Goal: Task Accomplishment & Management: Use online tool/utility

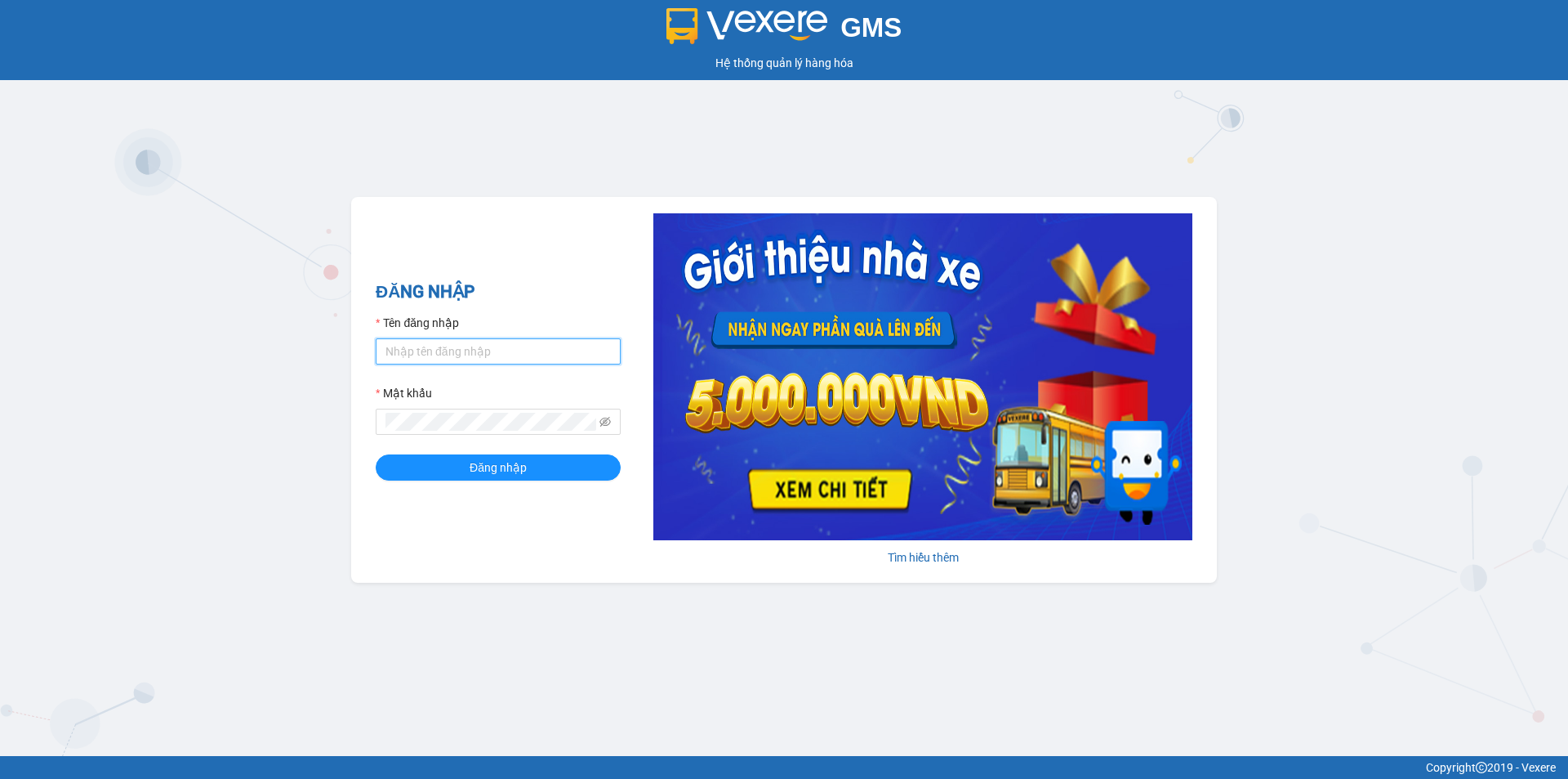
click at [481, 350] on input "Tên đăng nhập" at bounding box center [498, 351] width 245 height 26
type input "thien.namhailimo"
click at [526, 404] on div "Mật khẩu" at bounding box center [498, 396] width 245 height 25
click at [519, 417] on span at bounding box center [498, 421] width 245 height 26
click at [376, 454] on button "Đăng nhập" at bounding box center [498, 467] width 245 height 26
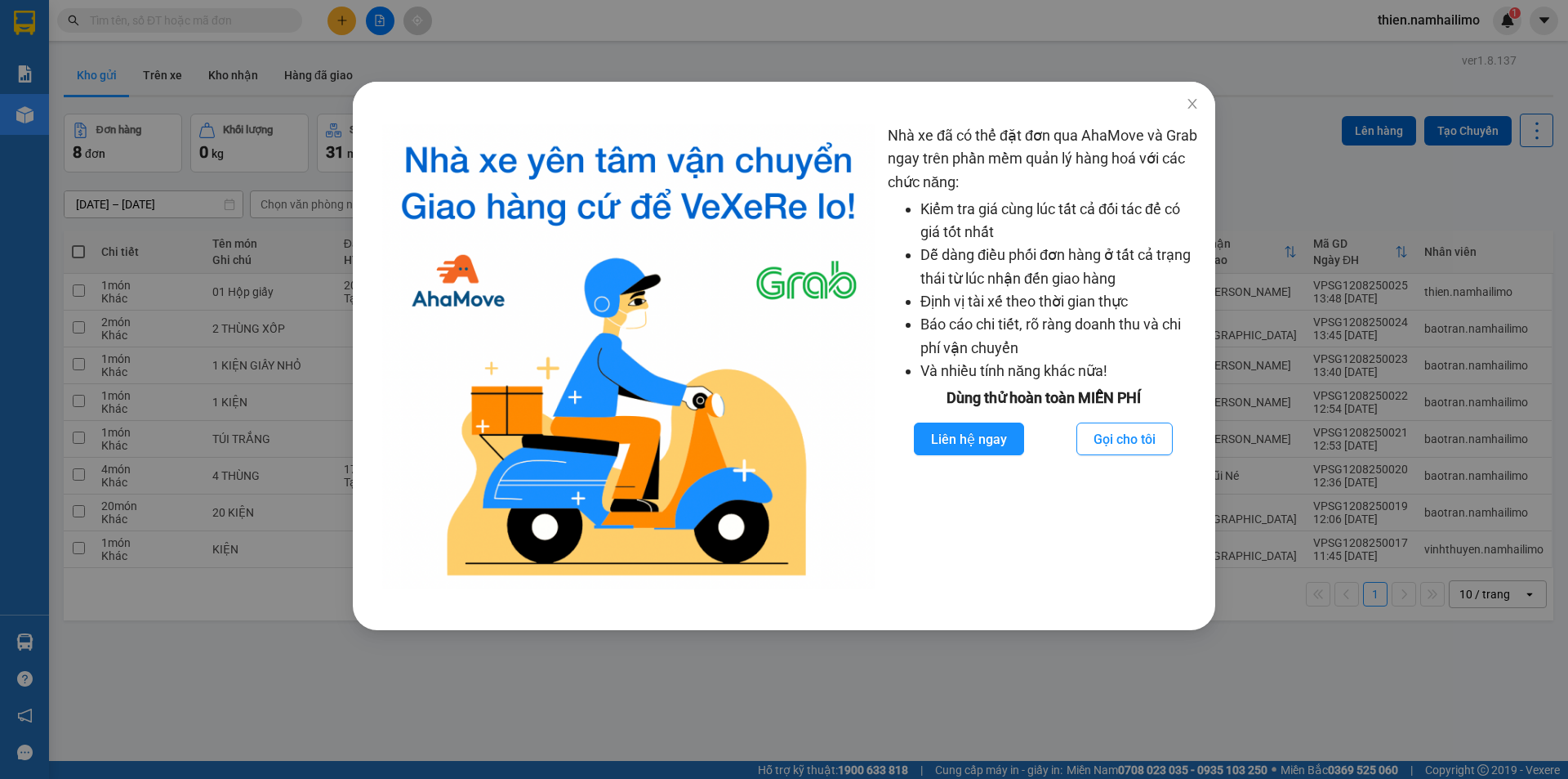
click at [910, 63] on div "Nhà xe đã có thể đặt đơn qua AhaMove và Grab ngay trên phần mềm quản lý hàng ho…" at bounding box center [784, 389] width 1568 height 779
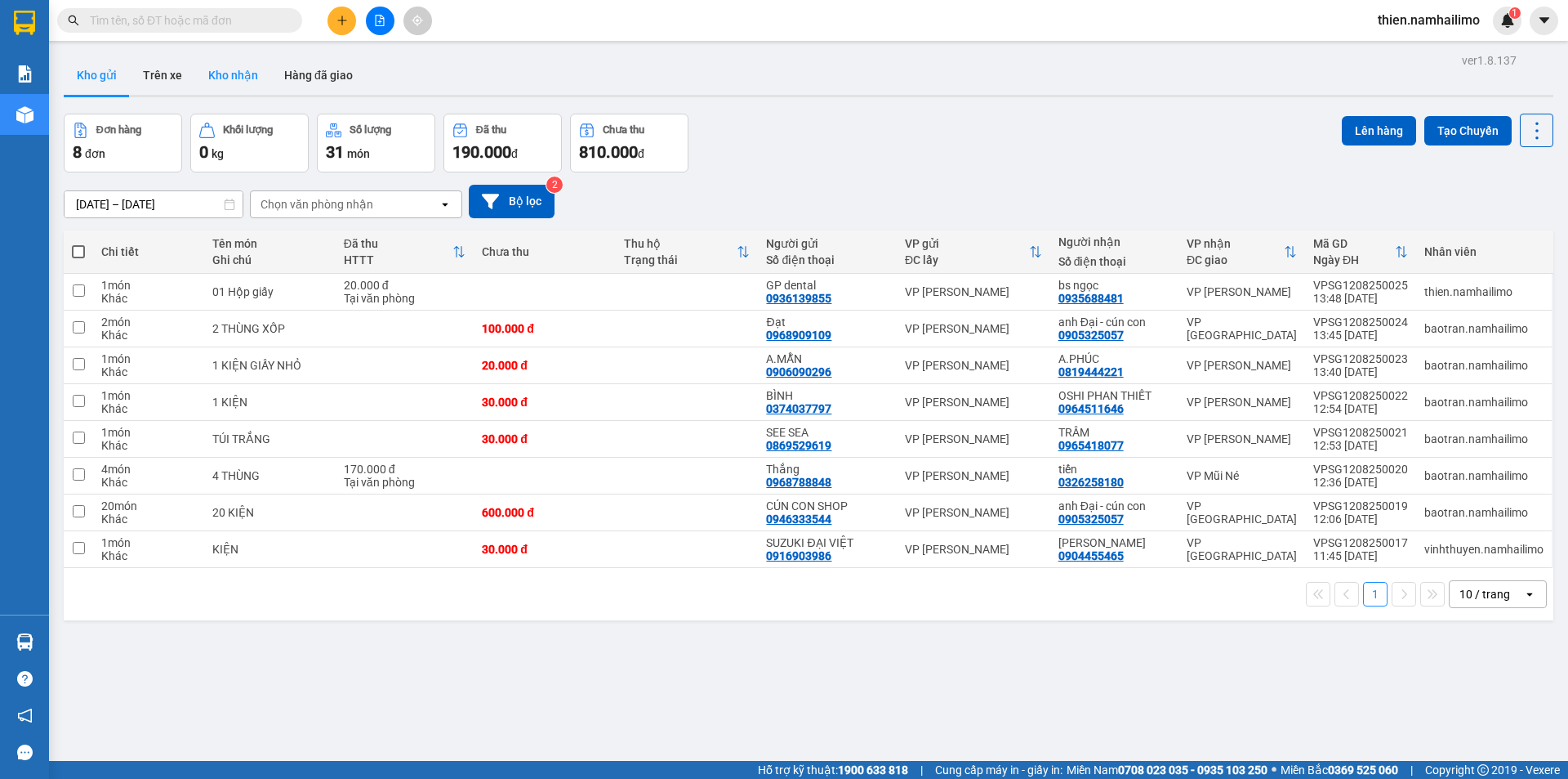
click at [233, 89] on button "Kho nhận" at bounding box center [233, 75] width 76 height 39
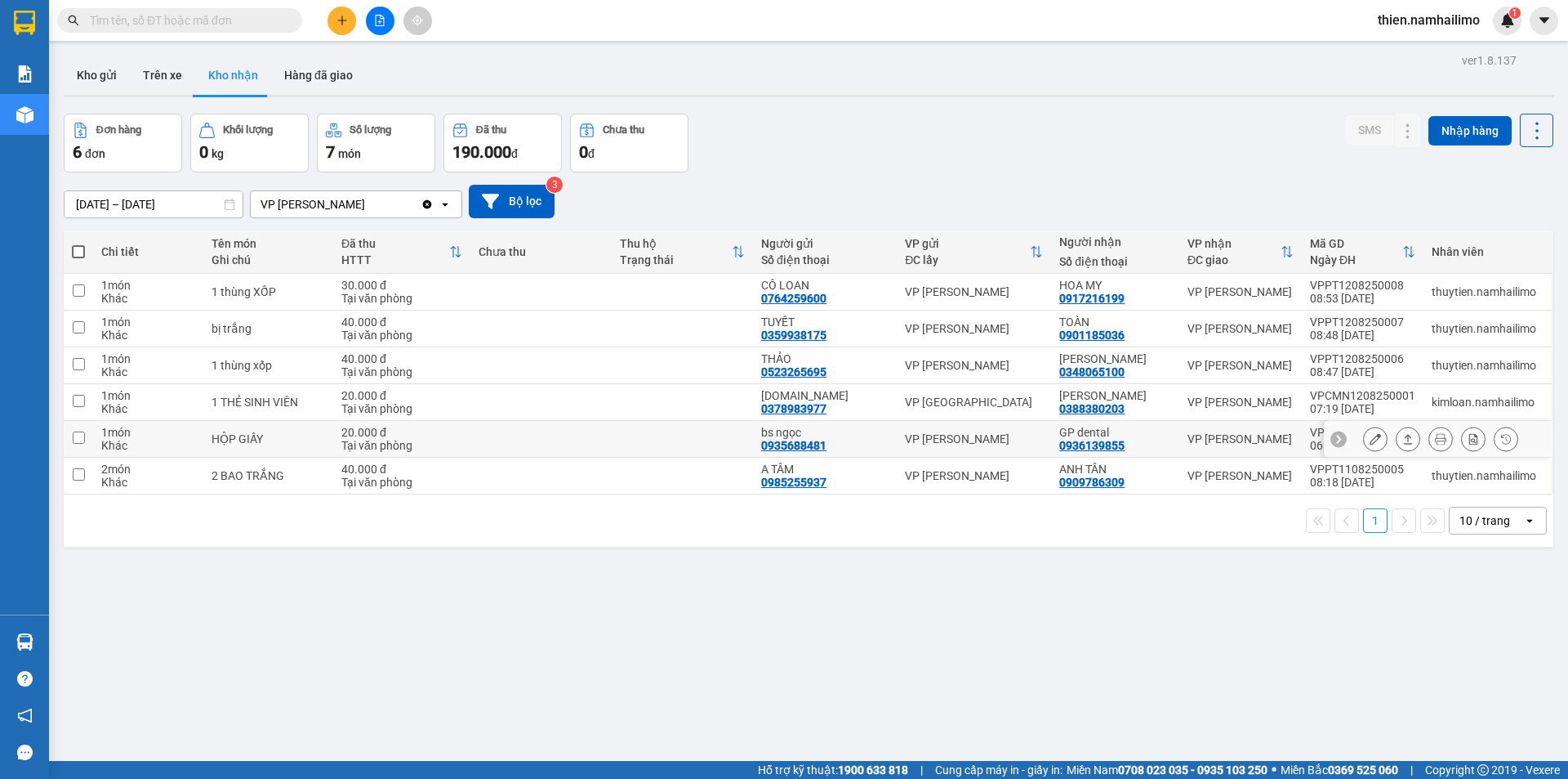
click at [1370, 443] on icon at bounding box center [1375, 438] width 11 height 11
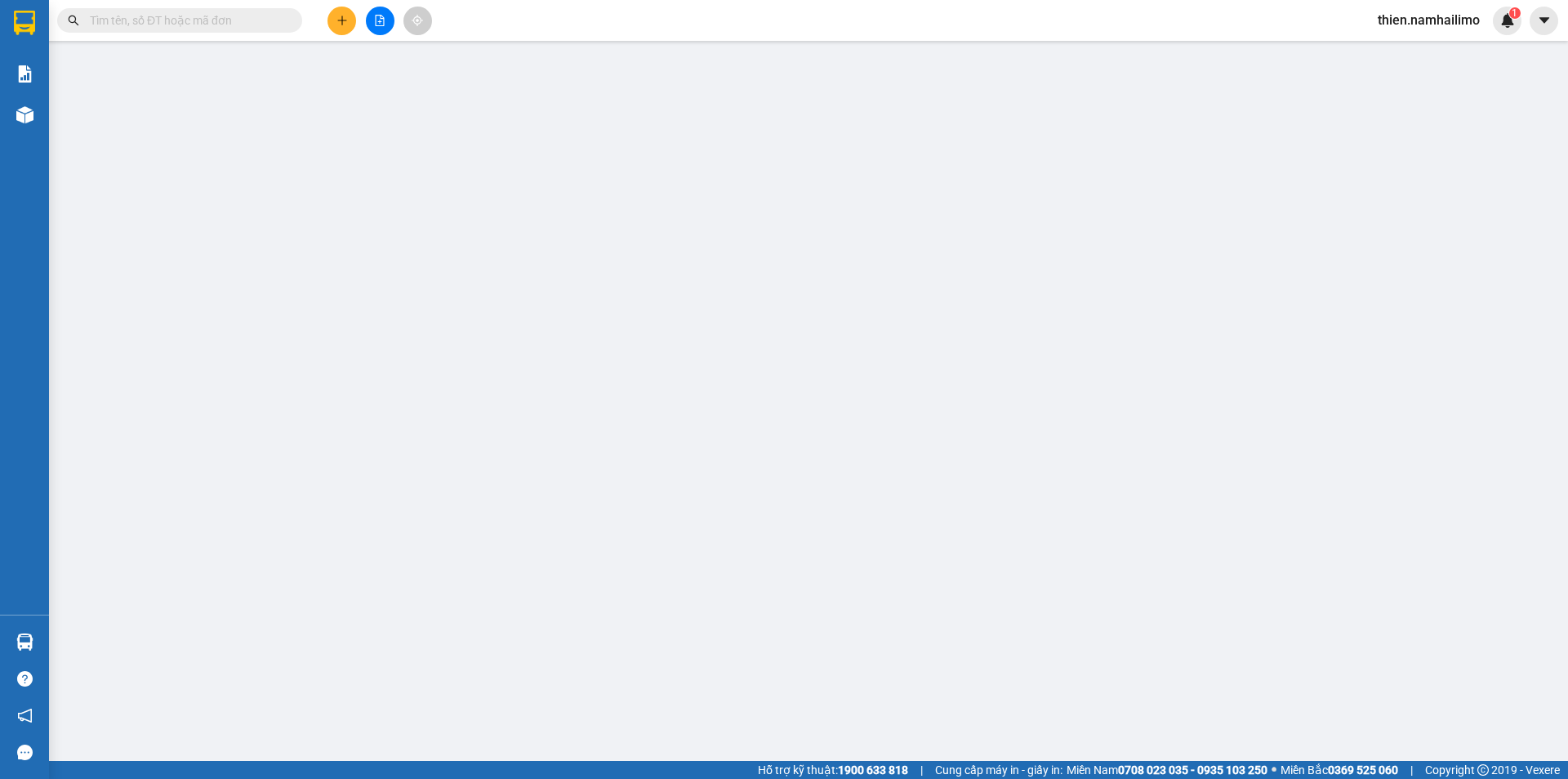
type input "0935688481"
type input "bs ngọc"
type input "0936139855"
type input "GP dental"
type input "20.000"
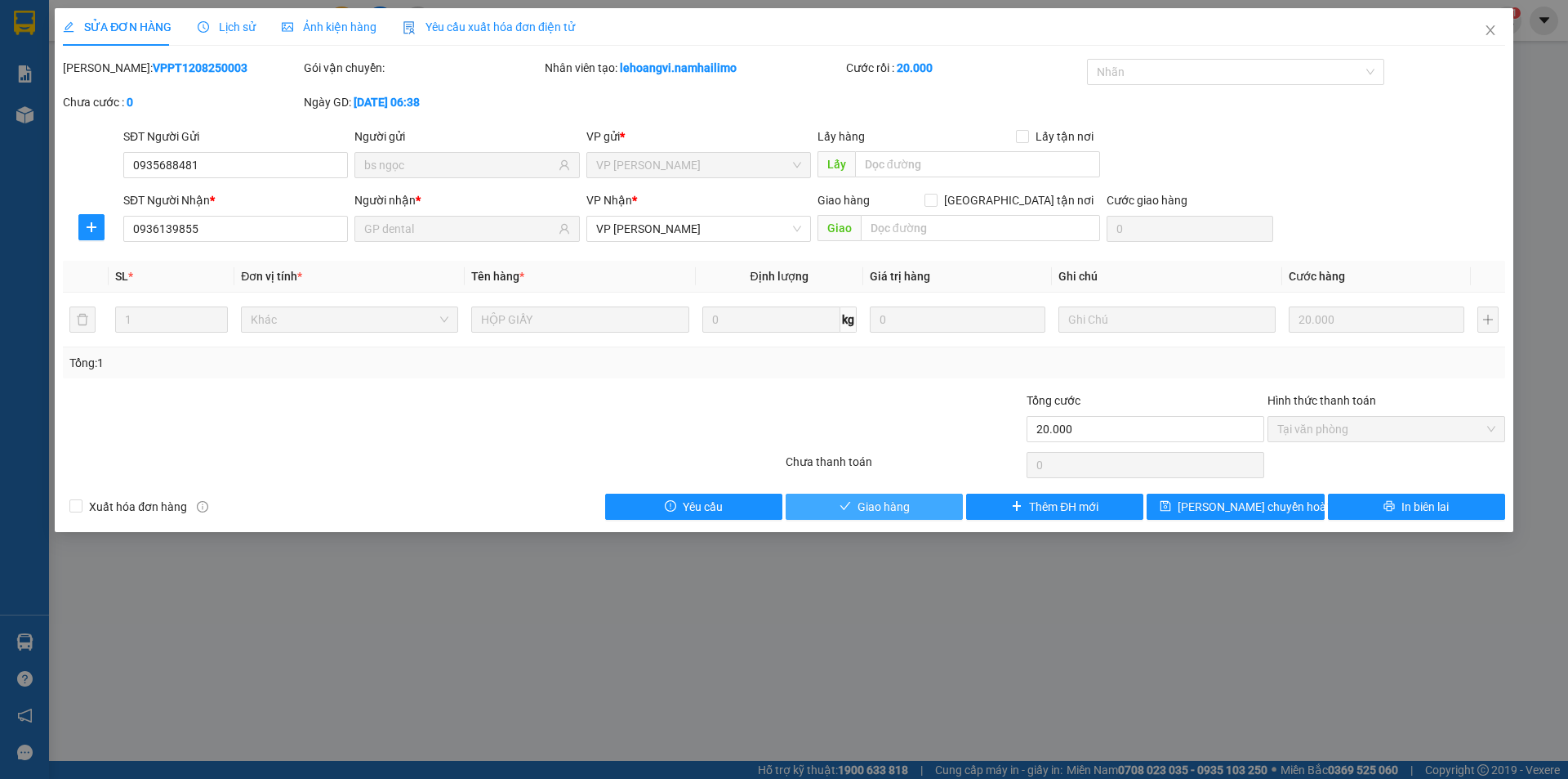
click at [888, 512] on span "Giao hàng" at bounding box center [884, 506] width 52 height 18
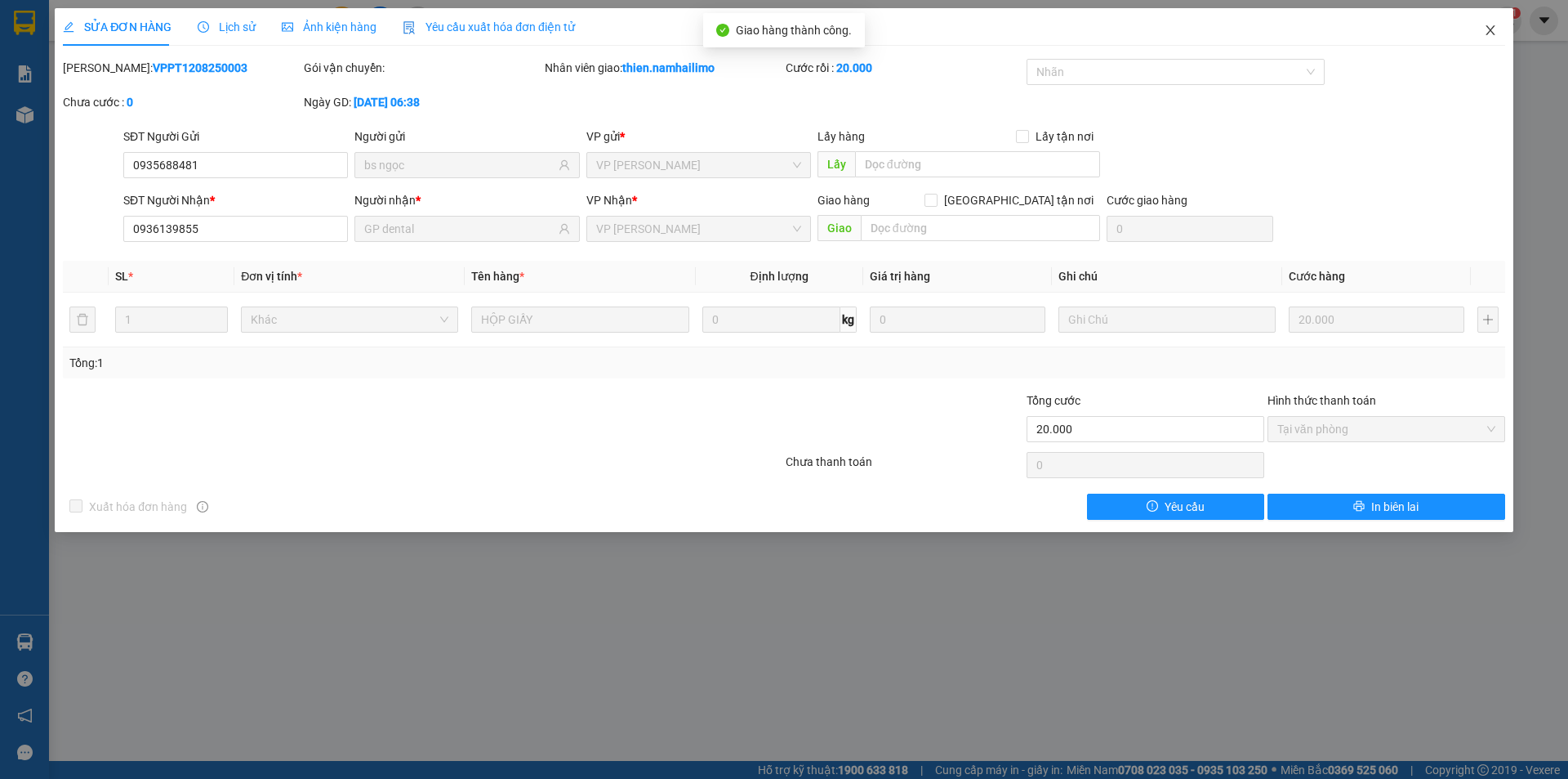
click at [1485, 42] on span "Close" at bounding box center [1491, 31] width 46 height 46
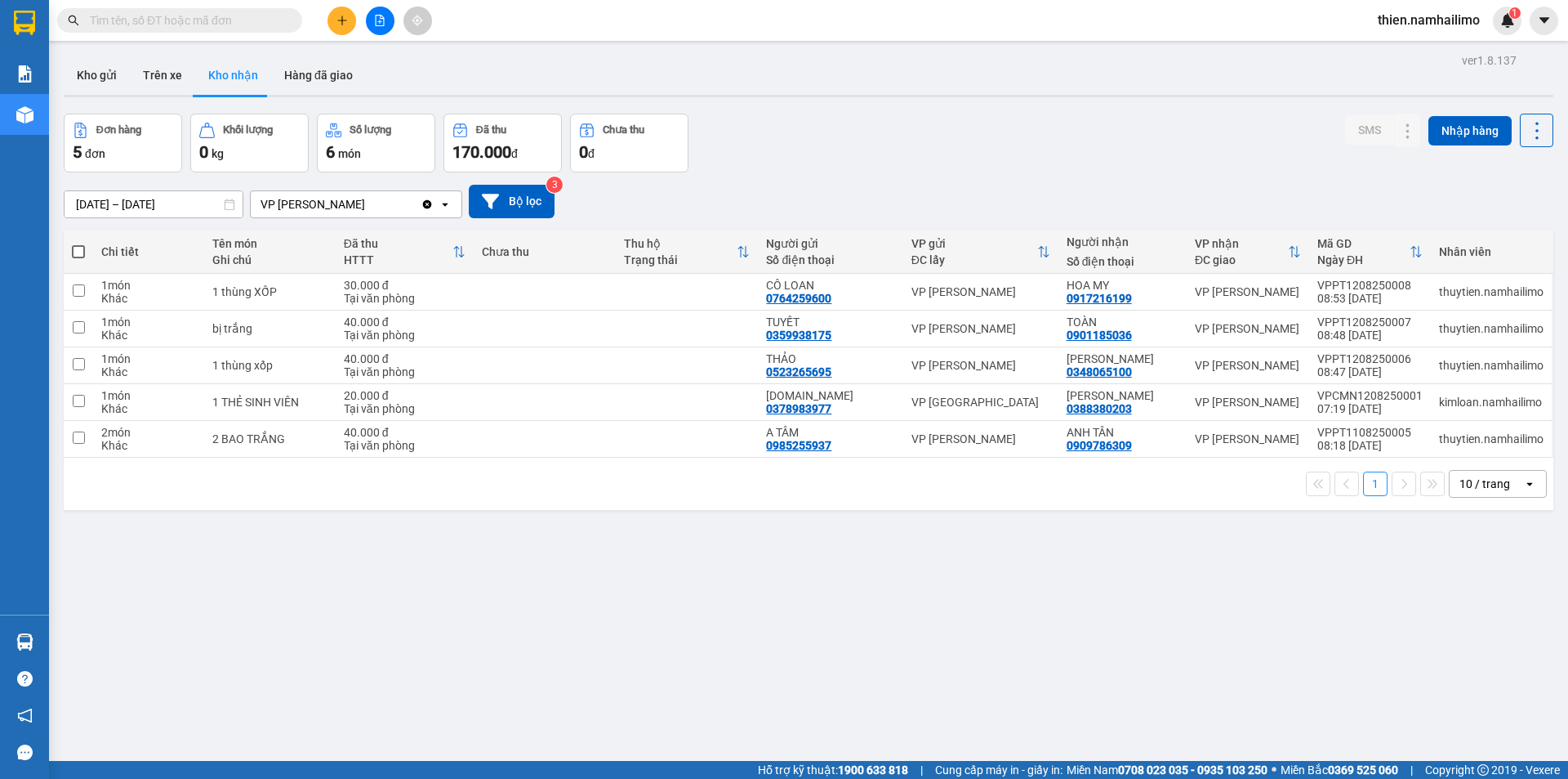
click at [351, 20] on button at bounding box center [342, 21] width 29 height 29
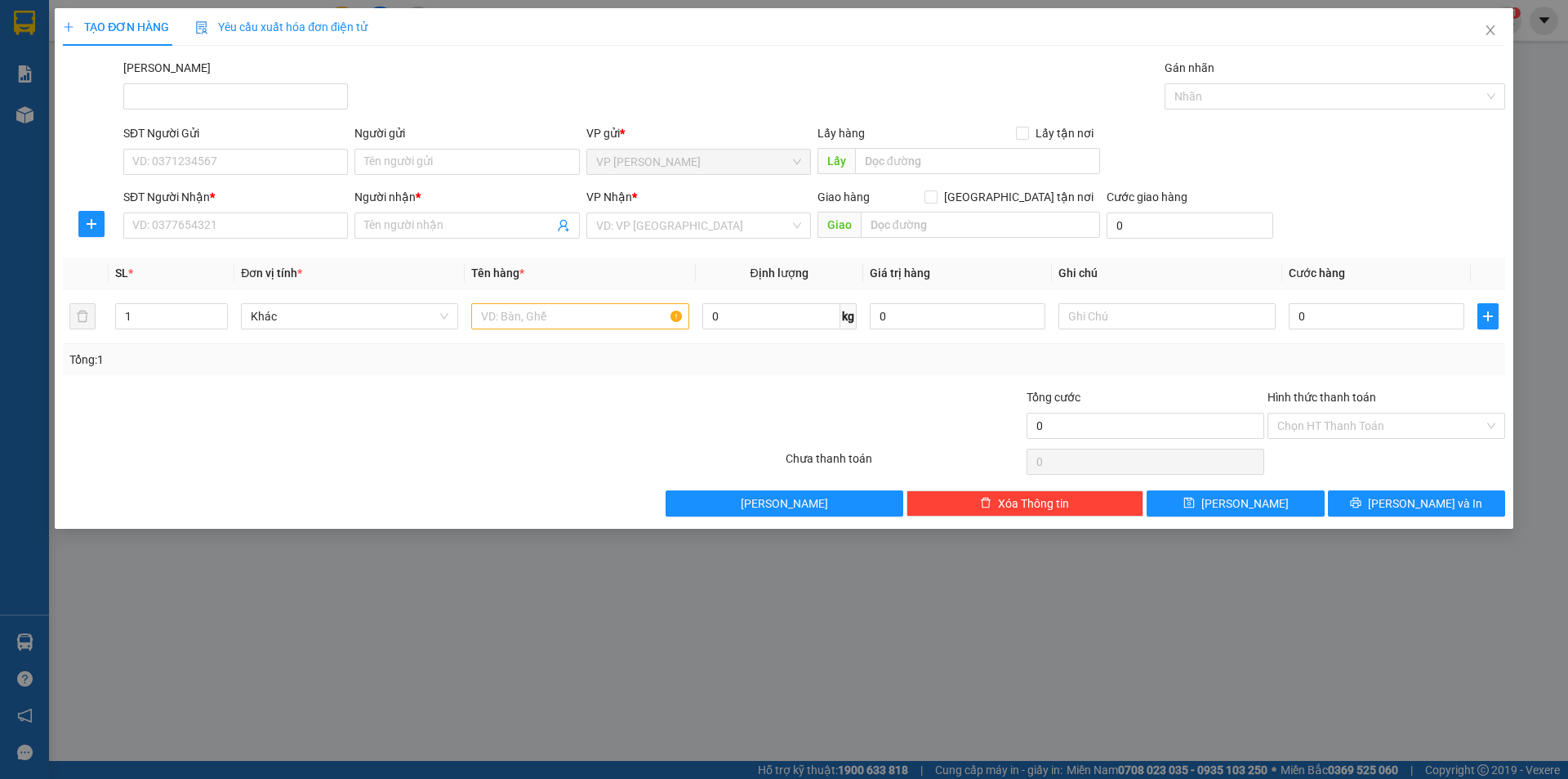
click at [234, 148] on div "SĐT Người Gửi" at bounding box center [235, 136] width 225 height 25
drag, startPoint x: 229, startPoint y: 160, endPoint x: 220, endPoint y: 156, distance: 9.9
click at [224, 159] on input "SĐT Người Gửi" at bounding box center [235, 162] width 225 height 26
click at [141, 194] on div "0896699776 - THƯ" at bounding box center [235, 194] width 205 height 18
type input "0896699776"
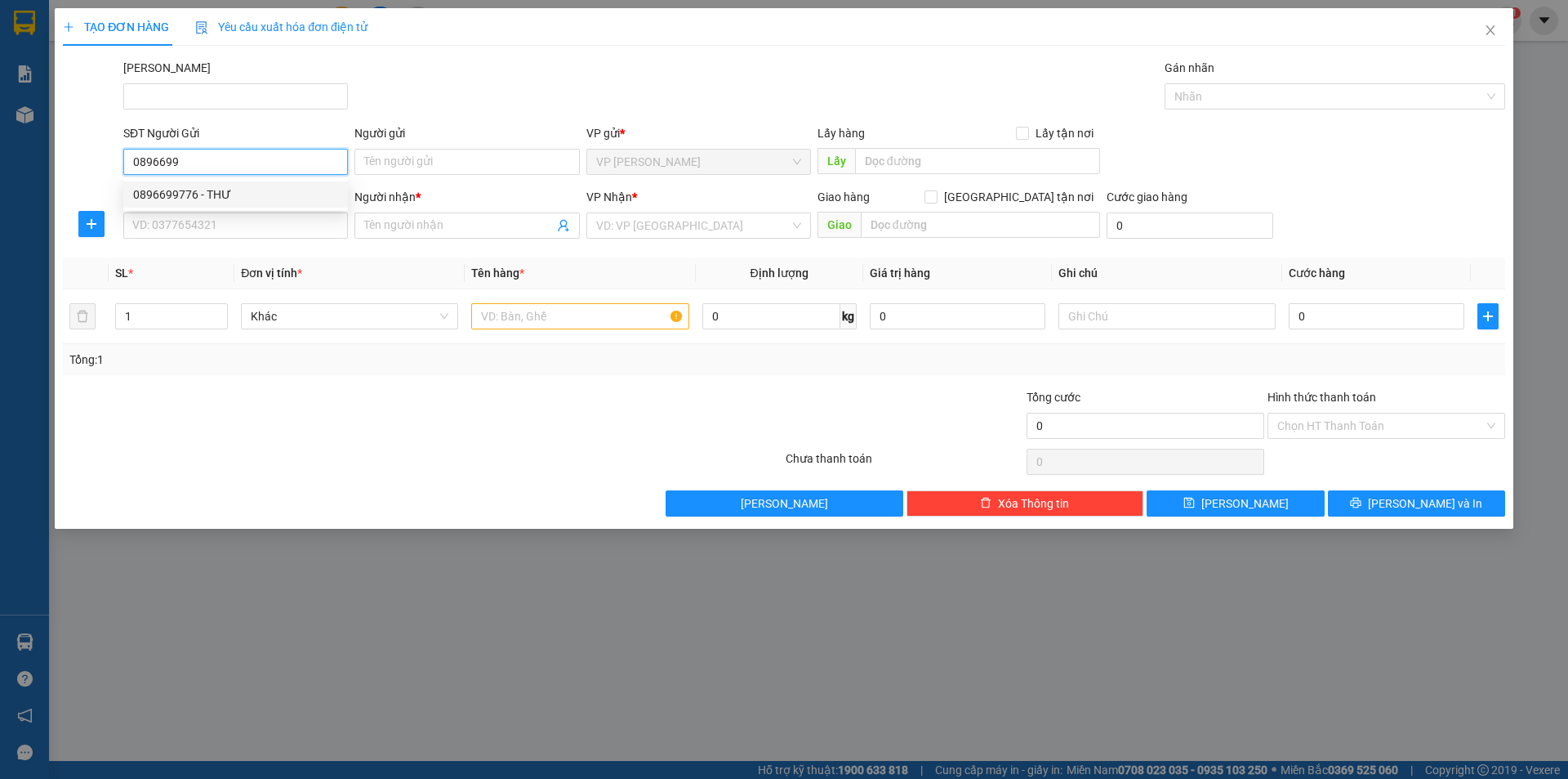
type input "THƯ"
type input "0911595394"
type input "HUÂN"
type input "50.000"
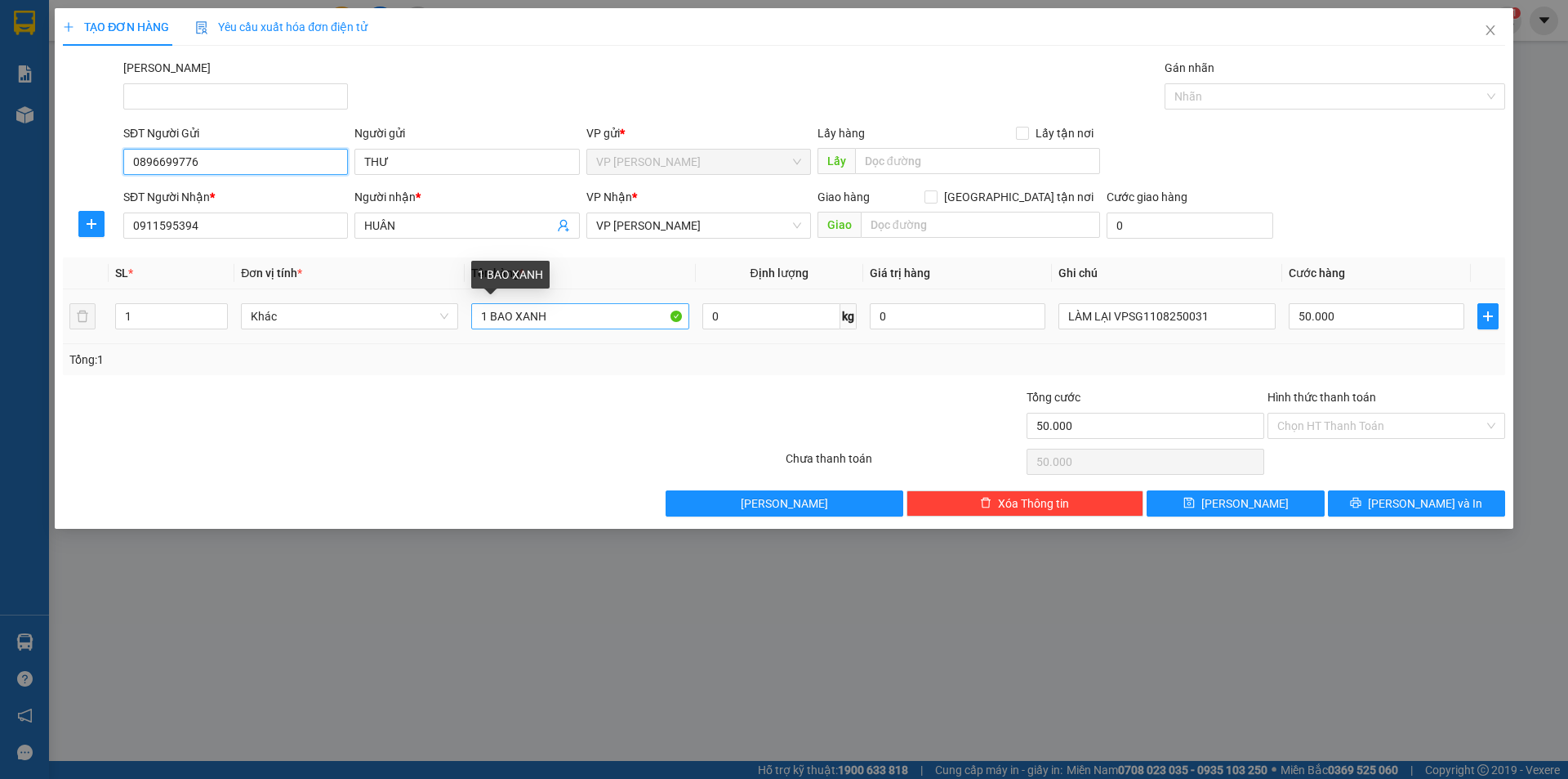
type input "0896699776"
drag, startPoint x: 569, startPoint y: 322, endPoint x: 515, endPoint y: 329, distance: 54.4
click at [515, 329] on div "1 BAO XANH" at bounding box center [579, 316] width 217 height 33
click at [576, 325] on input "1 BAO XANH" at bounding box center [579, 316] width 217 height 26
click at [577, 320] on input "1 BAO XANH" at bounding box center [579, 316] width 217 height 26
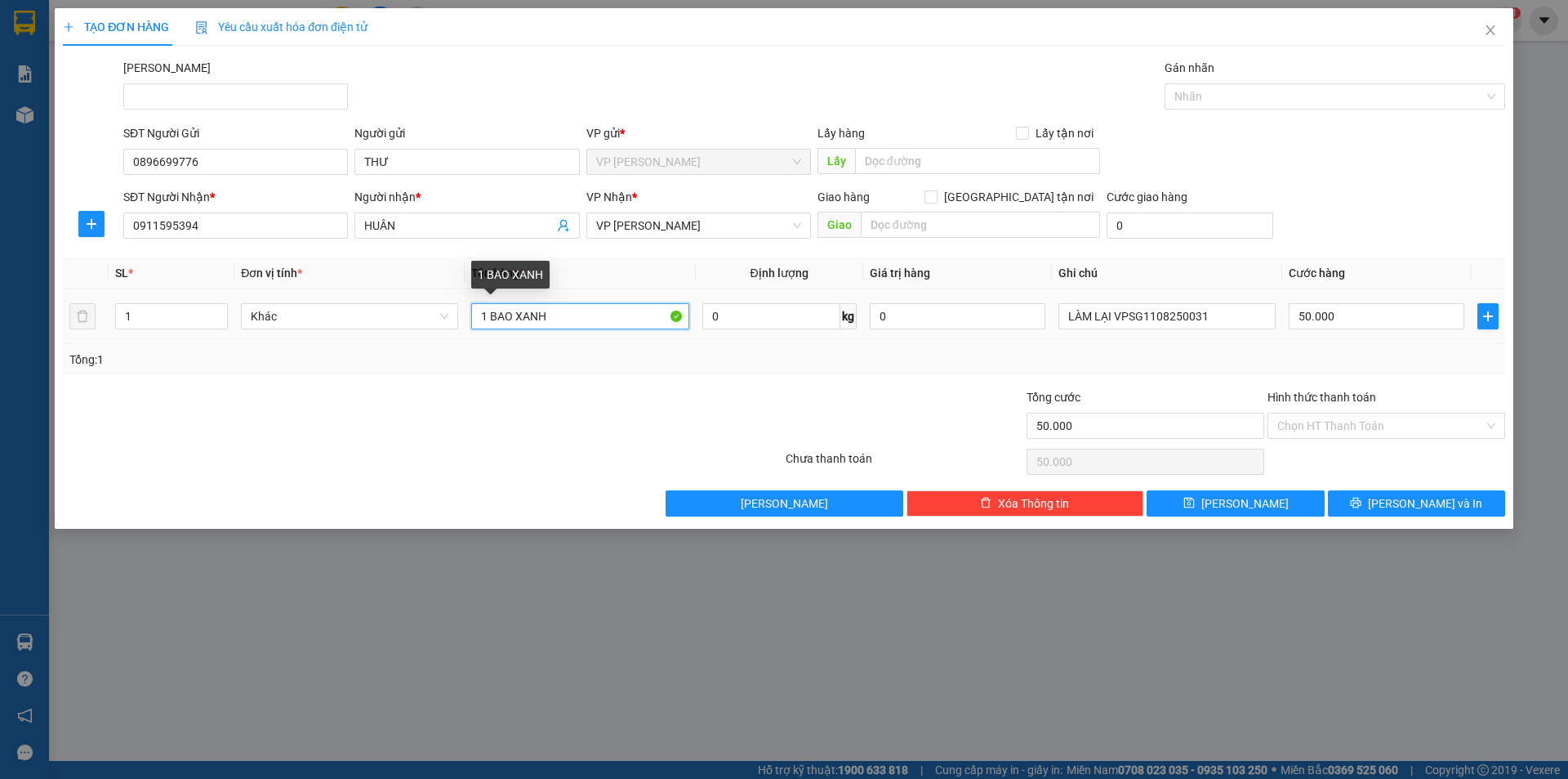
click at [577, 320] on input "1 BAO XANH" at bounding box center [579, 316] width 217 height 26
click at [573, 321] on input "1 BAO XANH" at bounding box center [579, 316] width 217 height 26
type input "cục đen"
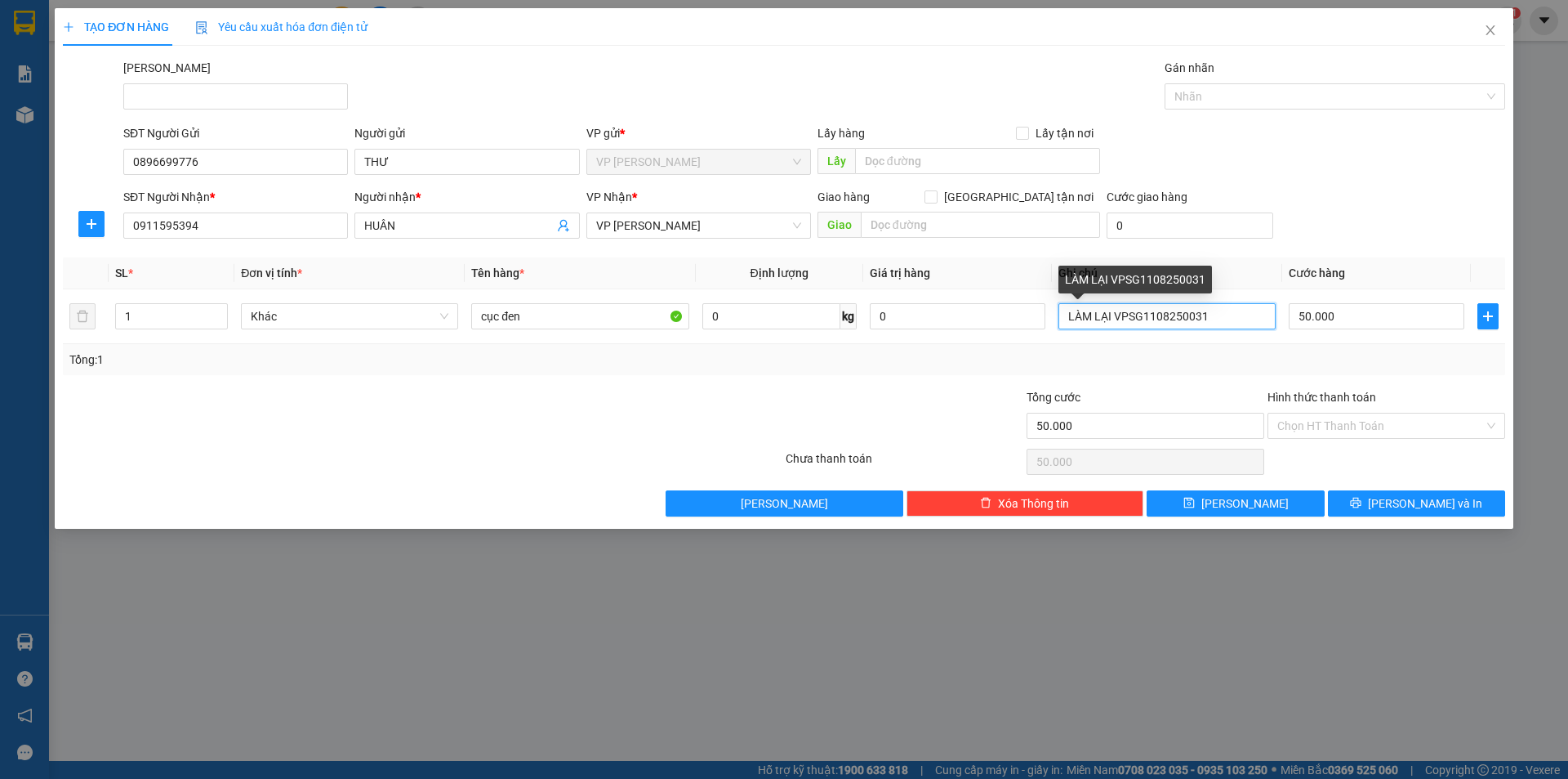
drag, startPoint x: 1185, startPoint y: 322, endPoint x: 877, endPoint y: 391, distance: 315.7
click at [877, 391] on div "Transit Pickup Surcharge Ids Transit Deliver Surcharge Ids Transit Deliver Surc…" at bounding box center [784, 287] width 1443 height 457
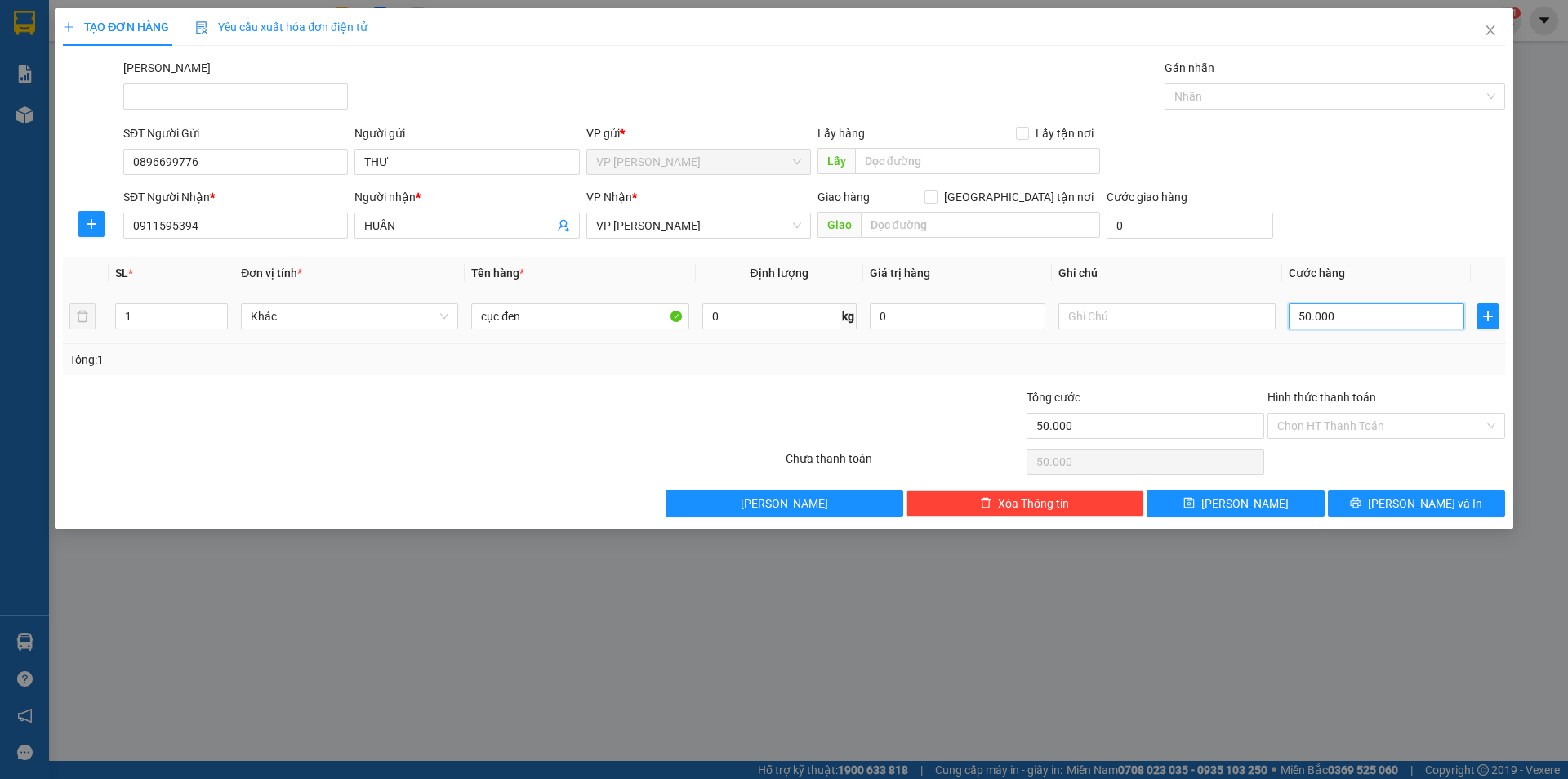
click at [1345, 323] on input "50.000" at bounding box center [1377, 316] width 176 height 26
type input "3"
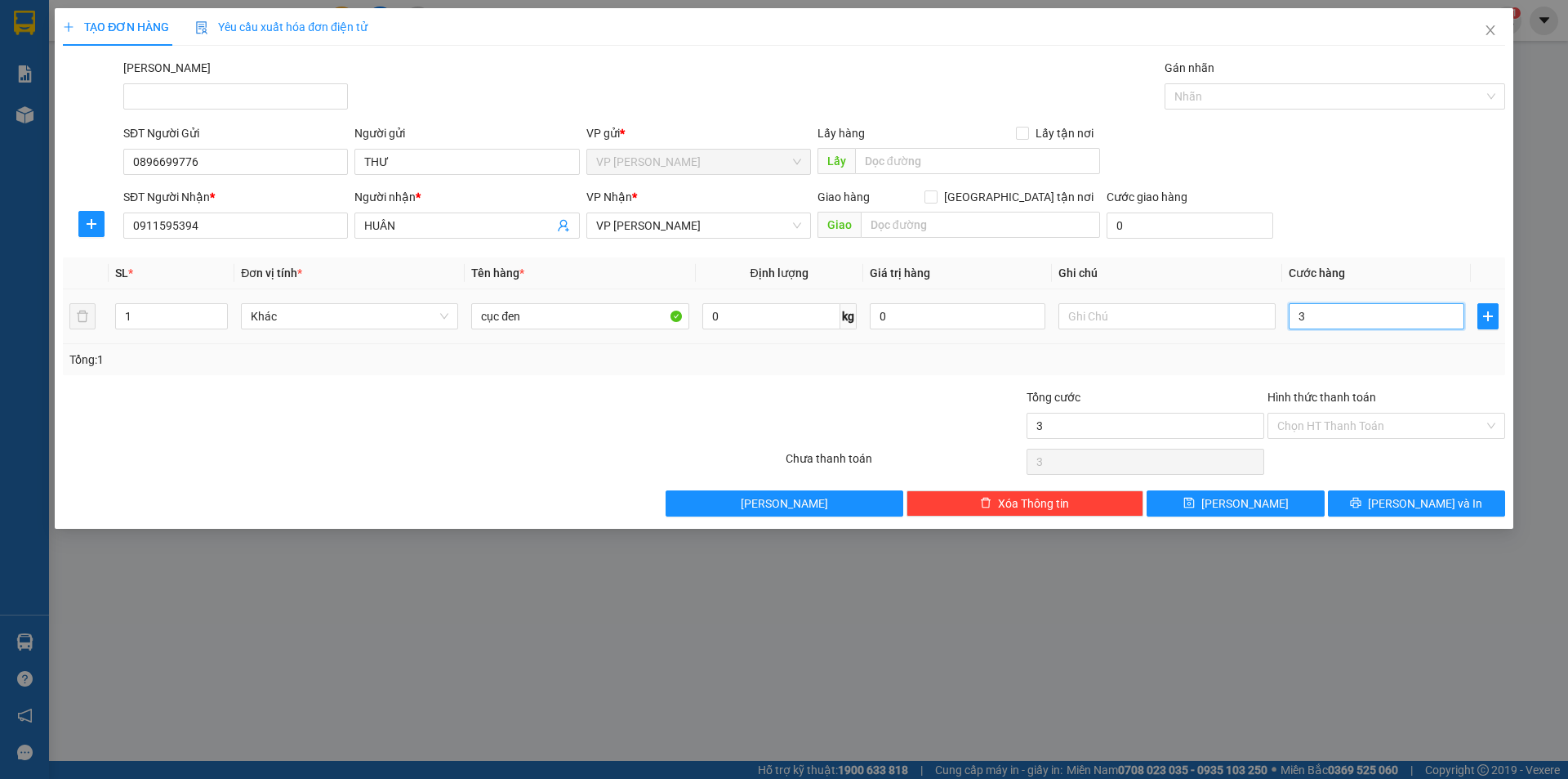
type input "30"
type input "30.000"
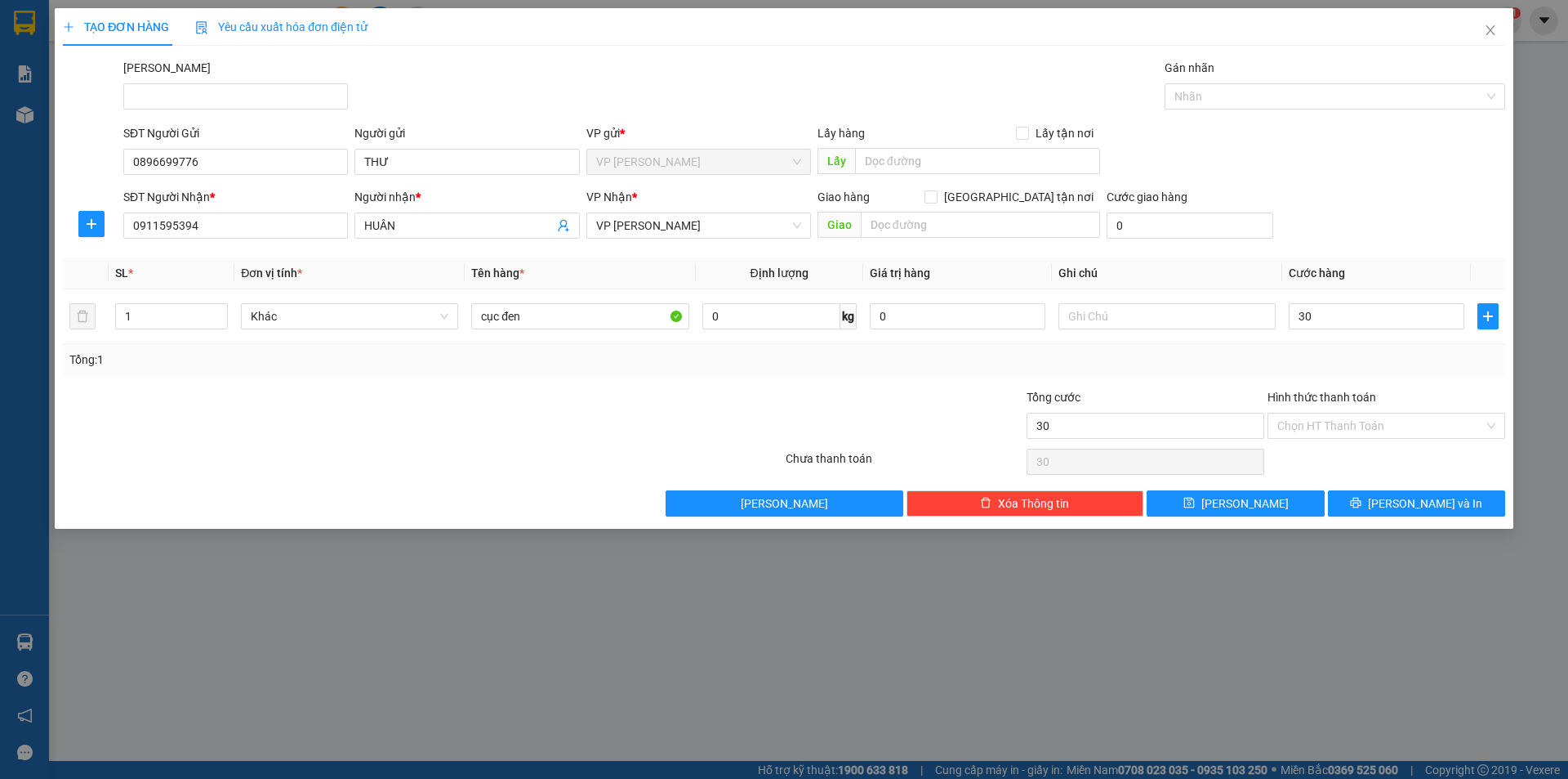
type input "30.000"
click at [1346, 211] on div "SĐT Người Nhận * 0911595394 Người nhận * HUÂN VP Nhận * VP Phan Thiết Giao hàng…" at bounding box center [814, 216] width 1389 height 57
drag, startPoint x: 1400, startPoint y: 416, endPoint x: 1369, endPoint y: 447, distance: 43.9
click at [1396, 413] on input "Hình thức thanh toán" at bounding box center [1381, 425] width 207 height 25
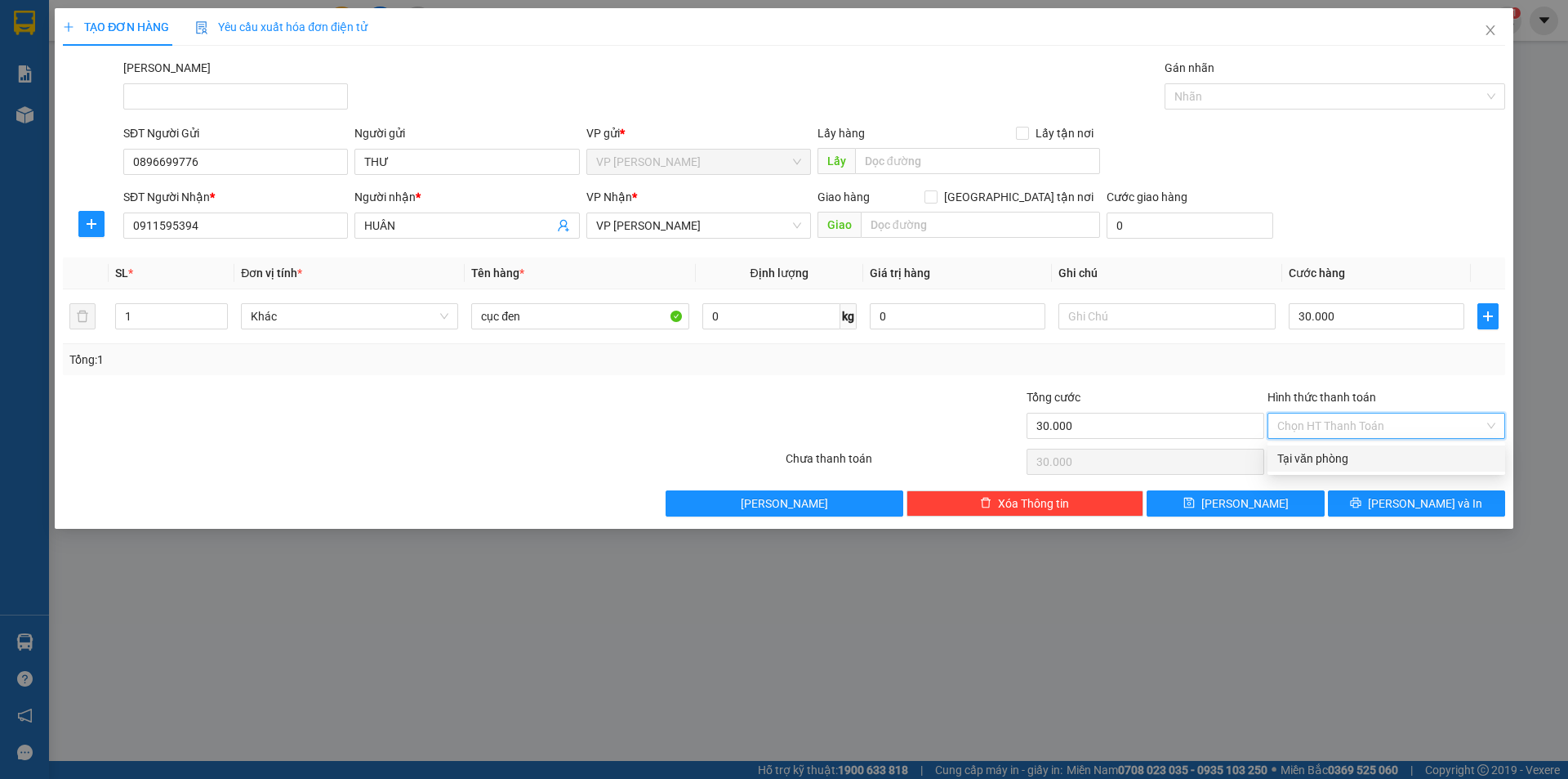
click at [1360, 452] on div "Tại văn phòng" at bounding box center [1387, 458] width 218 height 18
type input "0"
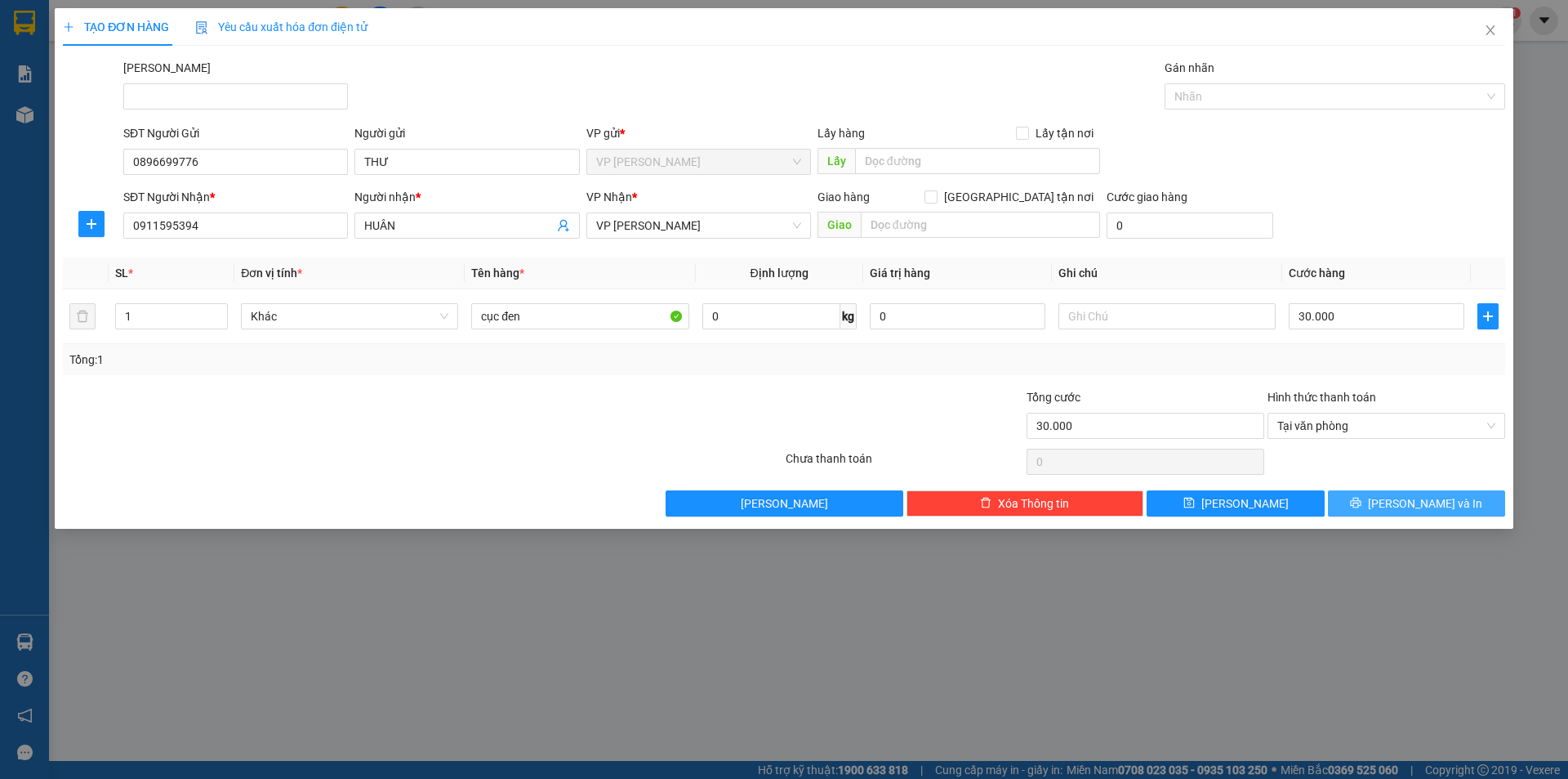
click at [1372, 502] on button "Lưu và In" at bounding box center [1416, 503] width 177 height 26
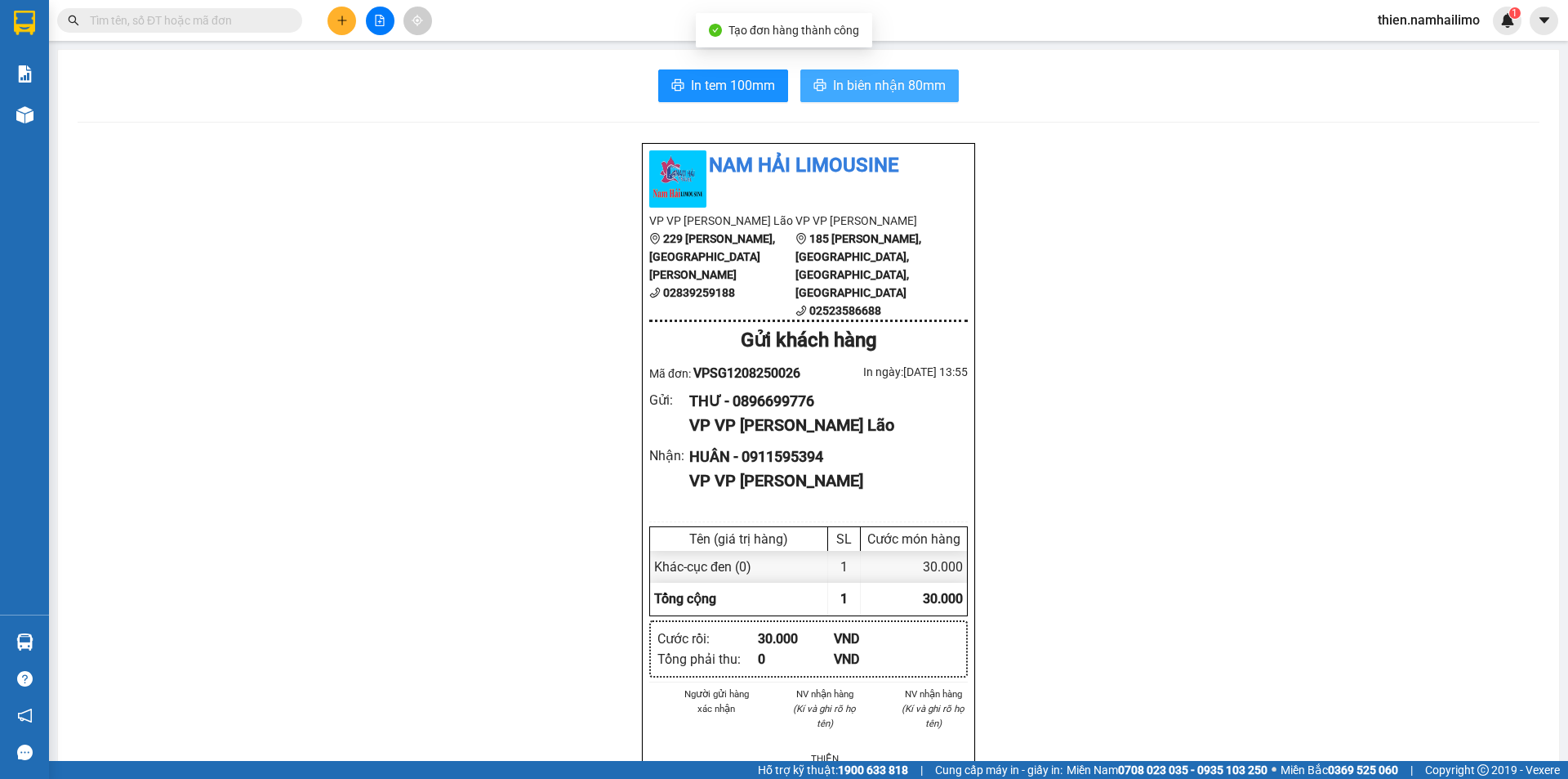
drag, startPoint x: 872, startPoint y: 86, endPoint x: 876, endPoint y: 73, distance: 13.7
click at [872, 83] on span "In biên nhận 80mm" at bounding box center [889, 85] width 113 height 20
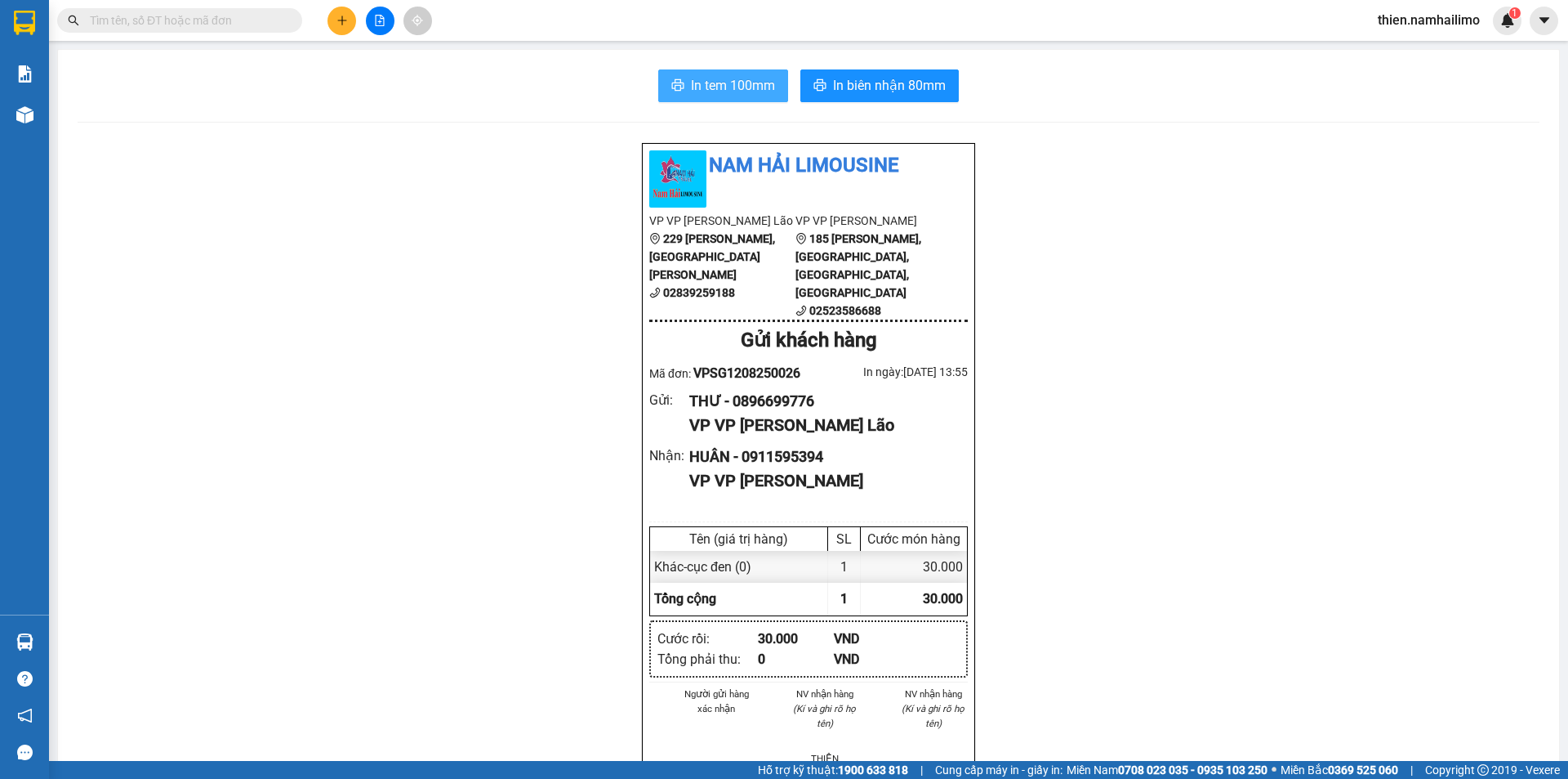
drag, startPoint x: 690, startPoint y: 81, endPoint x: 751, endPoint y: 79, distance: 60.5
click at [691, 81] on span "In tem 100mm" at bounding box center [733, 85] width 84 height 20
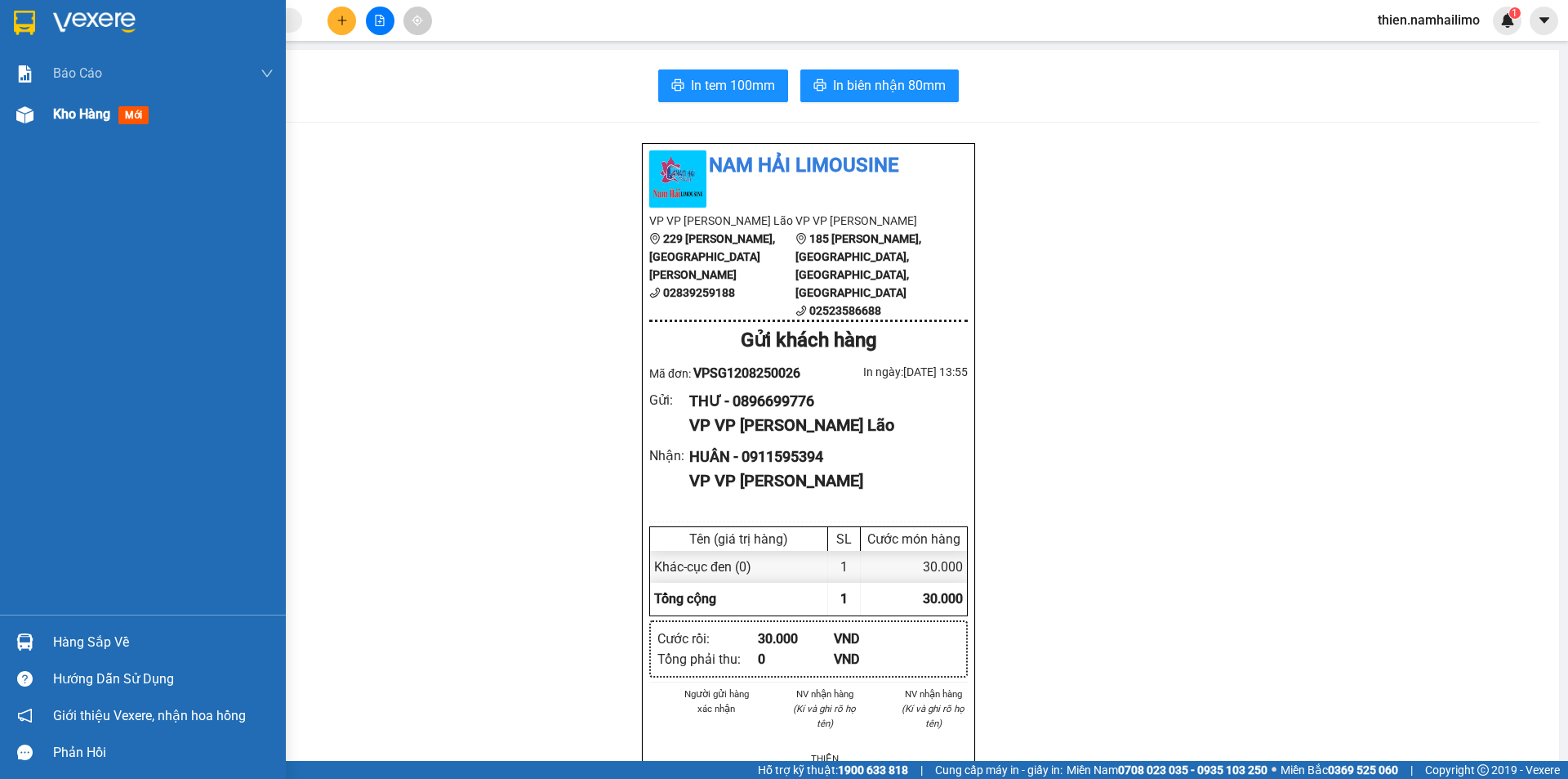
click at [95, 120] on span "Kho hàng" at bounding box center [81, 114] width 57 height 16
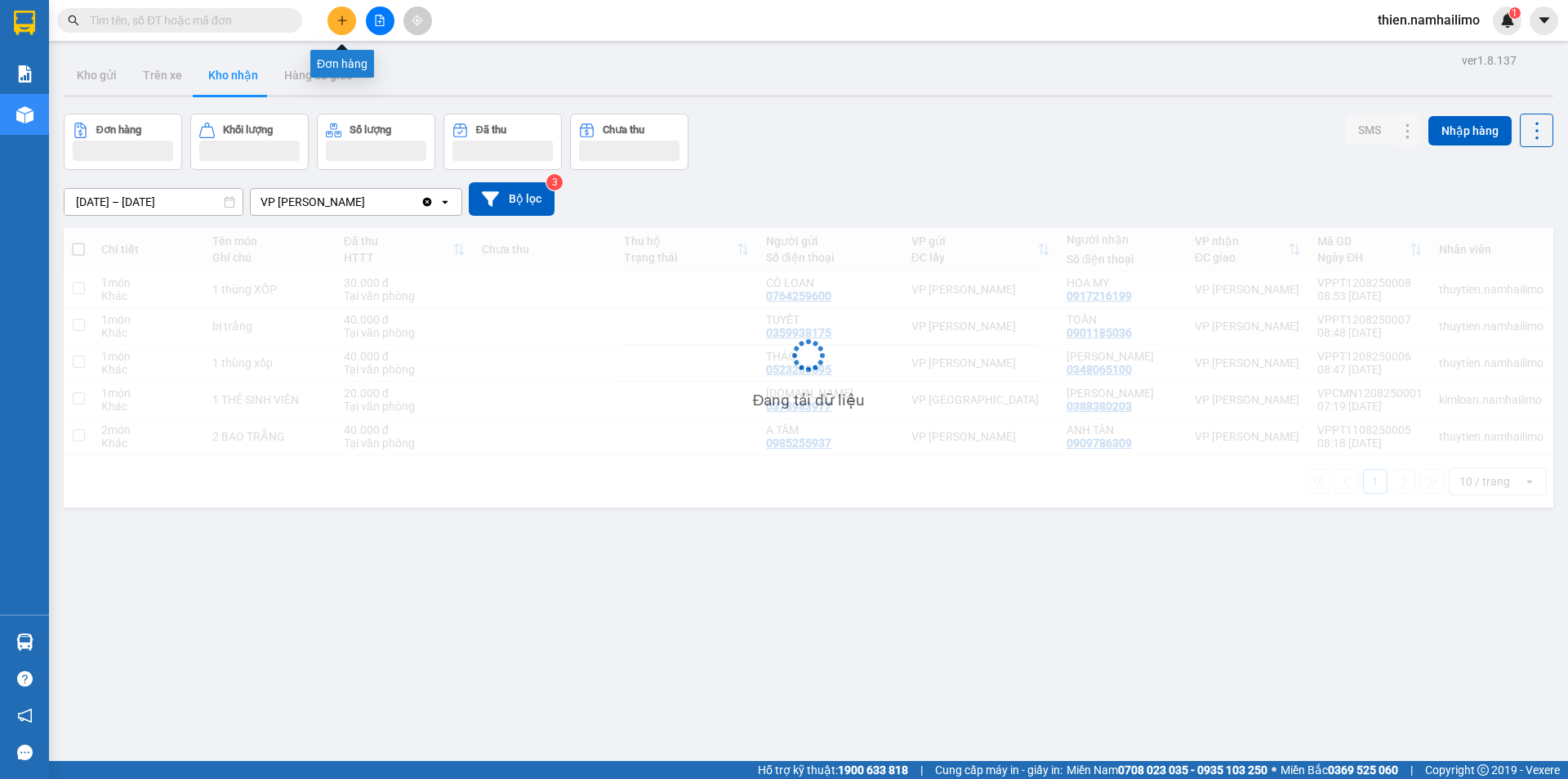
click at [342, 21] on icon "plus" at bounding box center [341, 20] width 1 height 9
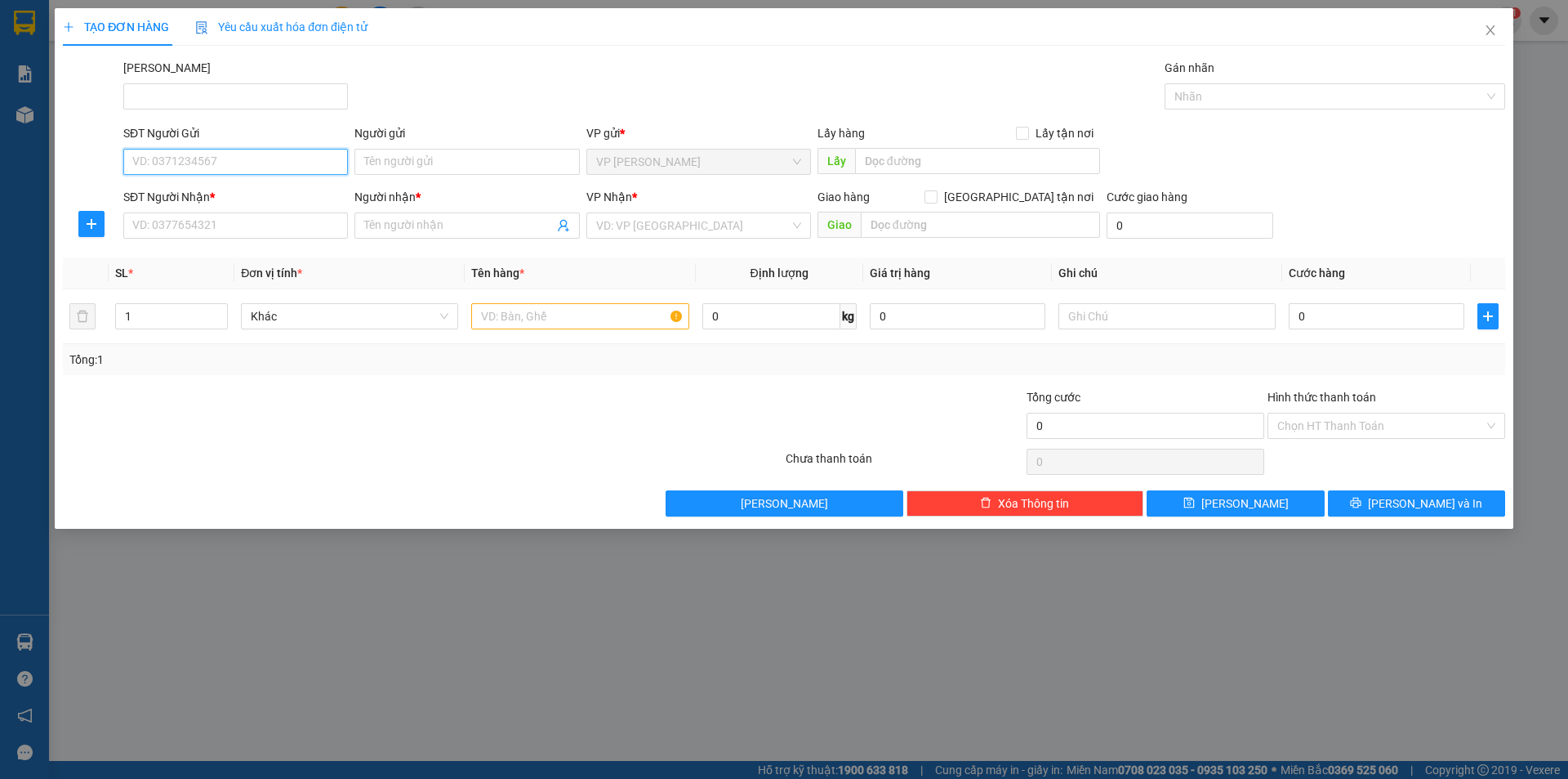
click at [252, 155] on input "SĐT Người Gửi" at bounding box center [235, 162] width 225 height 26
type input "0899473286"
click at [259, 195] on div "0899473286 - TIÊN" at bounding box center [235, 194] width 205 height 18
type input "TIÊN"
type input "0981730998"
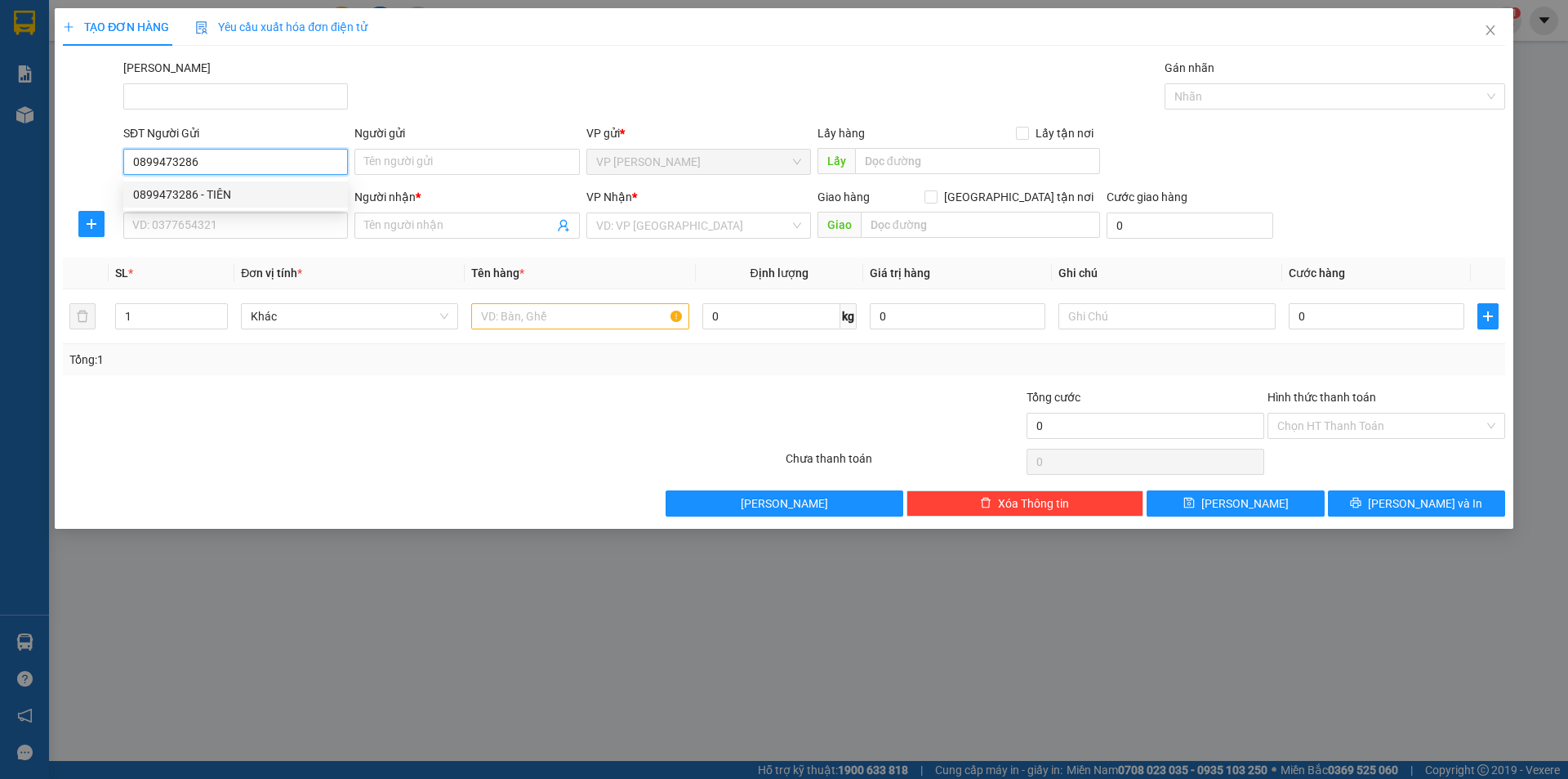
type input "TÂM"
type input "165B NG DINH CHIEU"
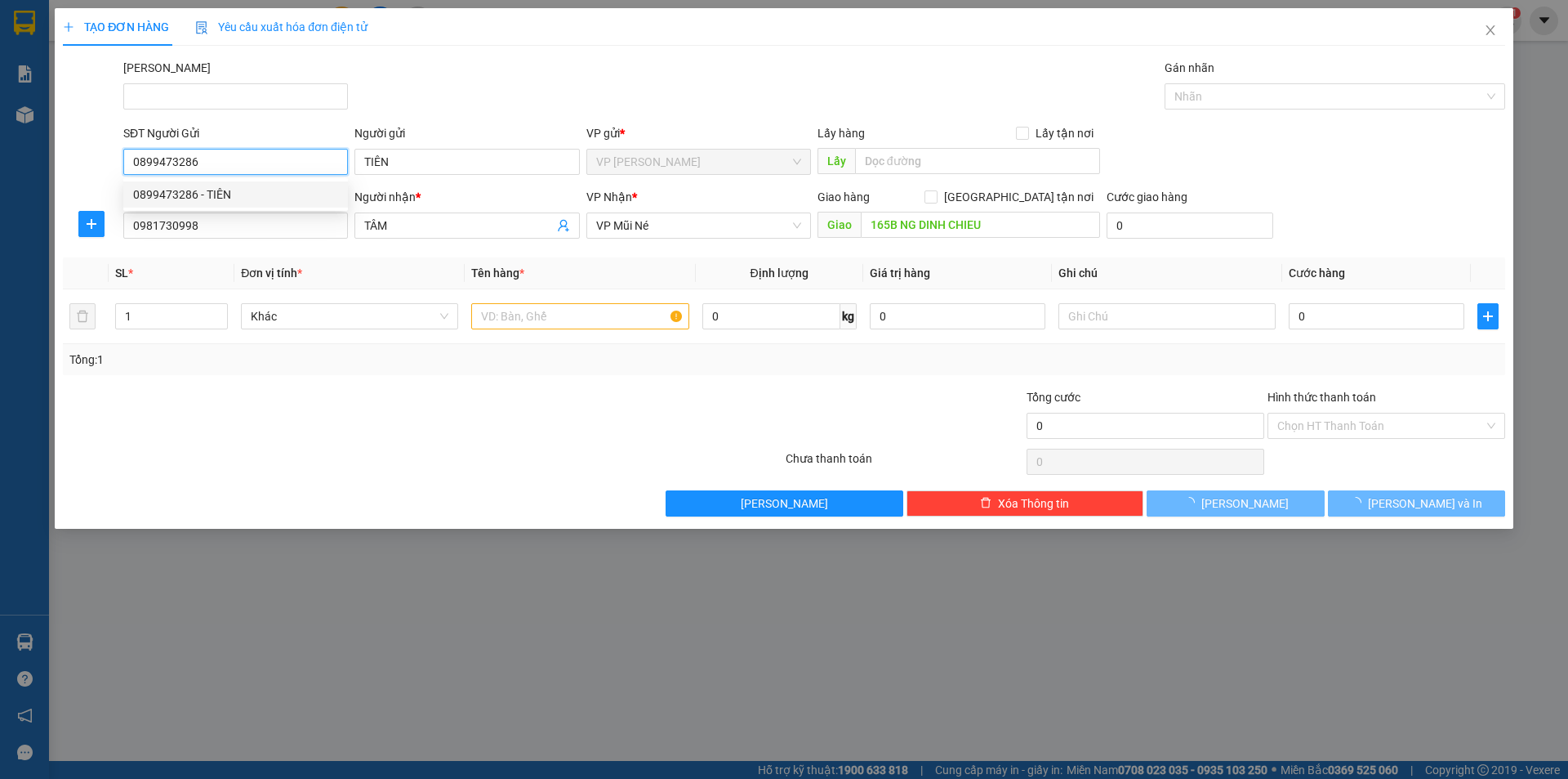
type input "70.000"
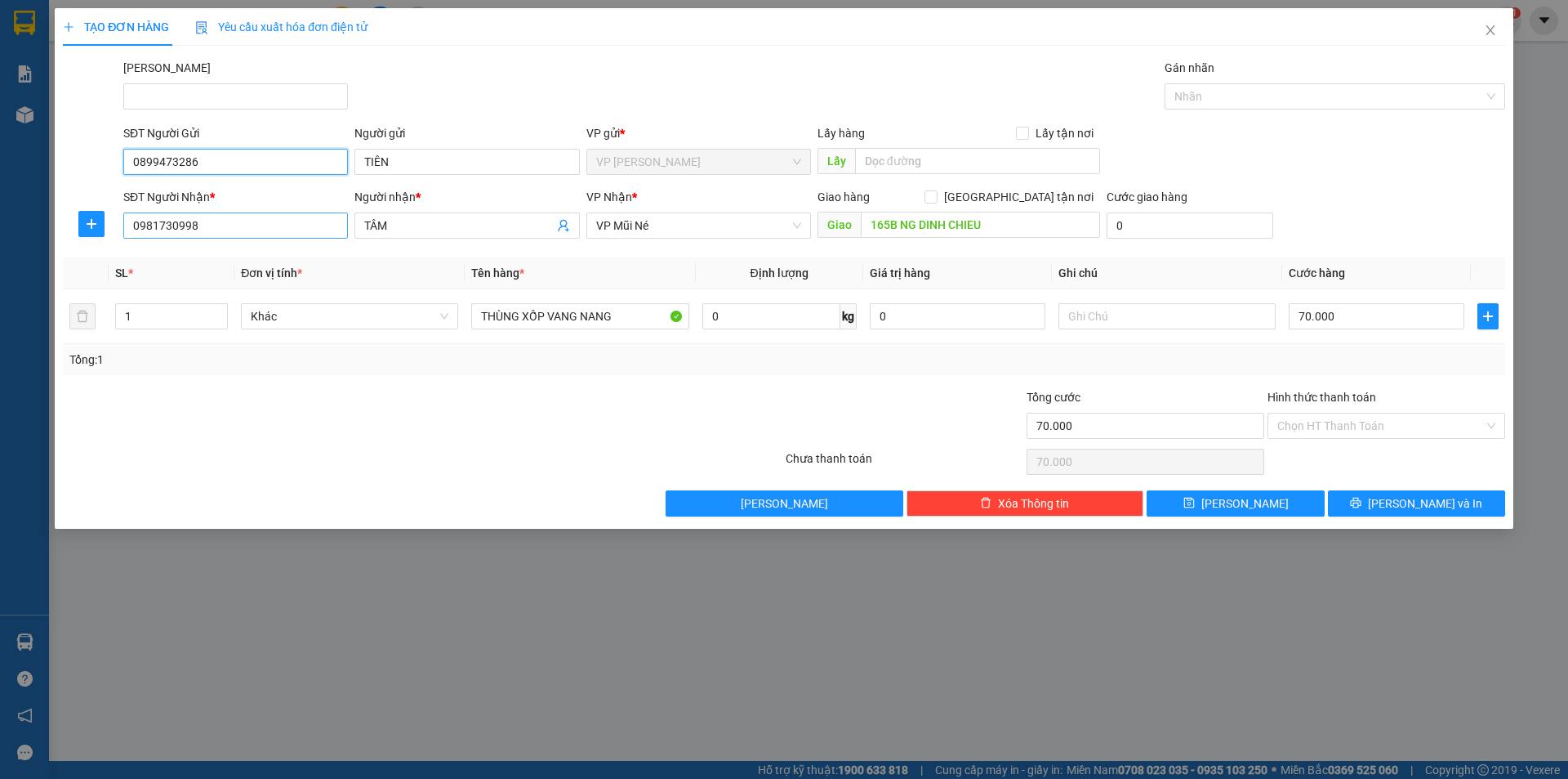
type input "0899473286"
click at [248, 231] on input "0981730998" at bounding box center [235, 225] width 225 height 26
type input "0834517858"
click at [232, 265] on div "0834517858 - chris owen" at bounding box center [235, 258] width 205 height 18
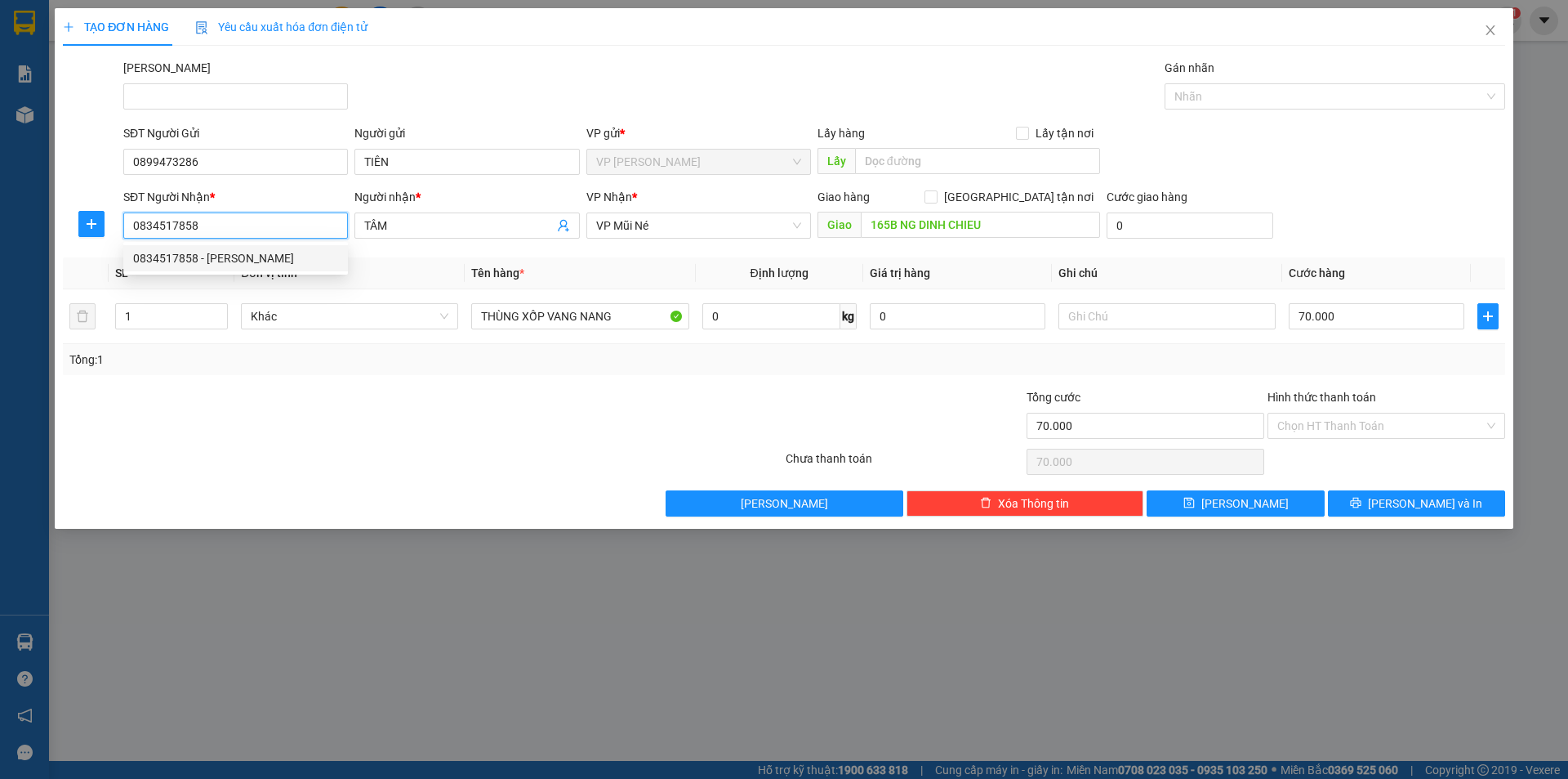
type input "chris owen"
type input "246 Nguyễn Đình Chiểu"
type input "40.000"
type input "0834517858"
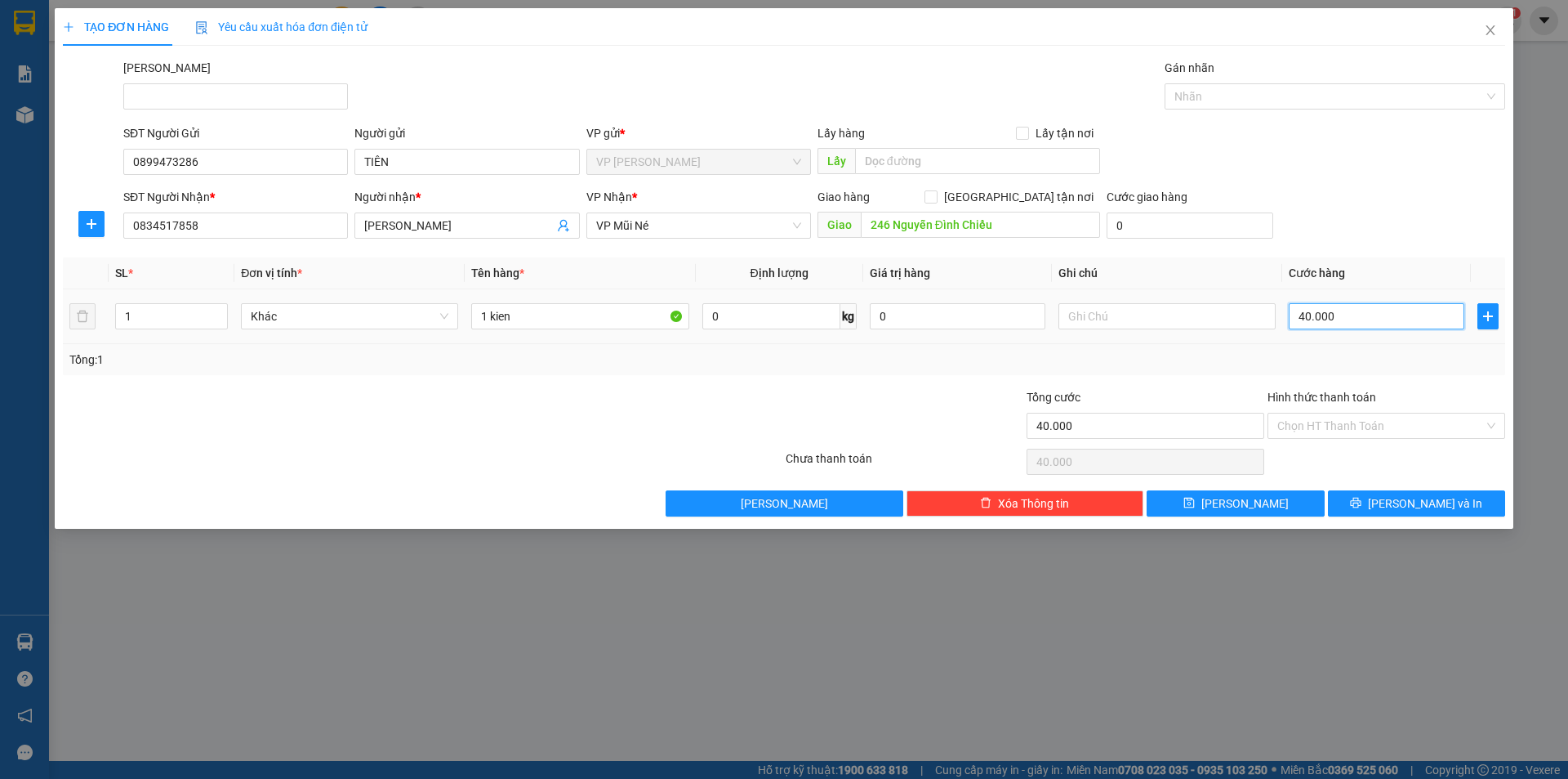
type input "7"
type input "70"
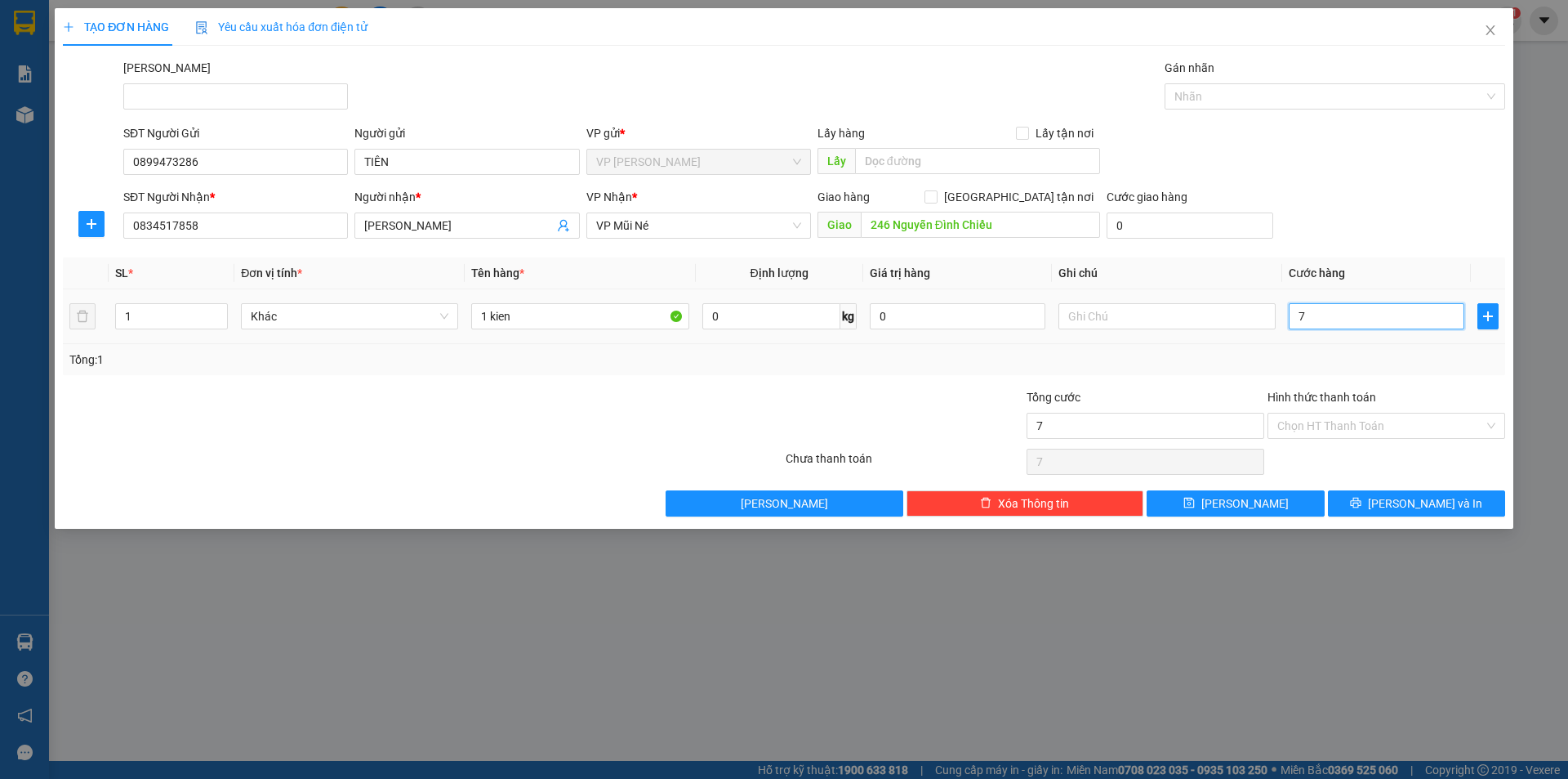
type input "70"
type input "7"
type input "0"
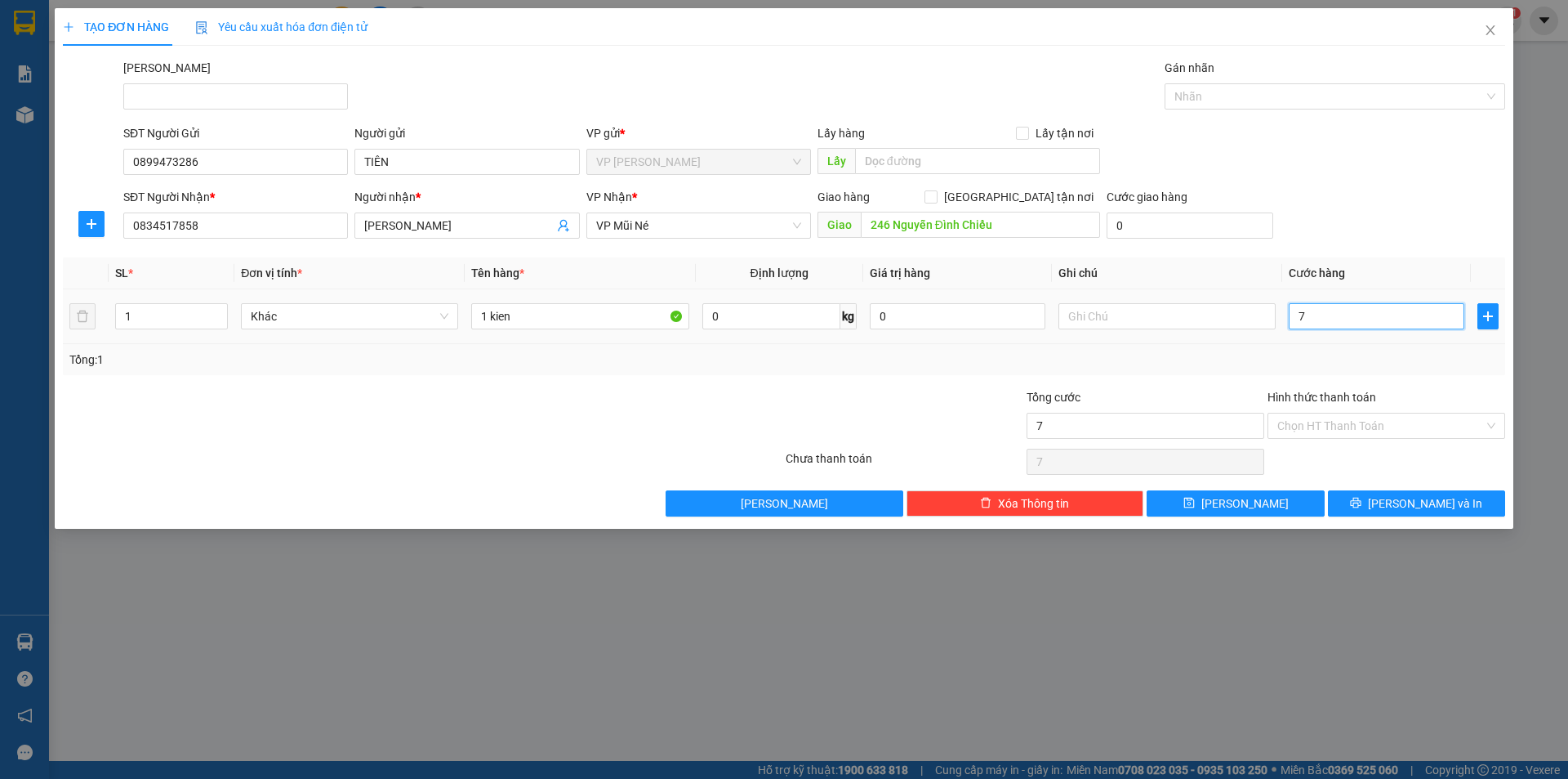
type input "0"
type input "1"
type input "01"
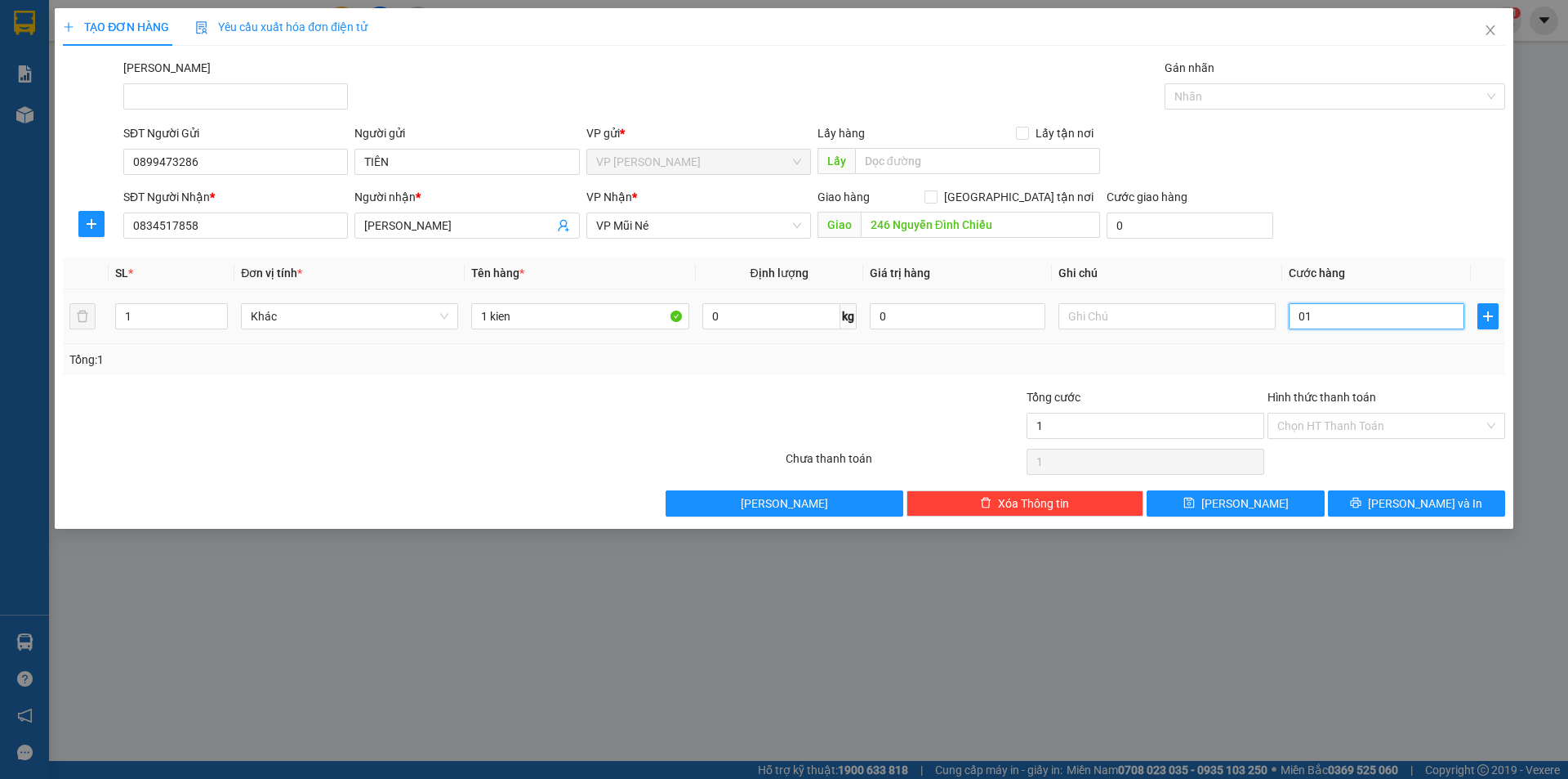
type input "10"
type input "010"
type input "100"
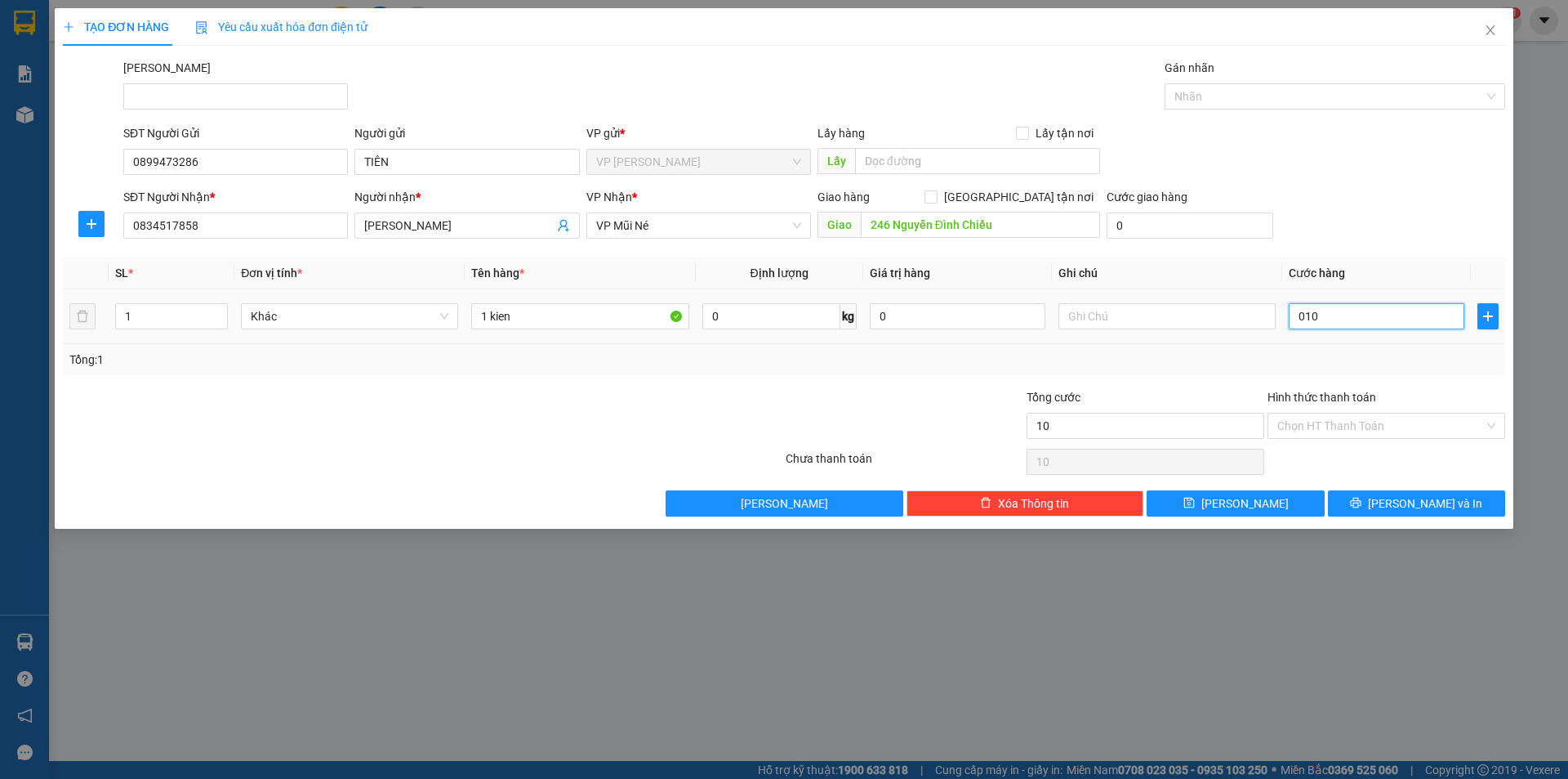
type input "0.100"
type input "10"
type input "010"
type input "1"
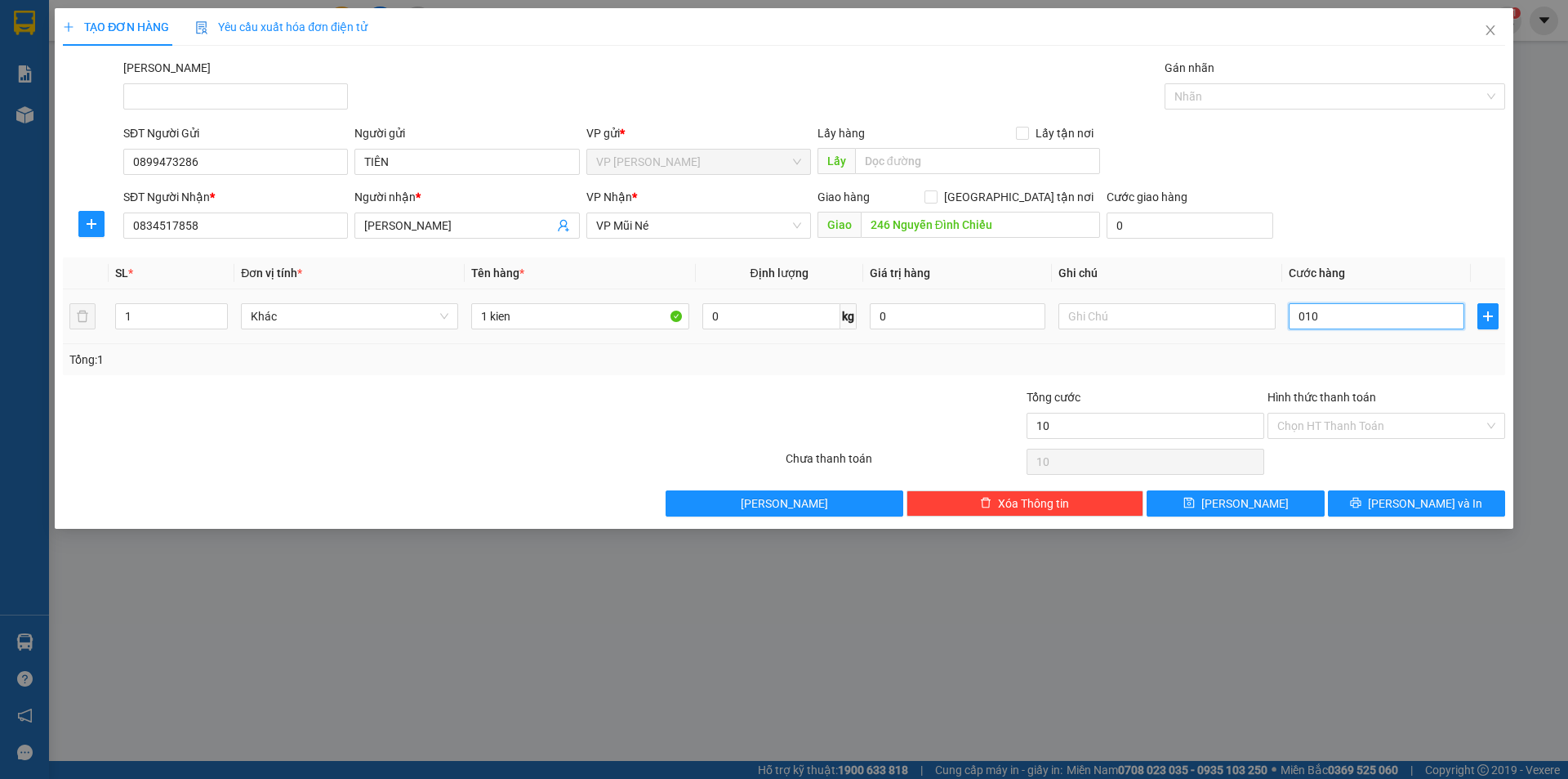
type input "1"
type input "0"
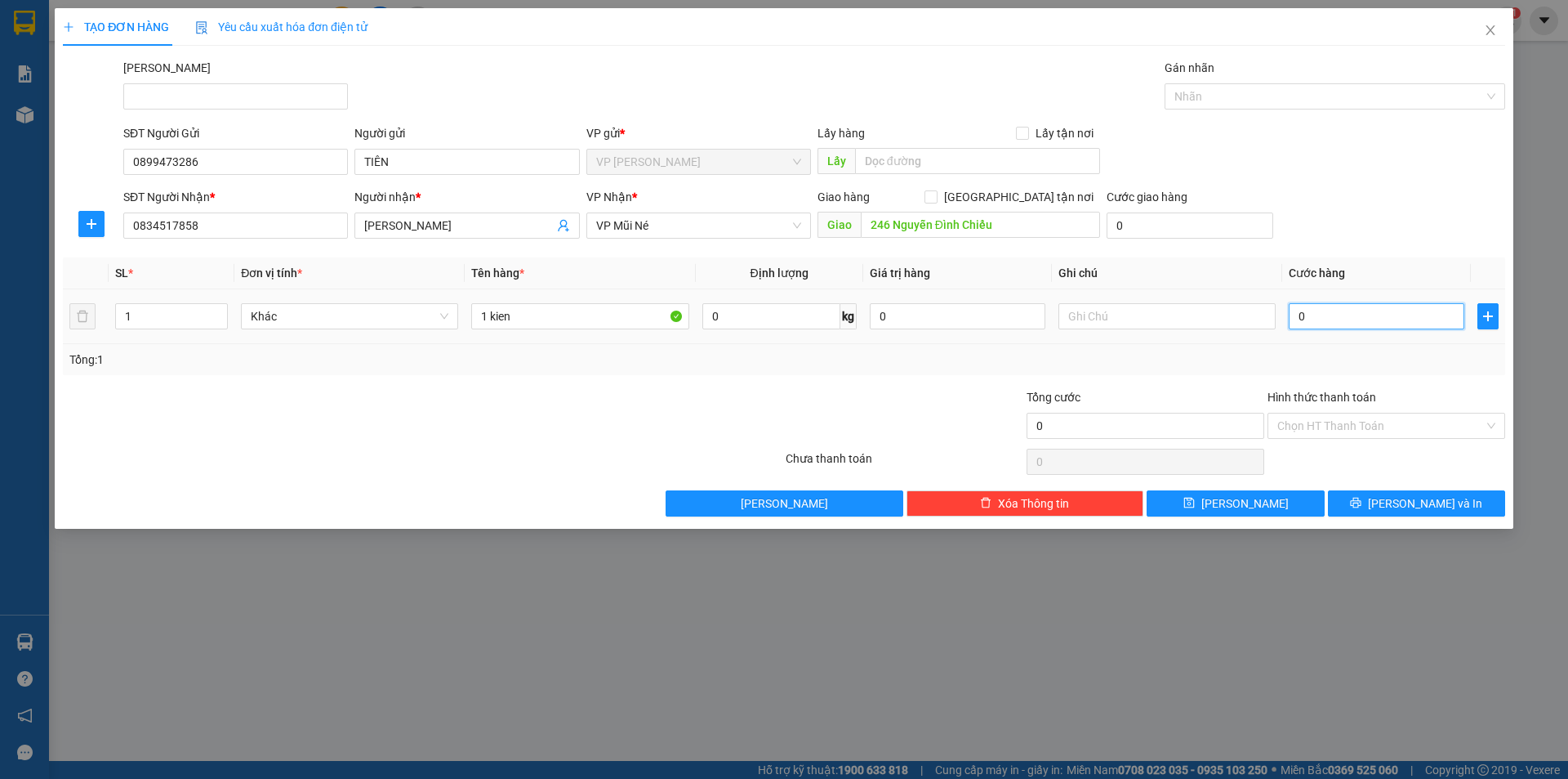
type input "10"
type input "100"
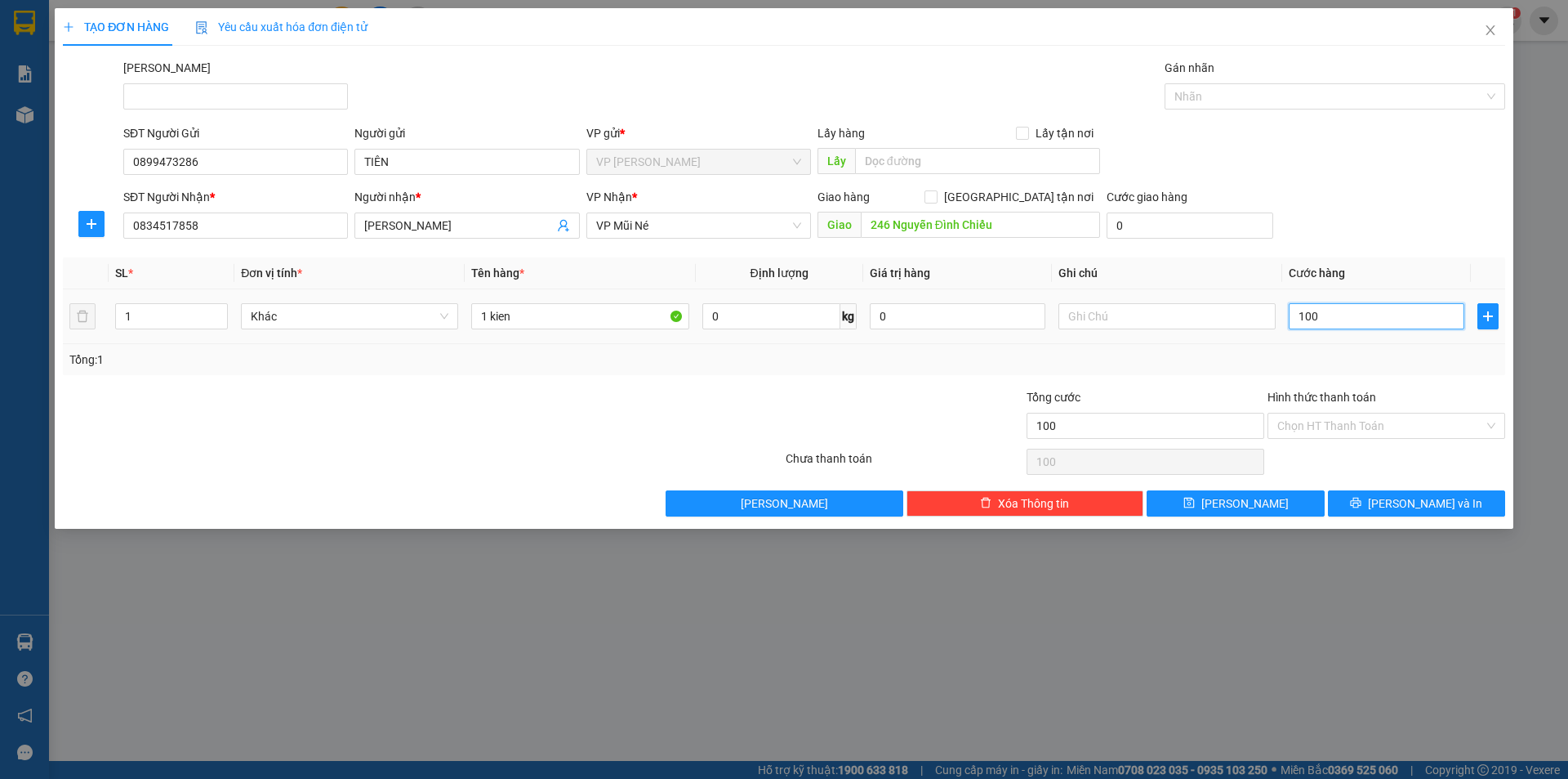
click at [1375, 322] on input "100" at bounding box center [1377, 316] width 176 height 26
type input "100"
type input "100.000"
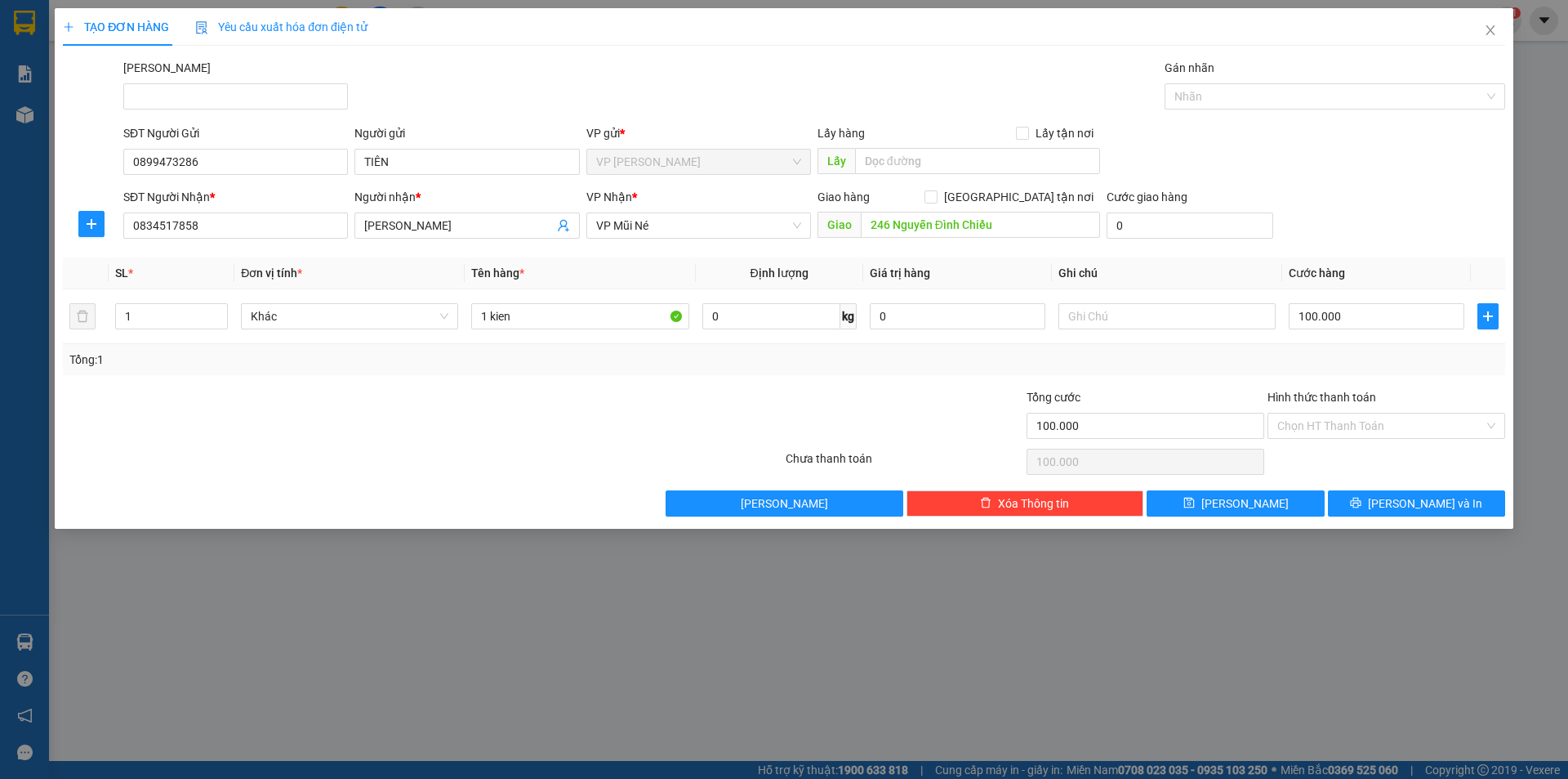
click at [1033, 388] on div "Tổng cước" at bounding box center [1146, 400] width 238 height 25
click at [1354, 428] on input "Hình thức thanh toán" at bounding box center [1381, 425] width 207 height 25
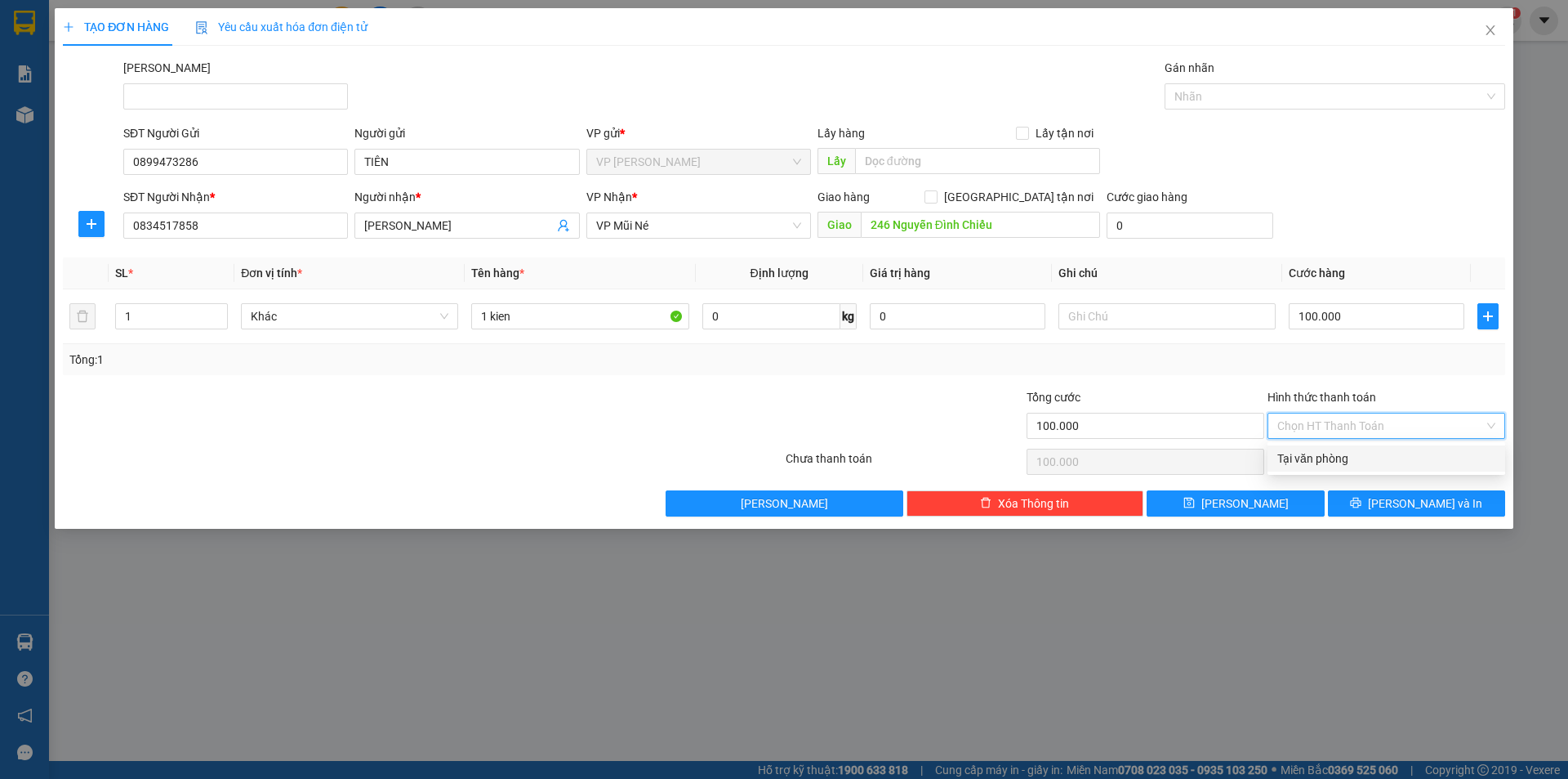
click at [1347, 462] on div "Tại văn phòng" at bounding box center [1387, 458] width 218 height 18
type input "0"
click at [1379, 502] on button "Lưu và In" at bounding box center [1416, 503] width 177 height 26
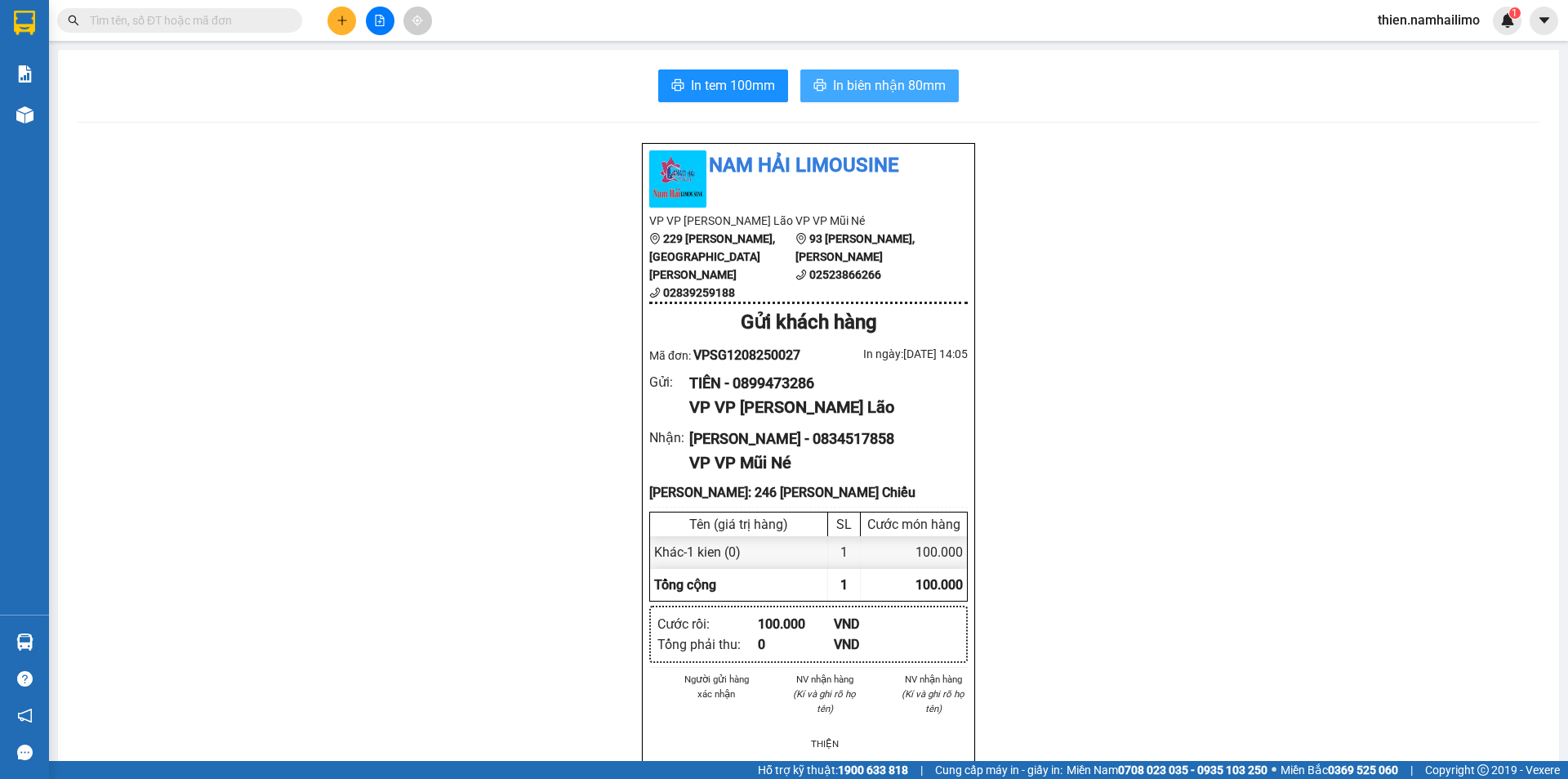
click at [848, 85] on span "In biên nhận 80mm" at bounding box center [889, 85] width 113 height 20
click at [731, 98] on button "In tem 100mm" at bounding box center [723, 85] width 130 height 33
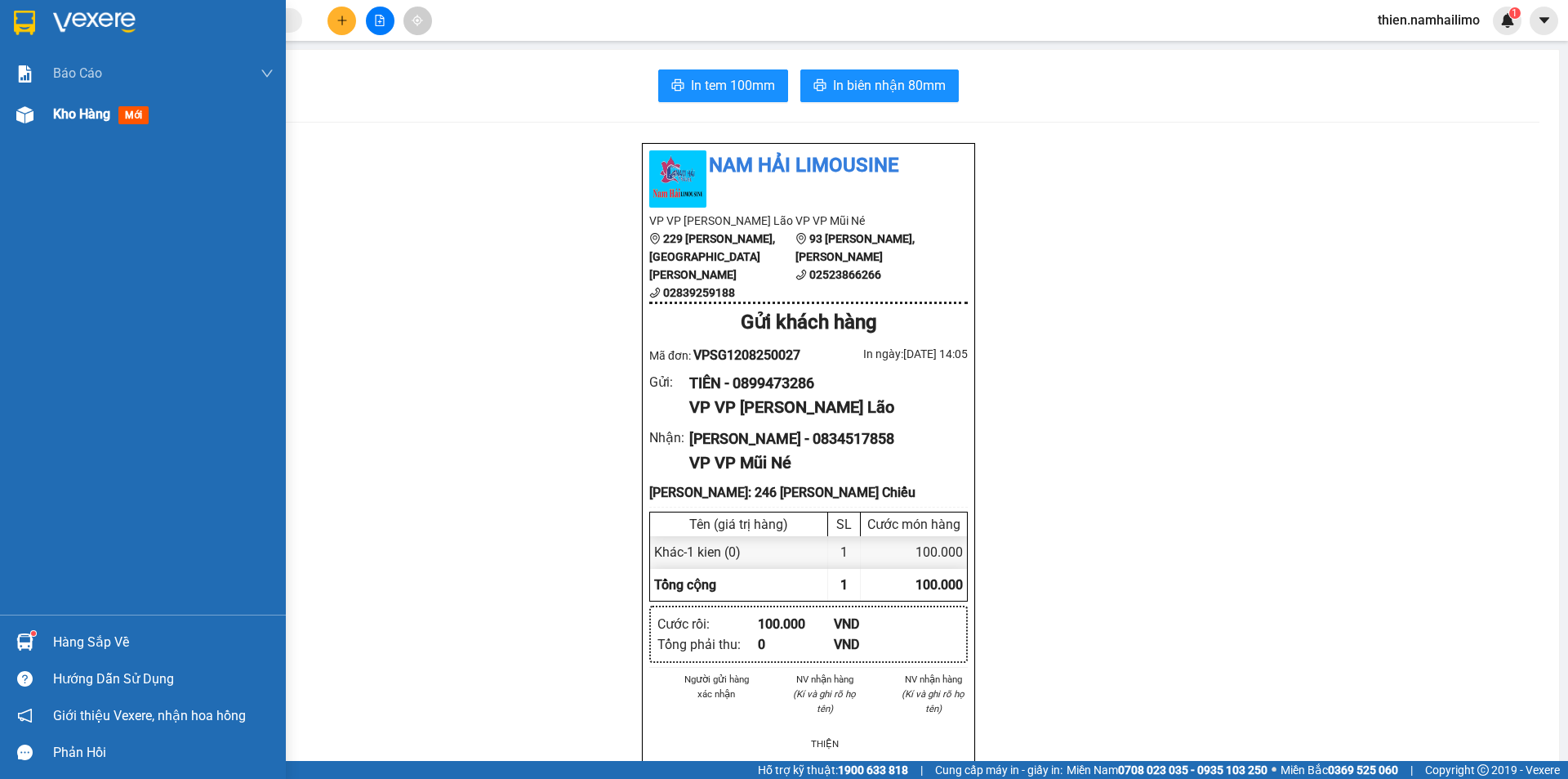
click at [28, 117] on img at bounding box center [24, 114] width 17 height 17
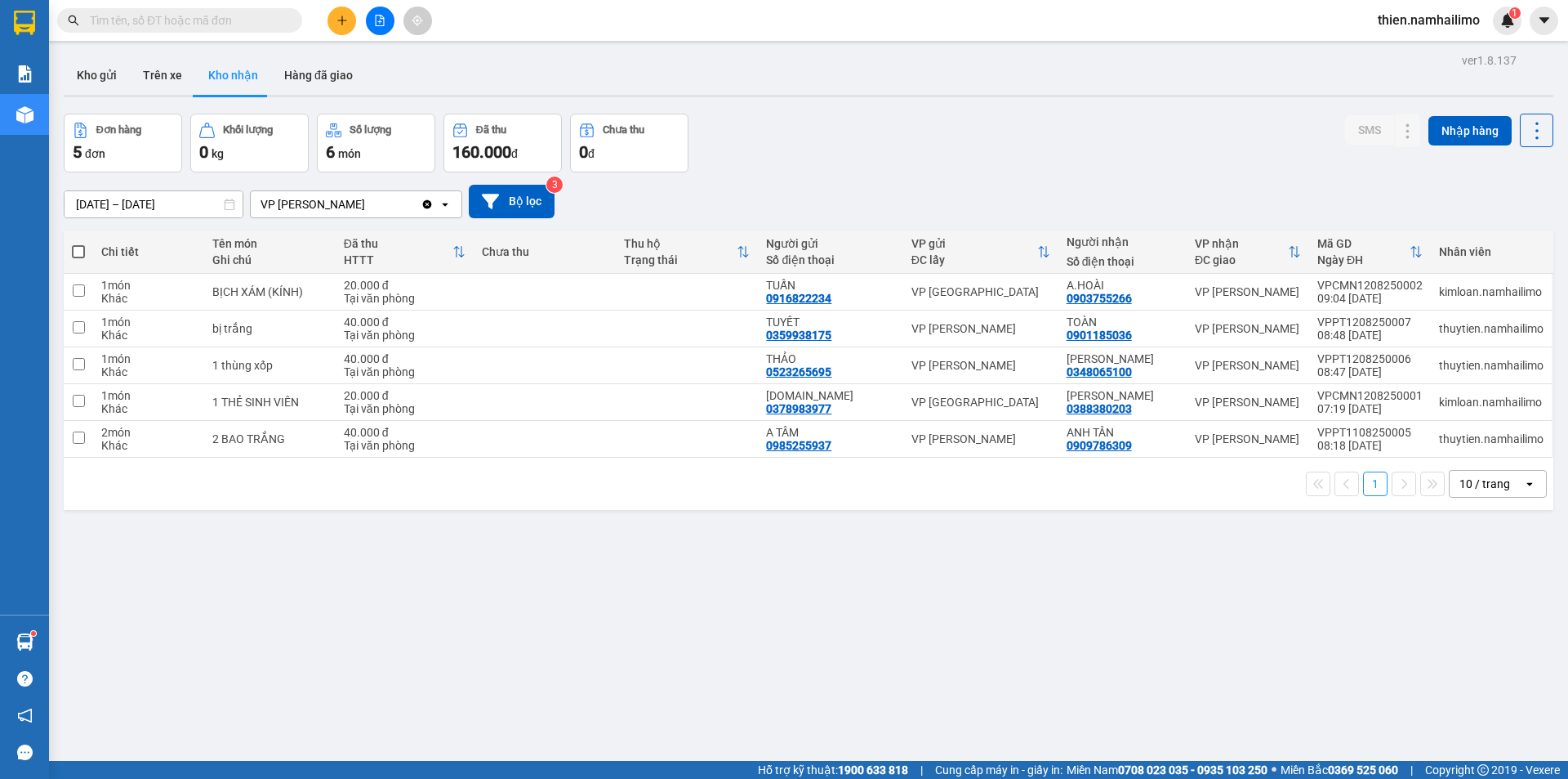
click at [248, 75] on button "Kho nhận" at bounding box center [233, 75] width 76 height 39
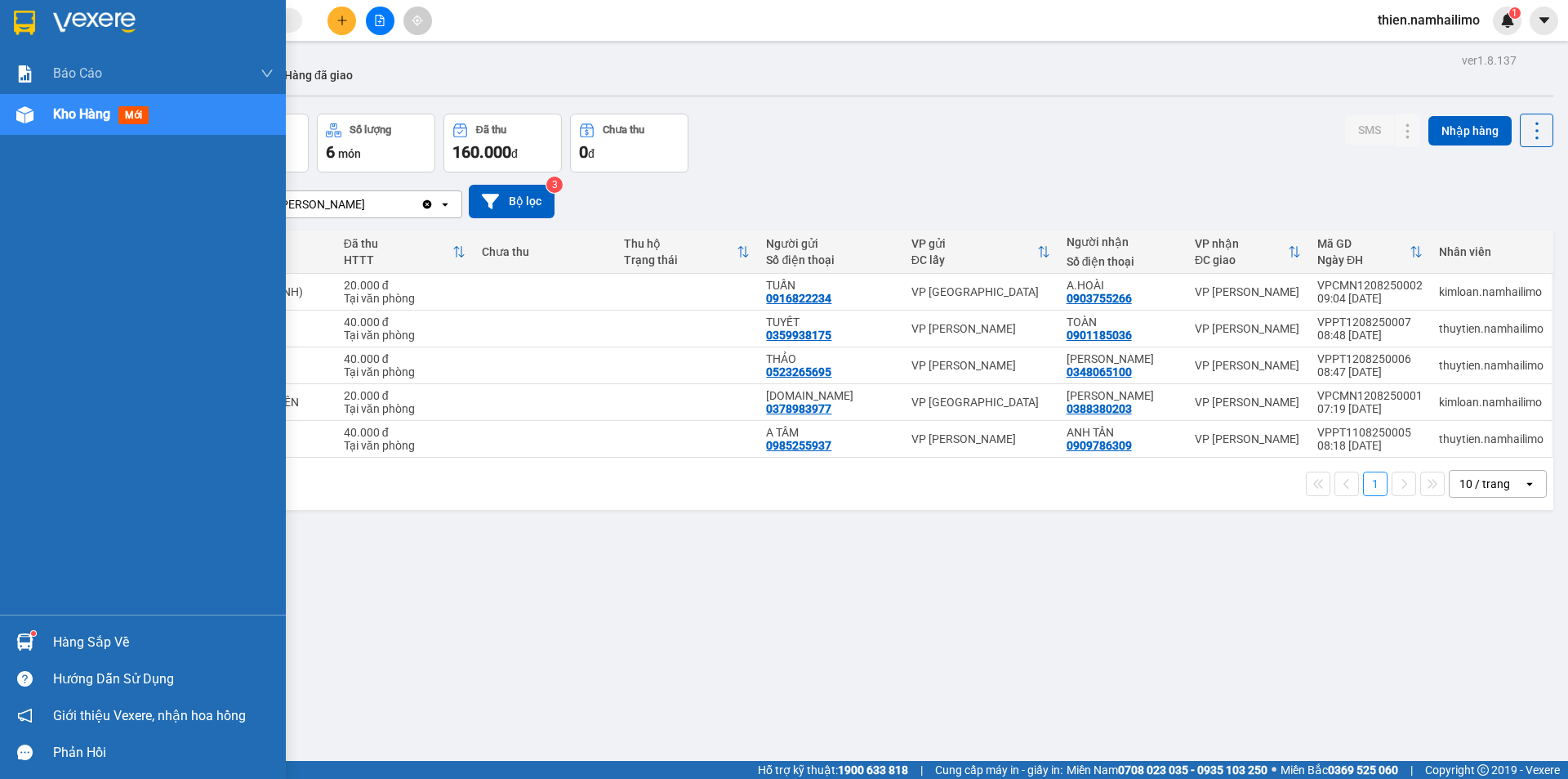
click at [14, 631] on div at bounding box center [25, 641] width 29 height 29
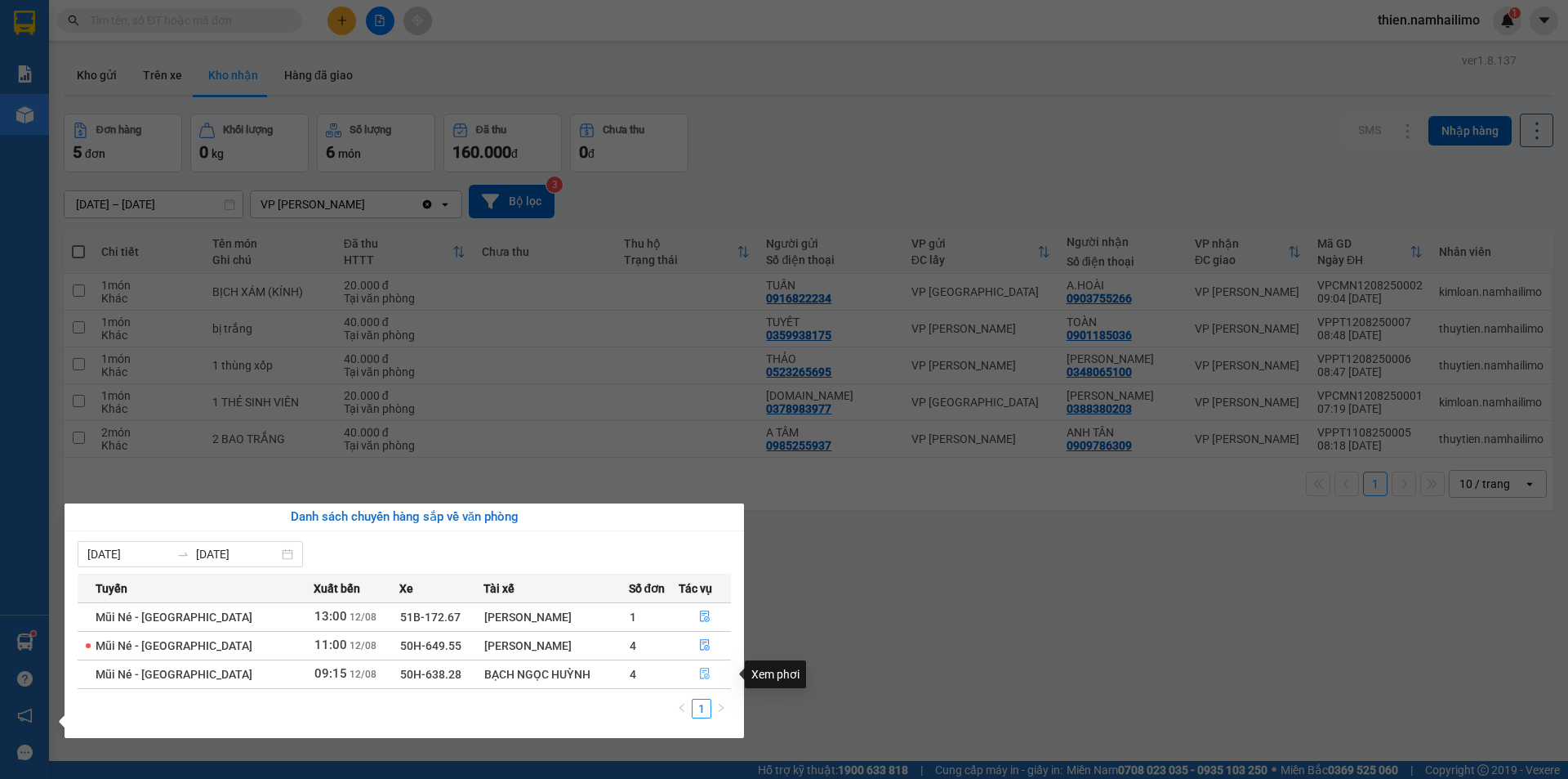
click at [698, 663] on button "button" at bounding box center [705, 674] width 51 height 26
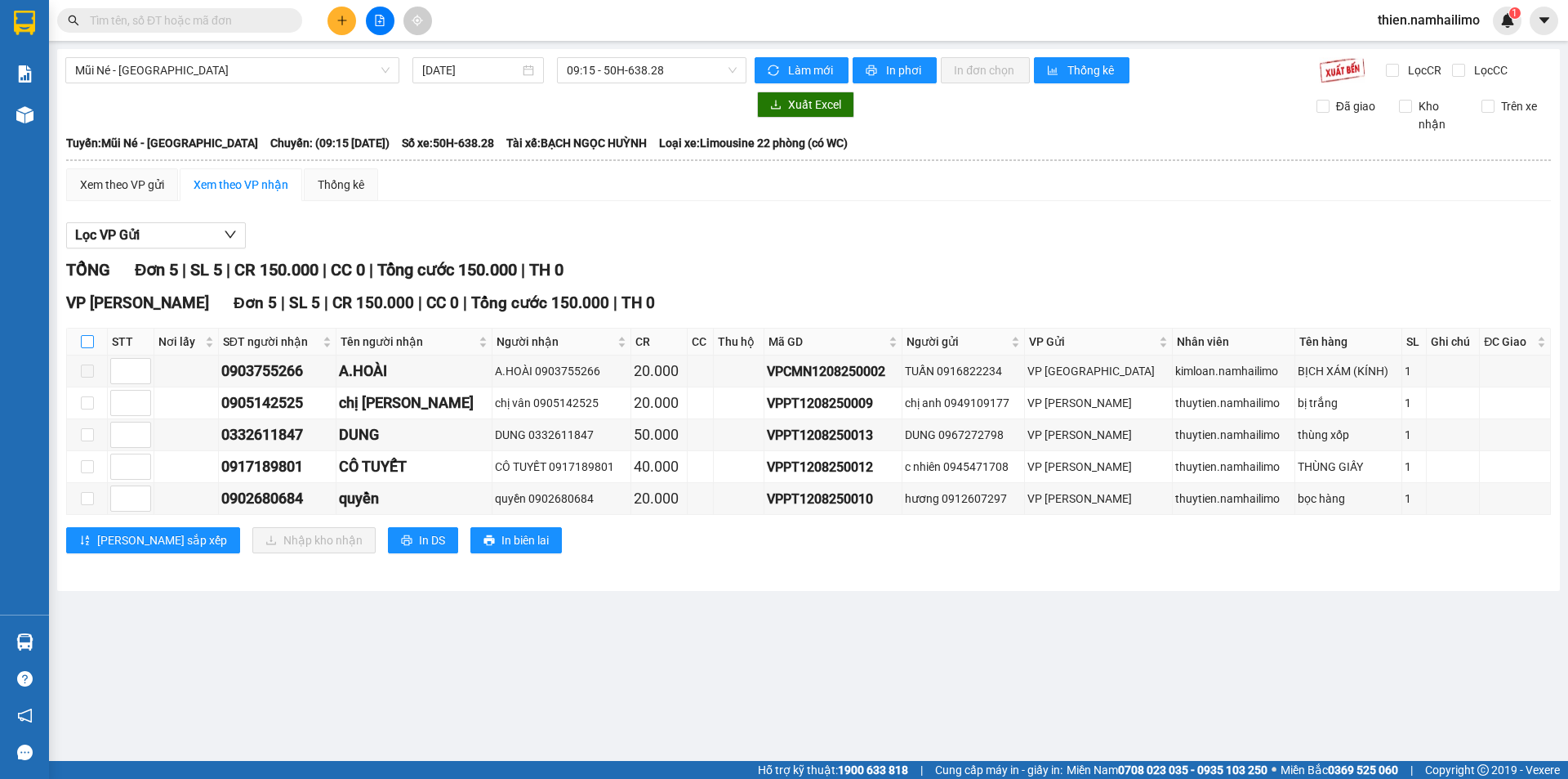
click at [92, 341] on input "checkbox" at bounding box center [87, 341] width 13 height 13
checkbox input "true"
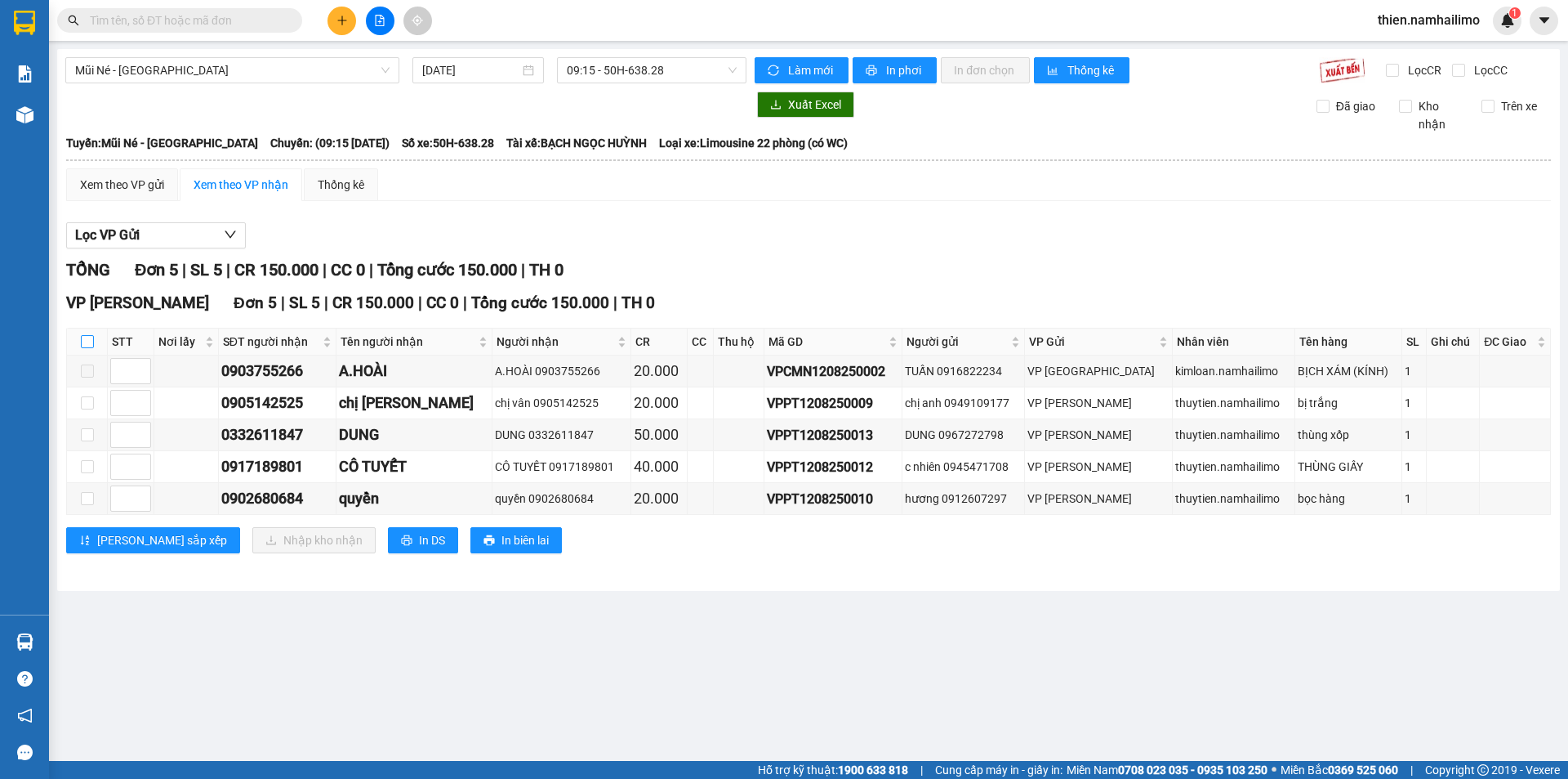
checkbox input "true"
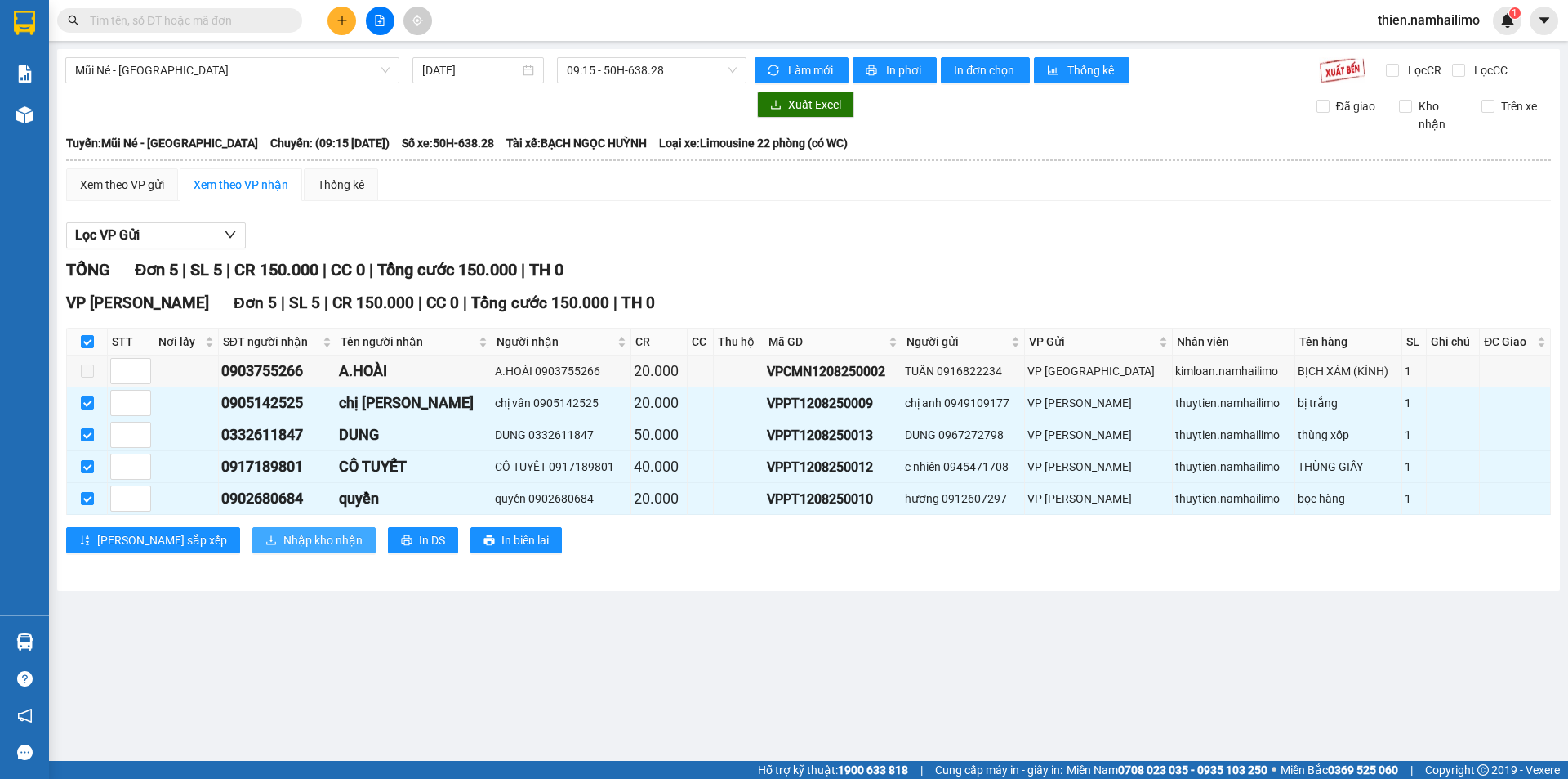
click at [252, 530] on button "Nhập kho nhận" at bounding box center [313, 540] width 123 height 26
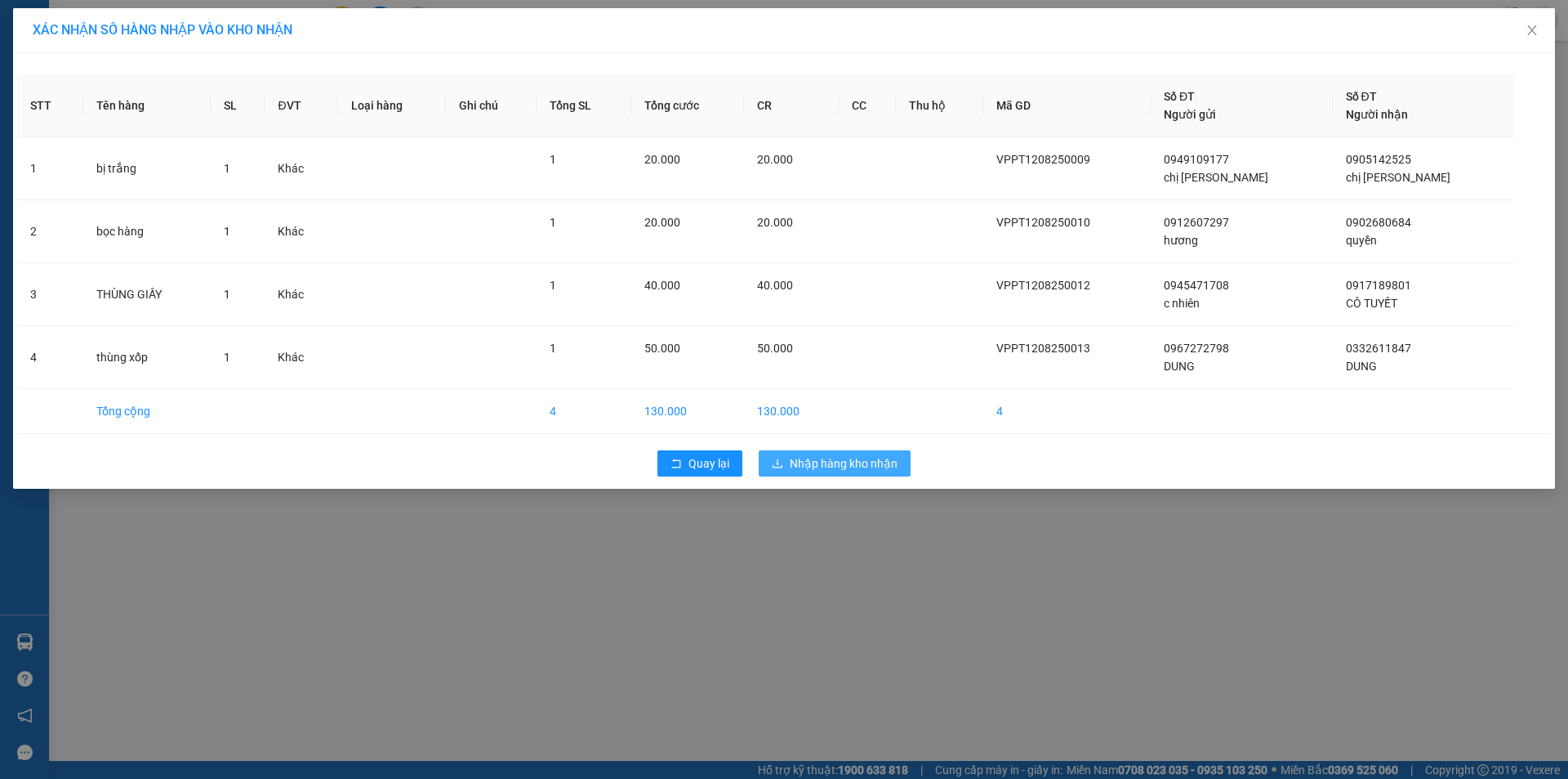
click at [829, 455] on span "Nhập hàng kho nhận" at bounding box center [844, 463] width 108 height 18
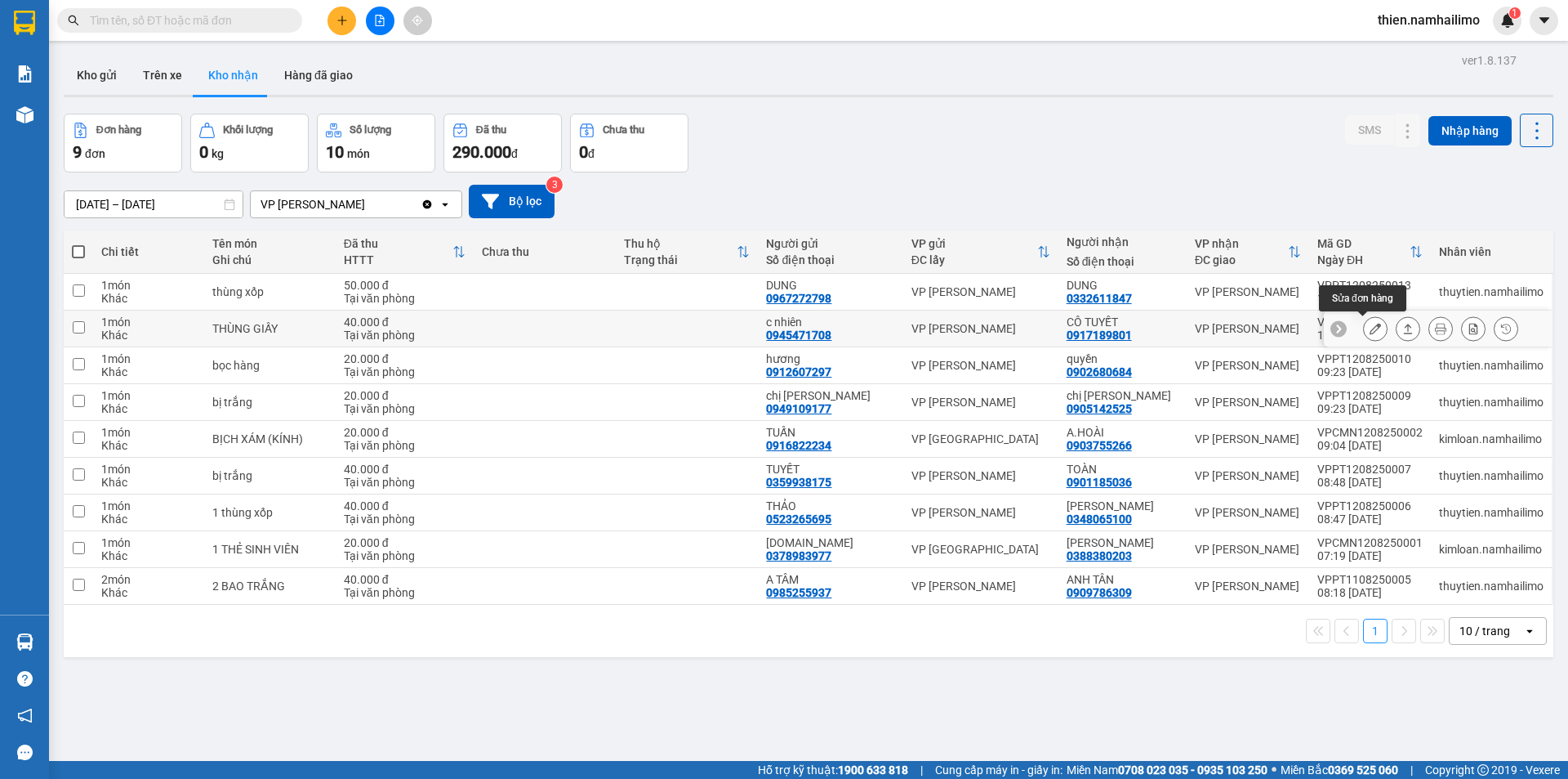
click at [1370, 332] on icon at bounding box center [1375, 328] width 11 height 11
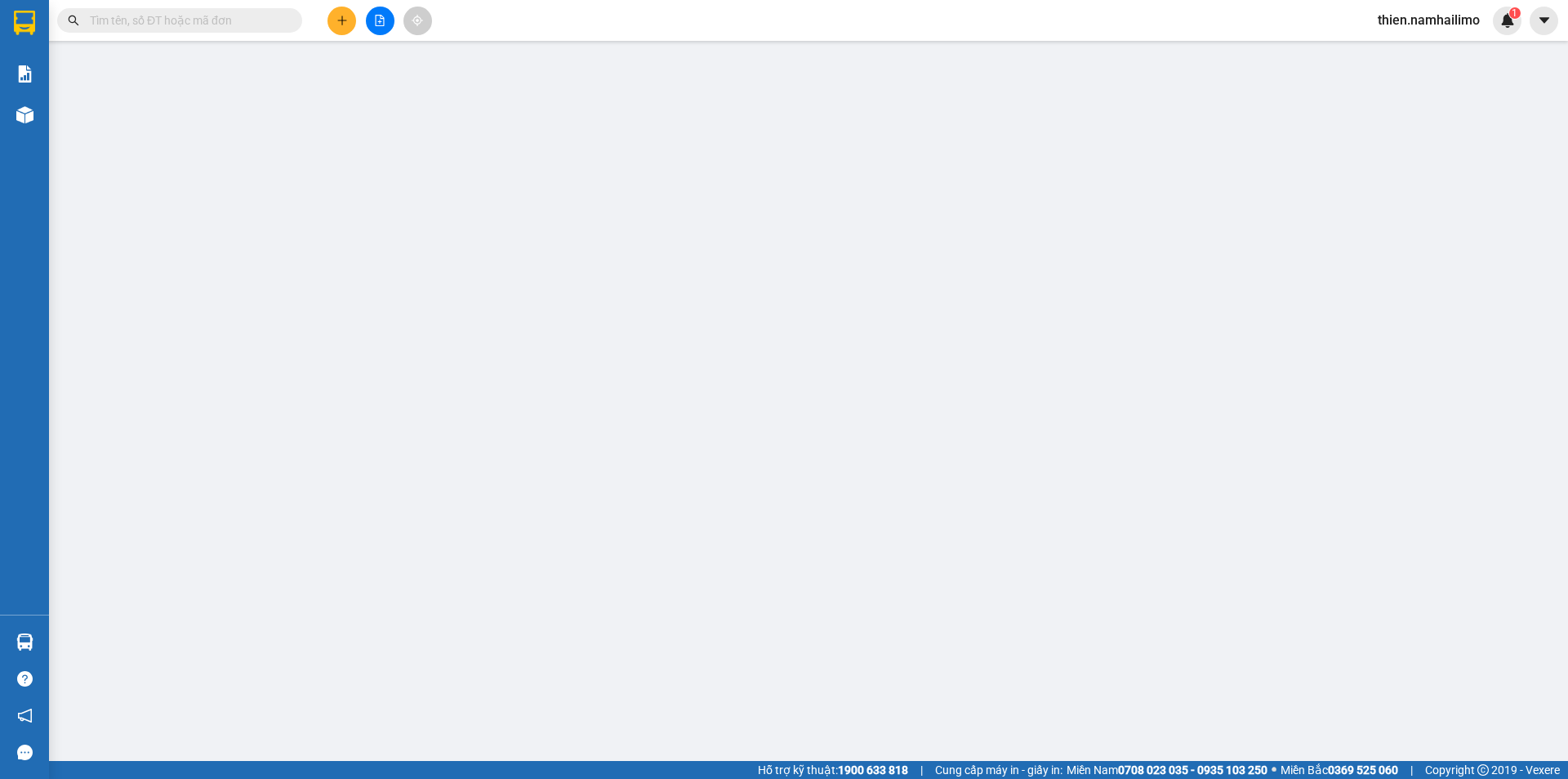
type input "0945471708"
type input "c nhiên"
type input "0917189801"
type input "CÔ TUYẾT"
type input "40.000"
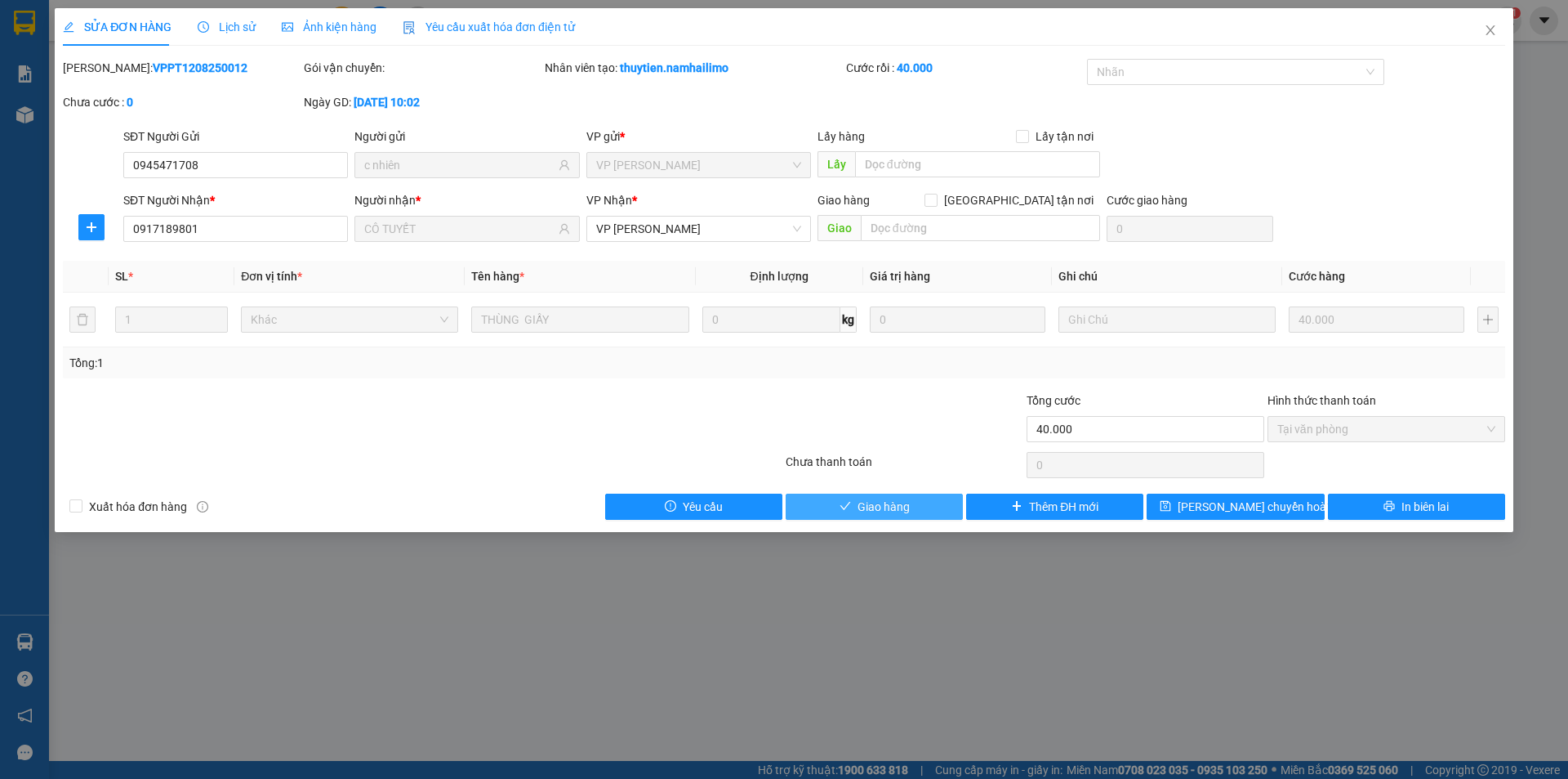
click at [868, 506] on span "Giao hàng" at bounding box center [884, 506] width 52 height 18
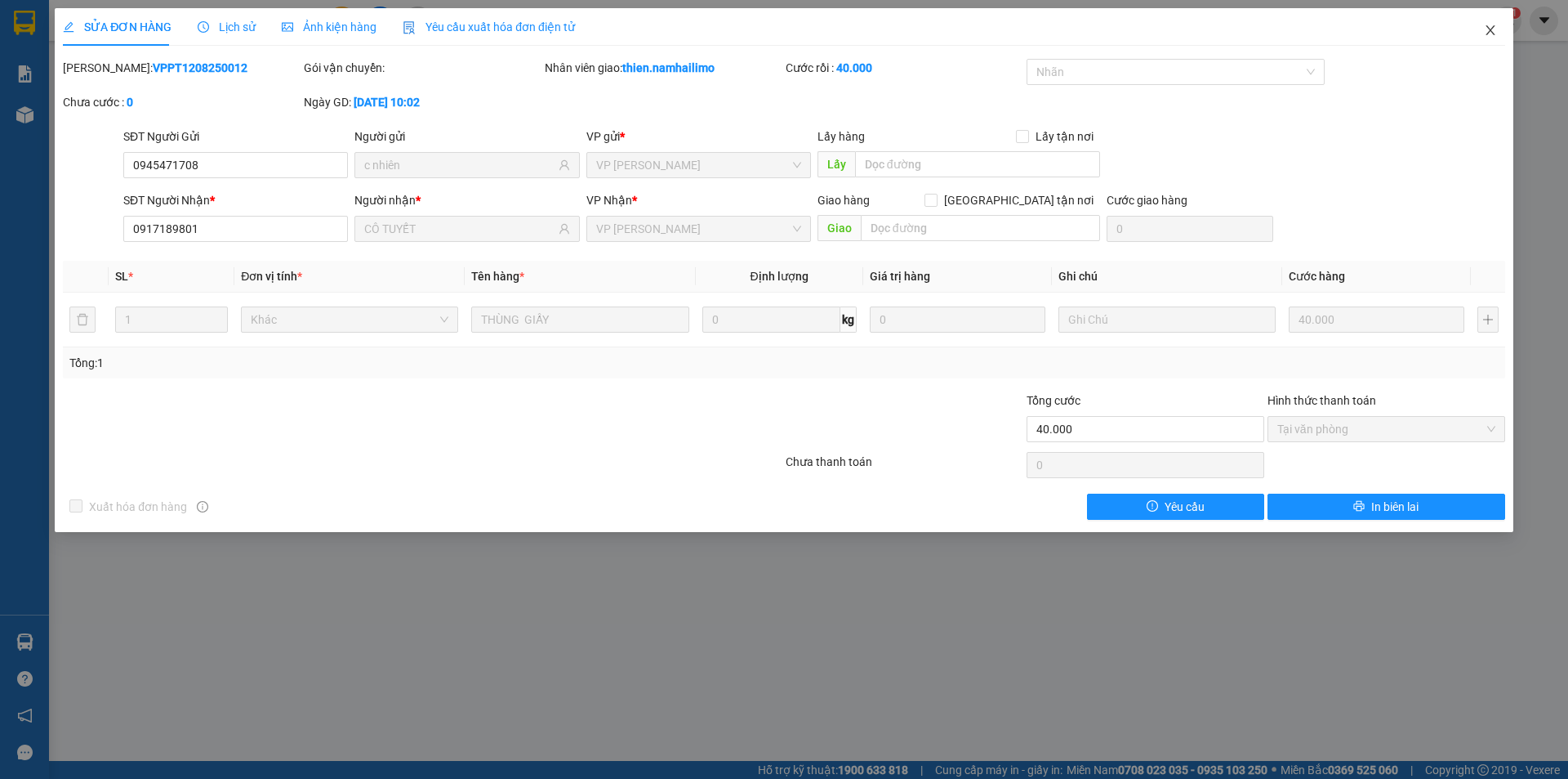
click at [1487, 27] on icon "close" at bounding box center [1490, 30] width 13 height 13
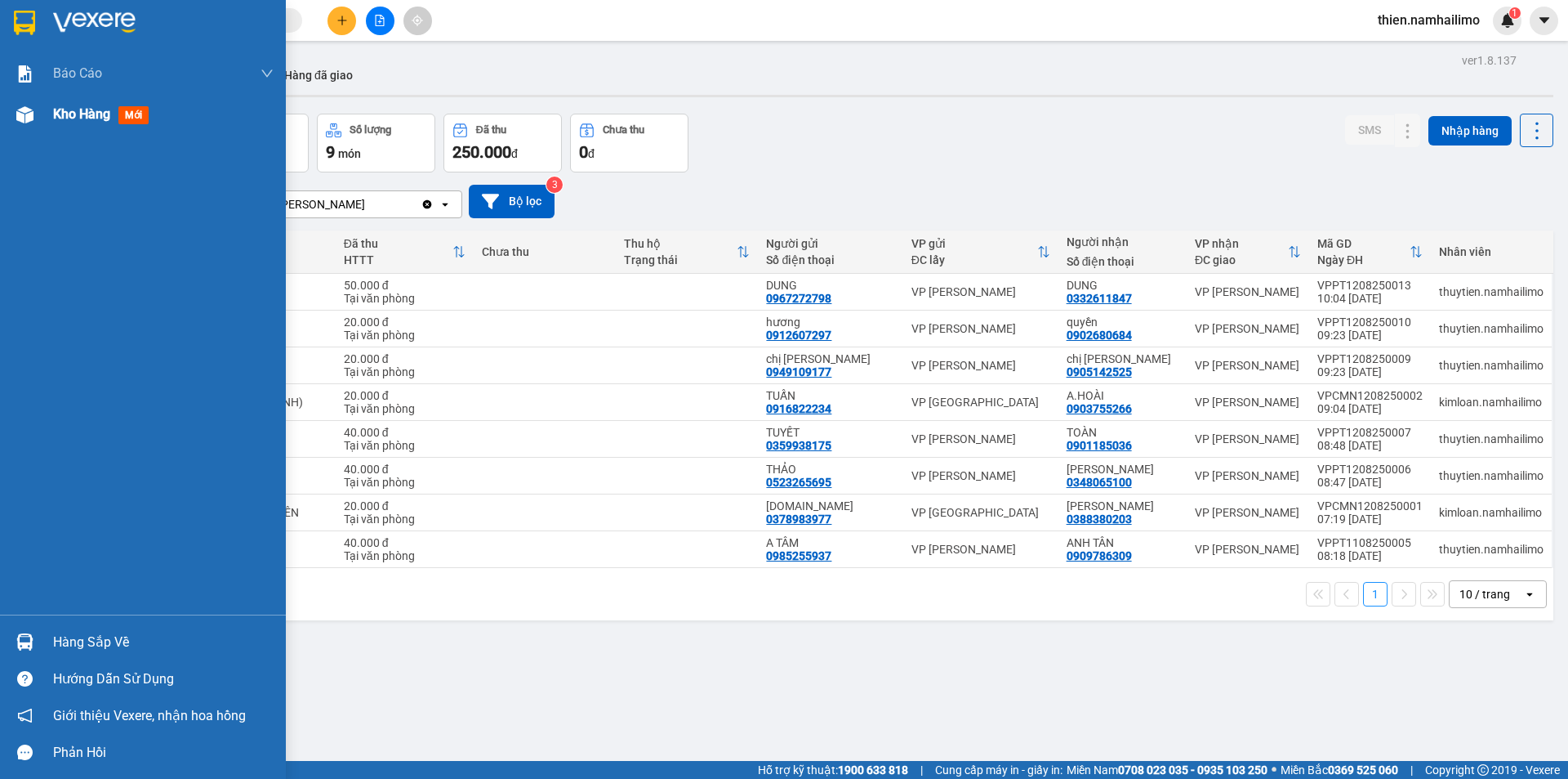
click at [51, 101] on div "Kho hàng mới" at bounding box center [143, 114] width 286 height 41
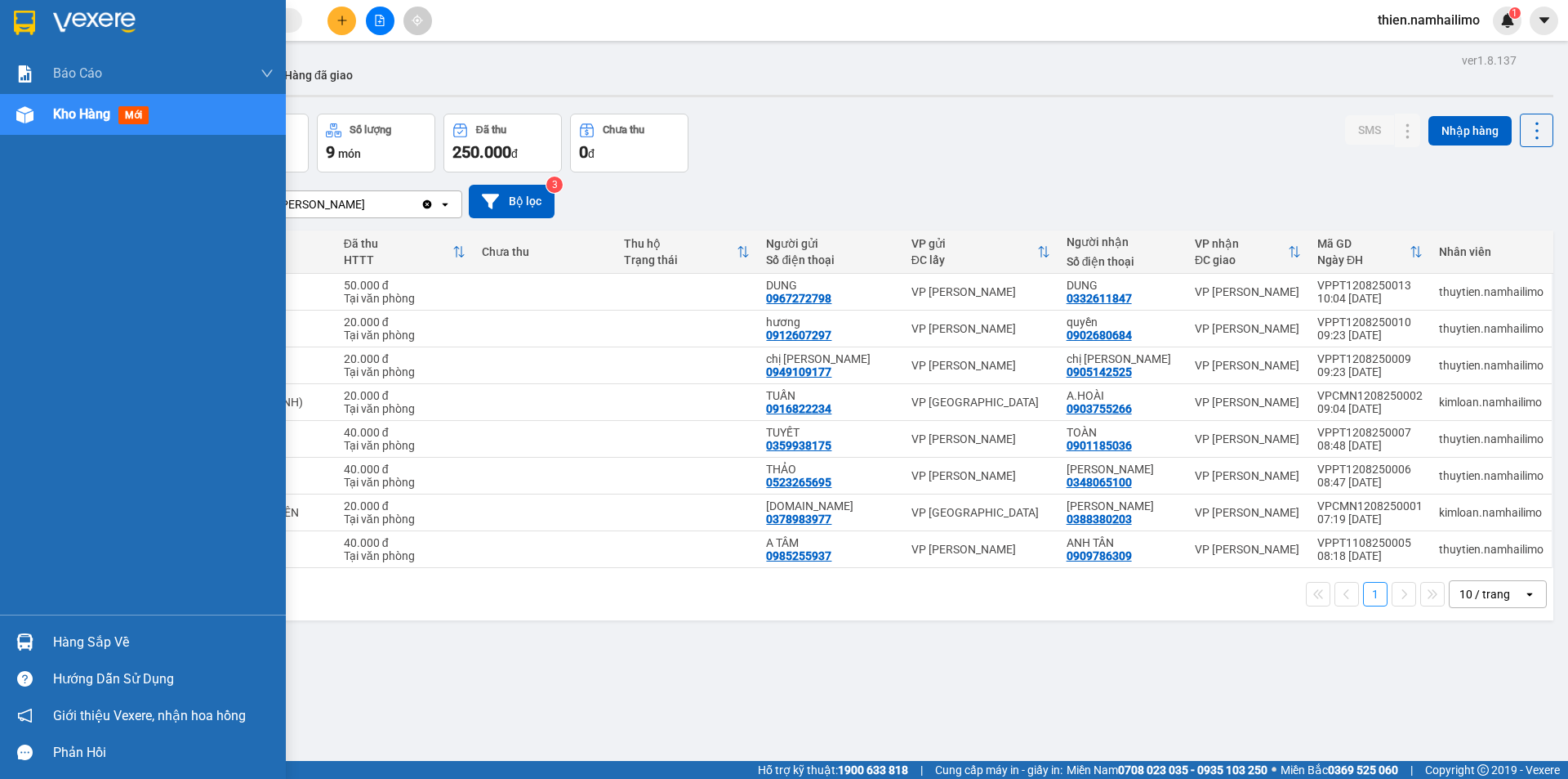
click at [57, 130] on div "Kho hàng mới" at bounding box center [163, 114] width 221 height 41
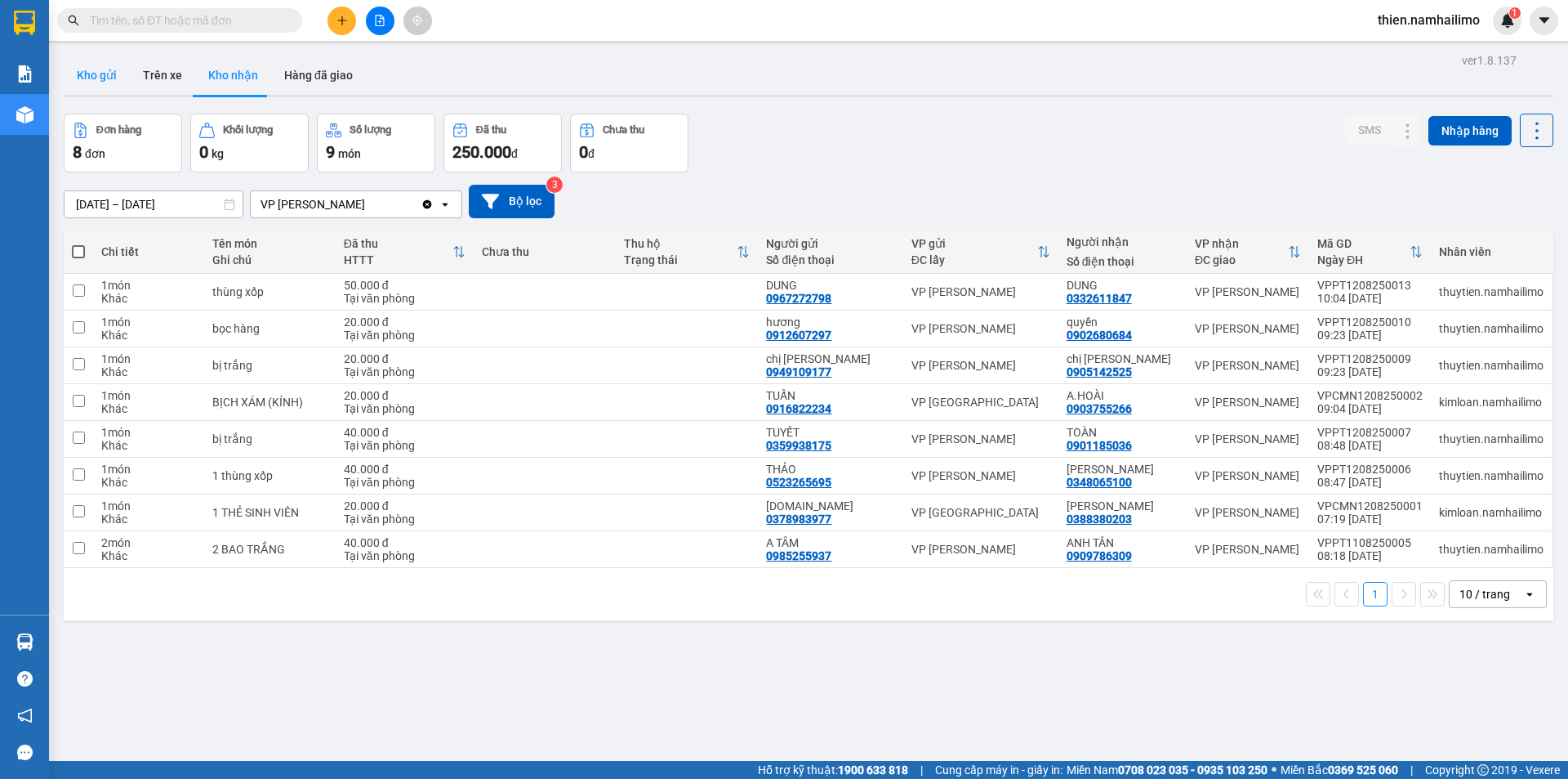
drag, startPoint x: 75, startPoint y: 57, endPoint x: 84, endPoint y: 60, distance: 9.6
click at [81, 60] on button "Kho gửi" at bounding box center [97, 75] width 66 height 39
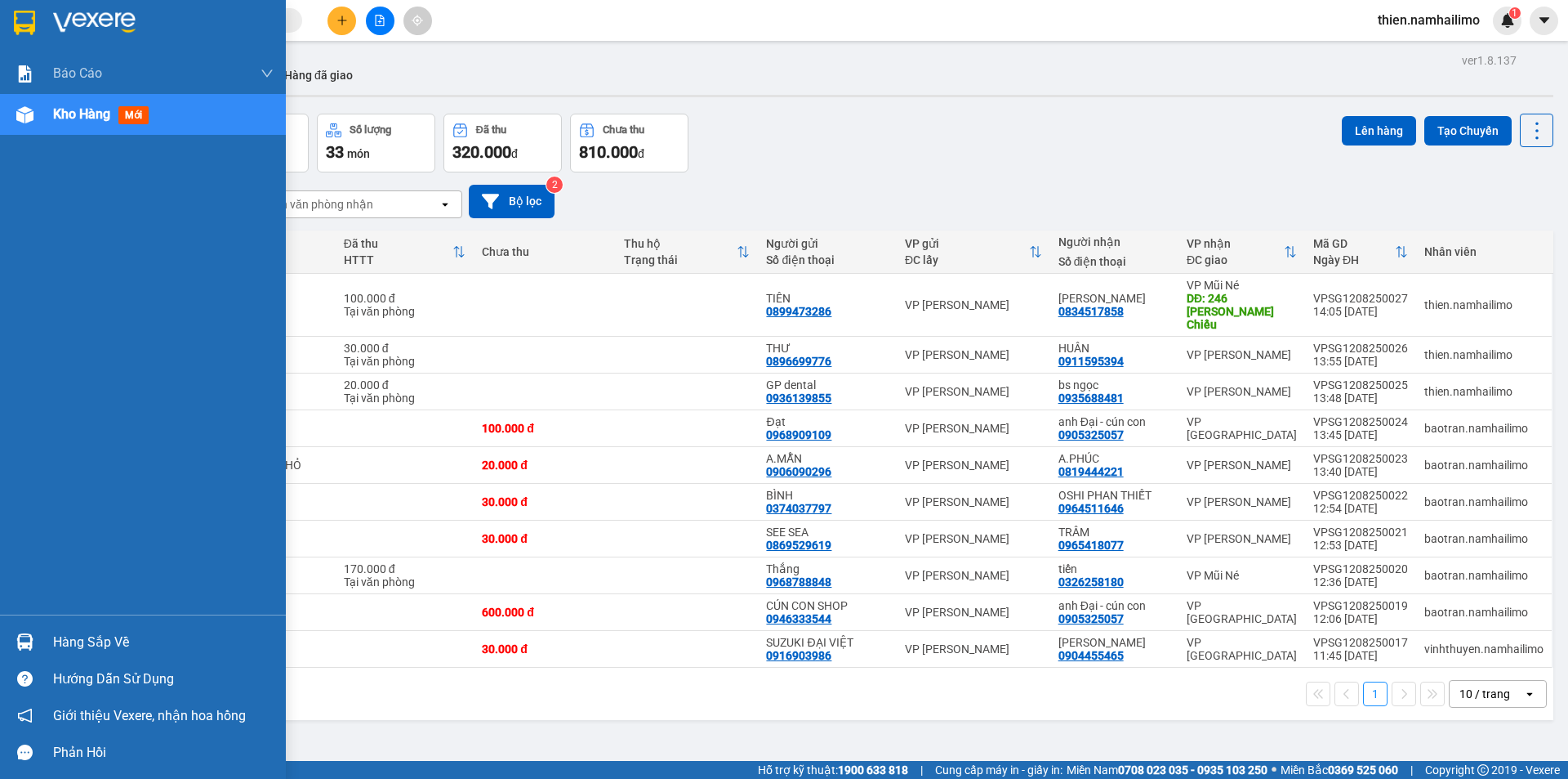
click at [13, 649] on div at bounding box center [25, 641] width 29 height 29
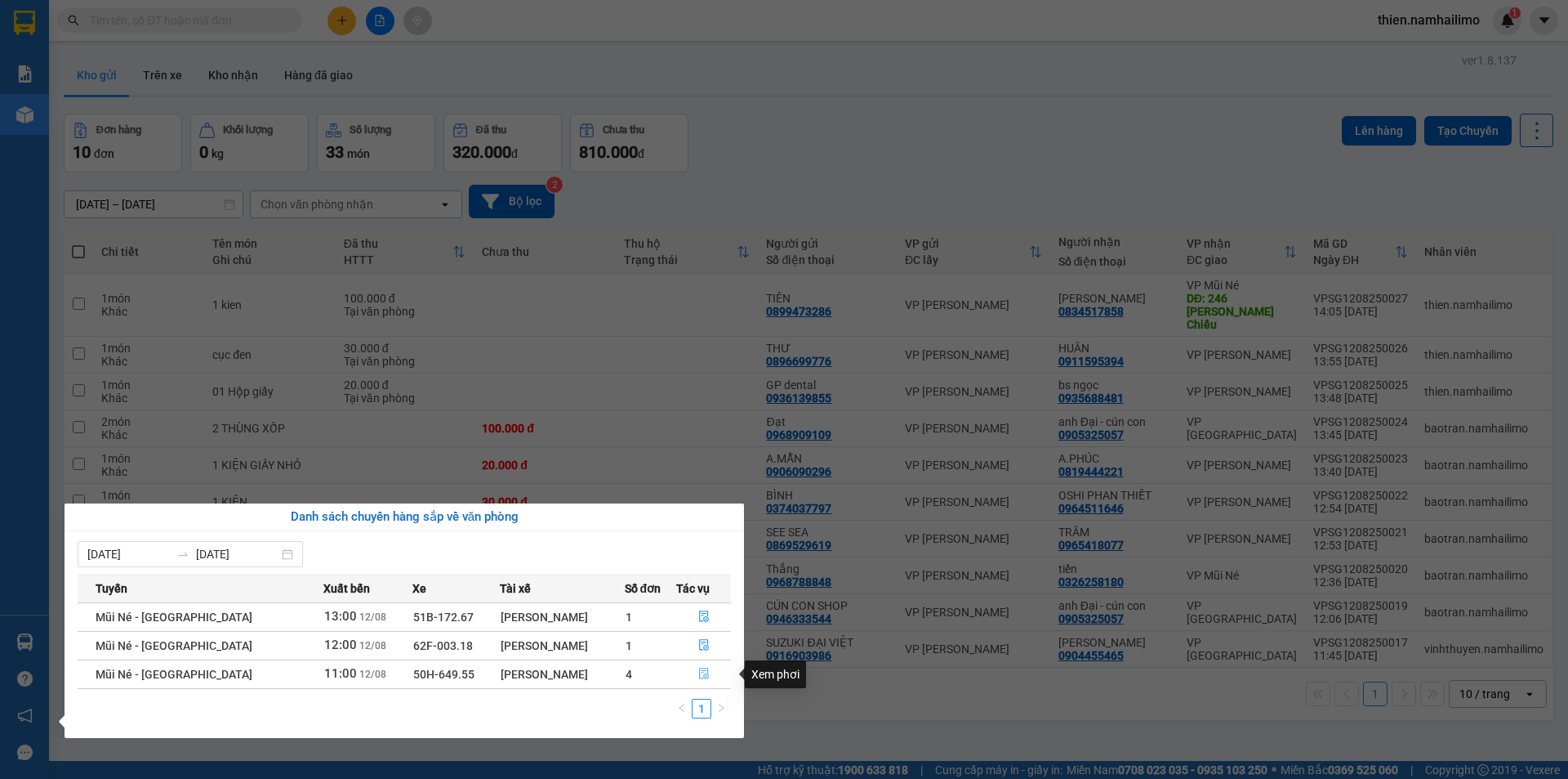
click at [702, 667] on button "button" at bounding box center [703, 674] width 53 height 26
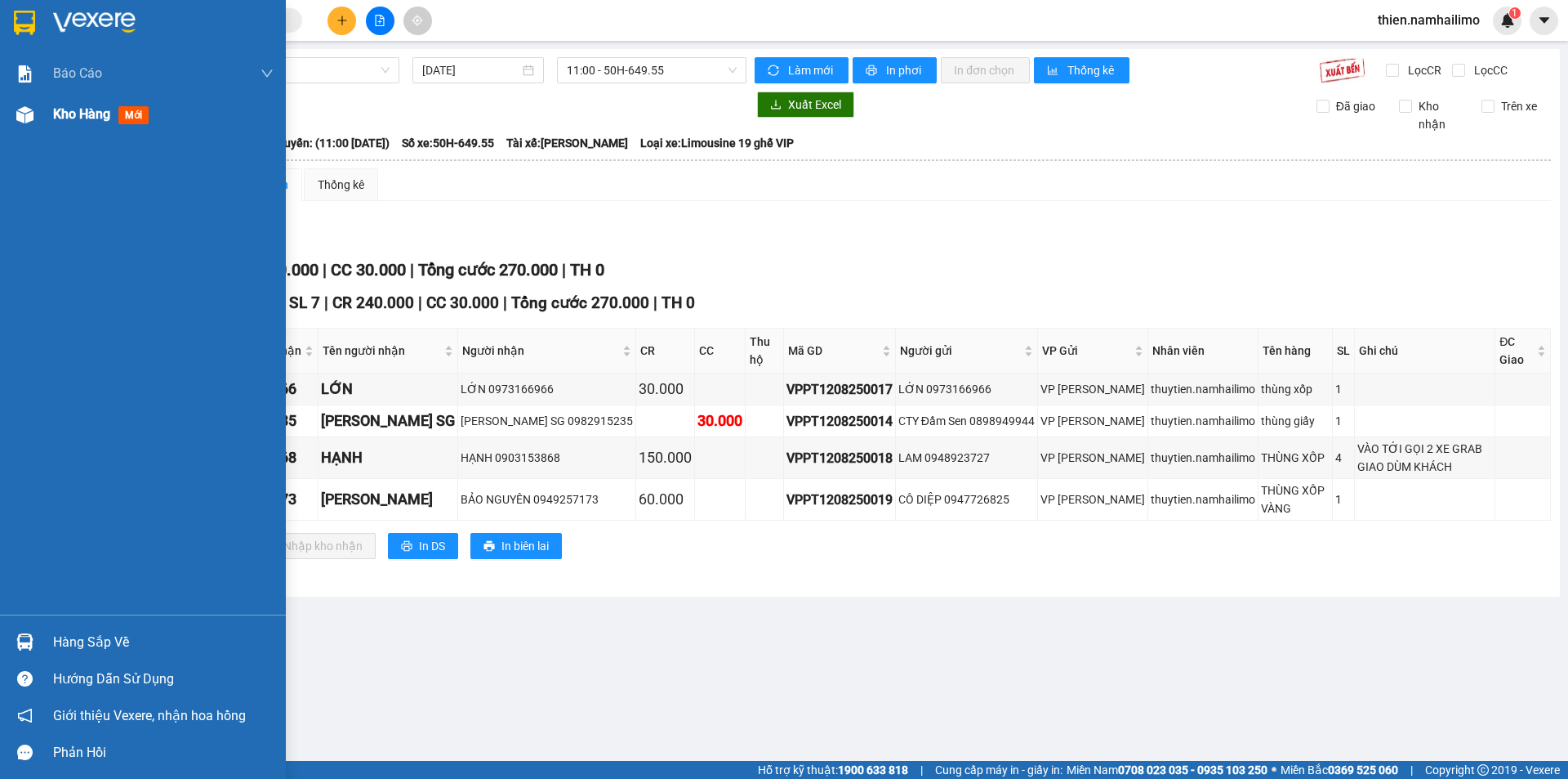
click at [38, 126] on div at bounding box center [25, 114] width 29 height 29
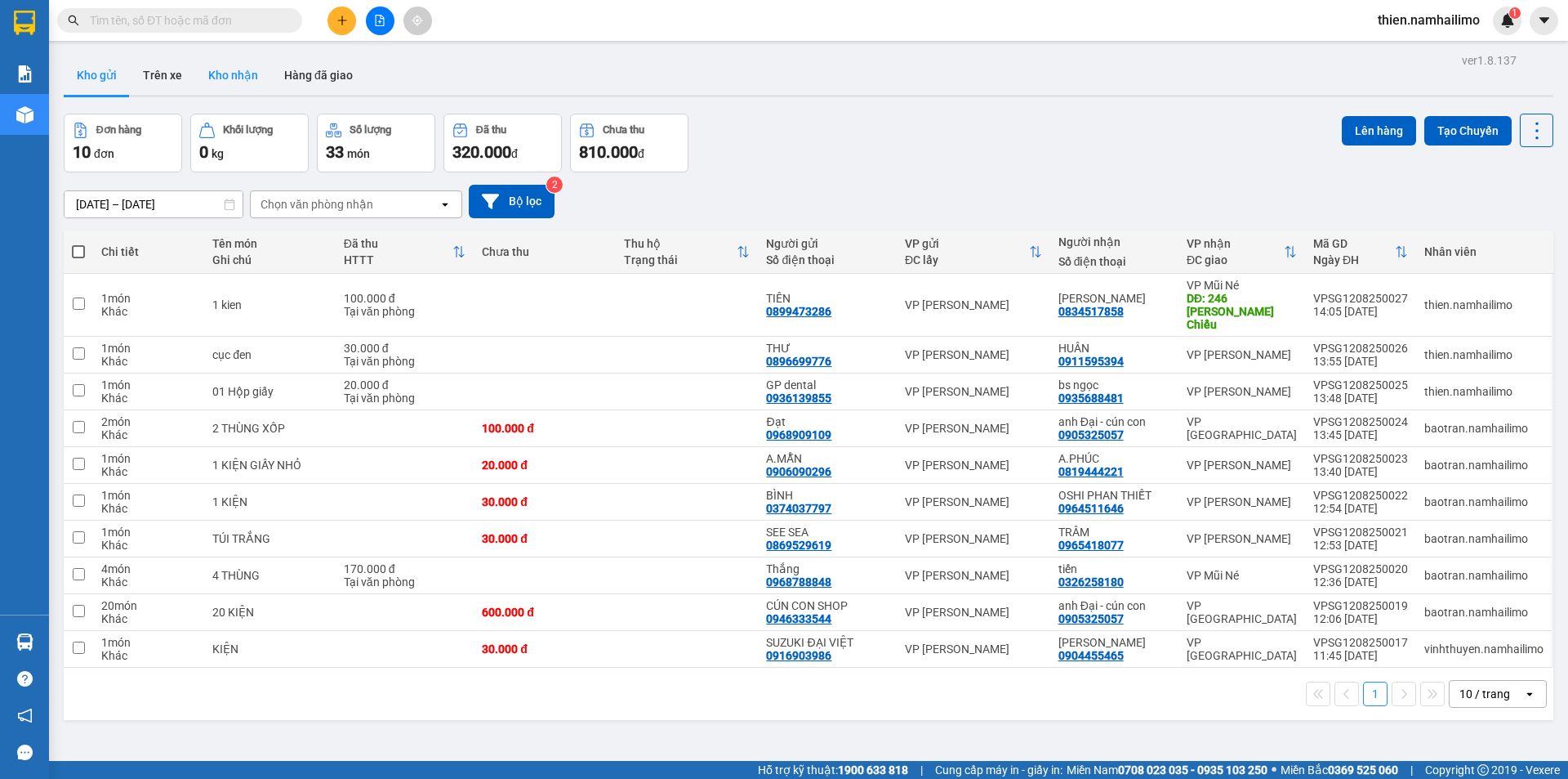
click at [232, 82] on button "Kho nhận" at bounding box center [233, 75] width 76 height 39
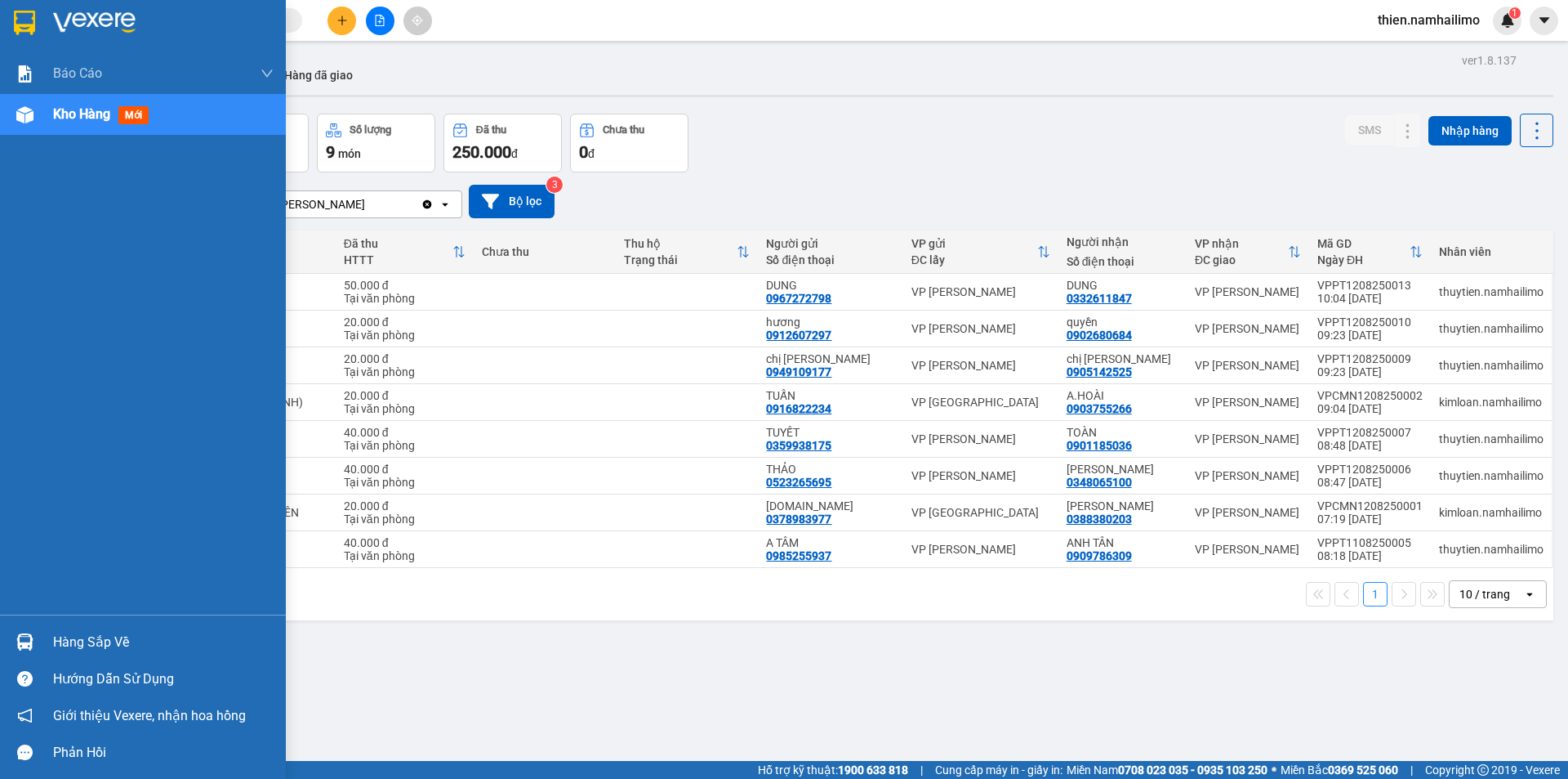
click at [26, 125] on div at bounding box center [25, 114] width 29 height 29
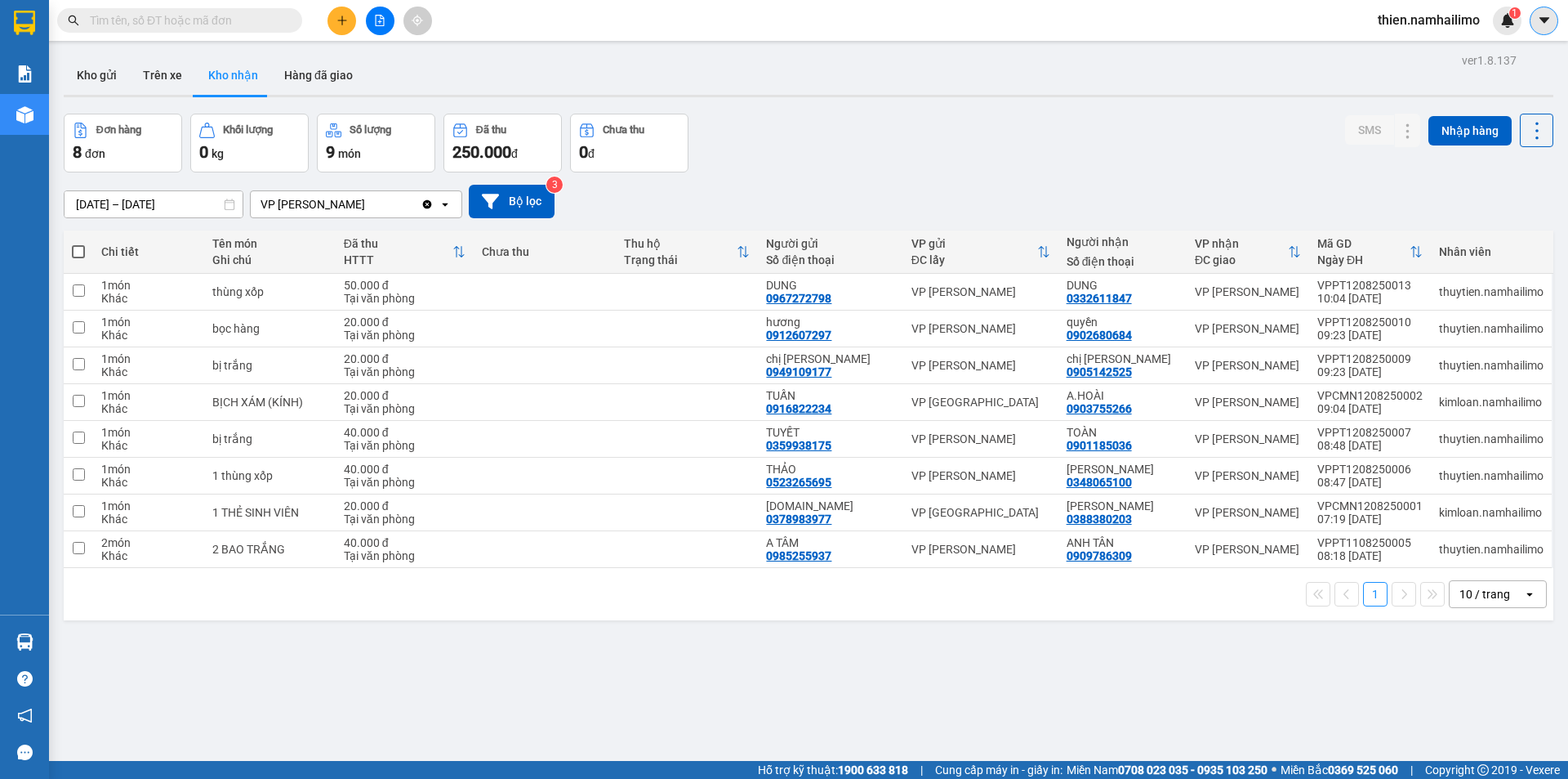
click at [1564, 21] on div "thien.namhailimo 1" at bounding box center [1466, 21] width 203 height 29
click at [1548, 20] on icon "caret-down" at bounding box center [1544, 20] width 15 height 15
click at [1437, 20] on span "thien.namhailimo" at bounding box center [1429, 20] width 128 height 20
click at [1421, 46] on span "Đăng xuất" at bounding box center [1437, 51] width 94 height 18
